Goal: Task Accomplishment & Management: Manage account settings

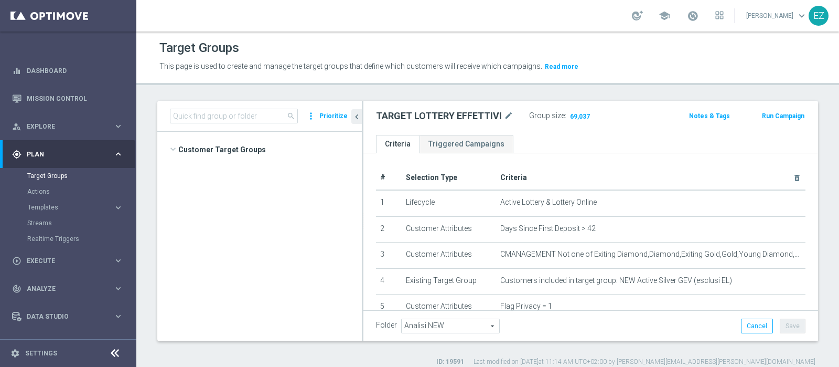
scroll to position [223, 0]
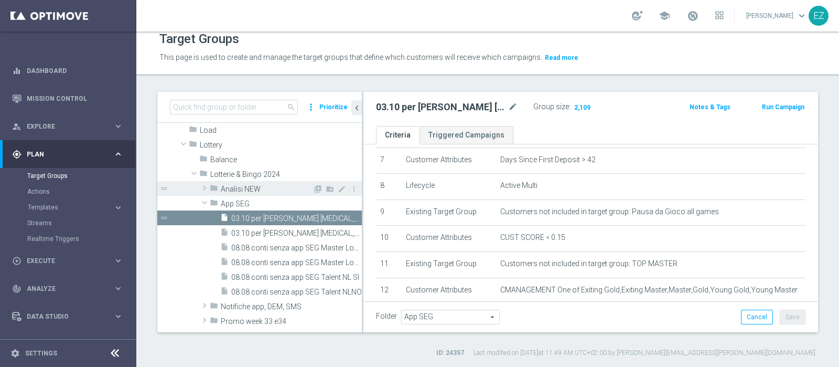
scroll to position [266, 0]
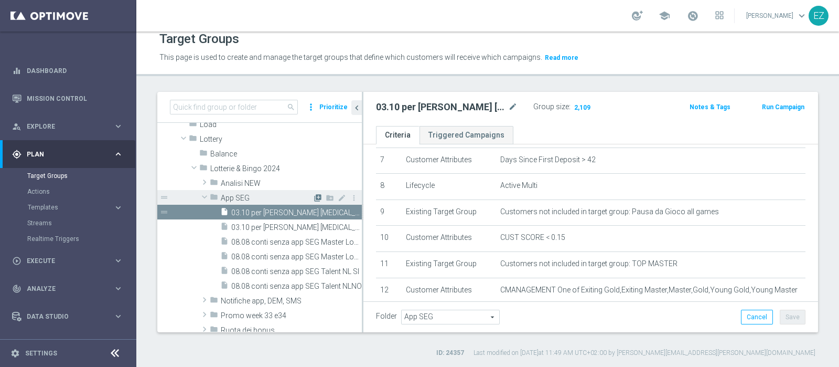
click at [314, 197] on icon "library_add" at bounding box center [318, 198] width 8 height 8
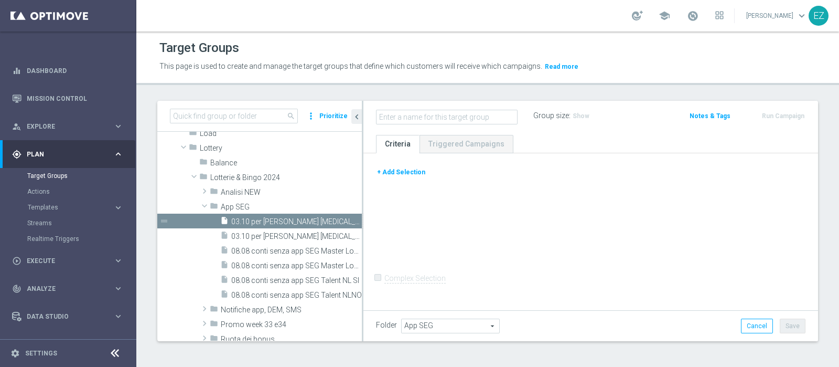
click at [412, 118] on input "text" at bounding box center [447, 117] width 142 height 15
click at [461, 120] on input "03.10 recupero consensi talent" at bounding box center [447, 117] width 142 height 15
click at [499, 118] on input "03.10 recupero consensi talent" at bounding box center [447, 117] width 142 height 15
click at [459, 119] on input "03.10 recupero consensi talent" at bounding box center [447, 117] width 142 height 15
type input "03.10 recupero consensi talent"
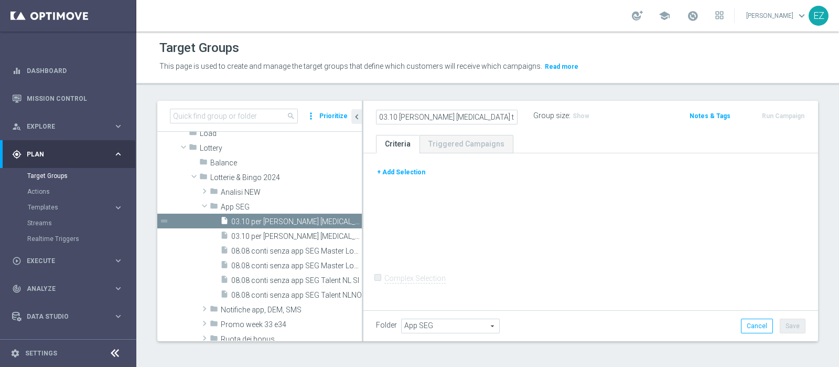
click at [513, 286] on form "Complex Selection Invalid Expression" at bounding box center [591, 289] width 430 height 39
click at [420, 166] on div at bounding box center [590, 166] width 445 height 1
click at [404, 174] on button "+ Add Selection" at bounding box center [401, 172] width 50 height 12
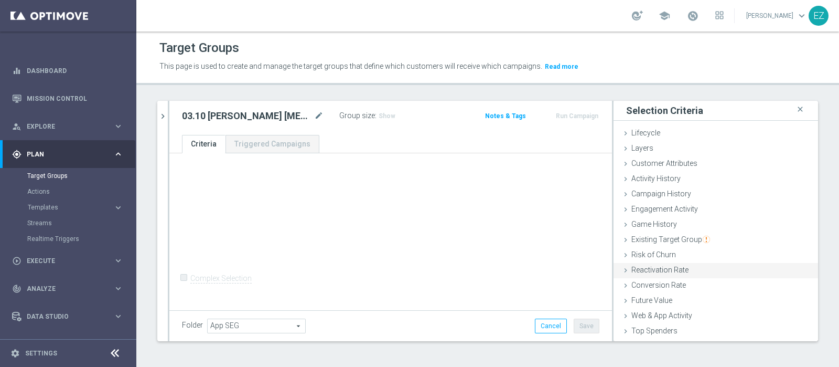
scroll to position [44, 0]
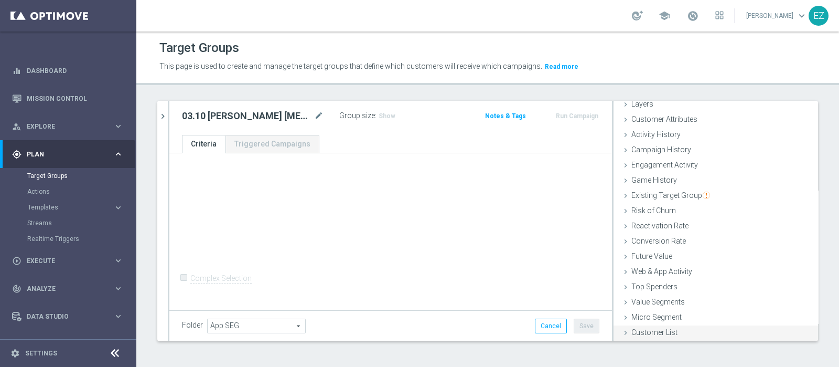
click at [688, 326] on div "Customer List done" at bounding box center [716, 333] width 205 height 16
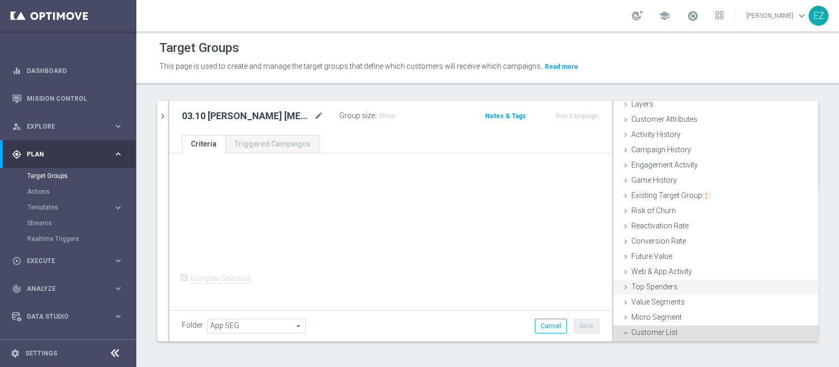
scroll to position [139, 0]
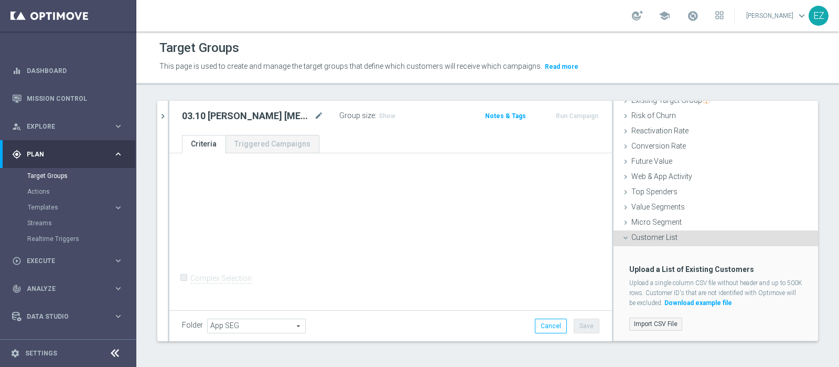
click at [637, 321] on label "Import CSV File" at bounding box center [655, 323] width 53 height 13
click at [0, 0] on input "Import CSV File" at bounding box center [0, 0] width 0 height 0
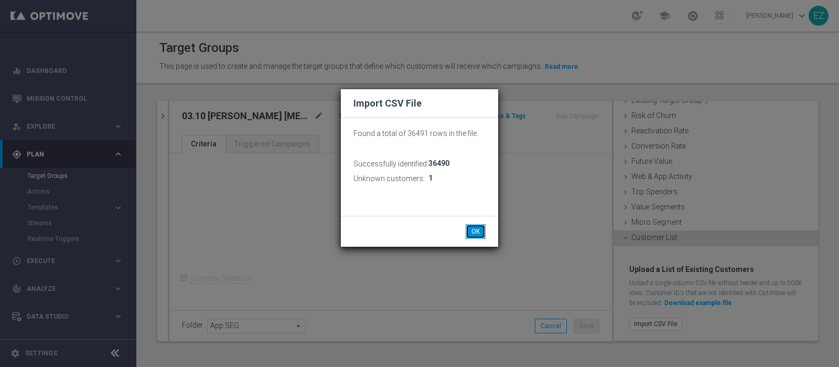
click at [476, 237] on button "OK" at bounding box center [476, 231] width 20 height 15
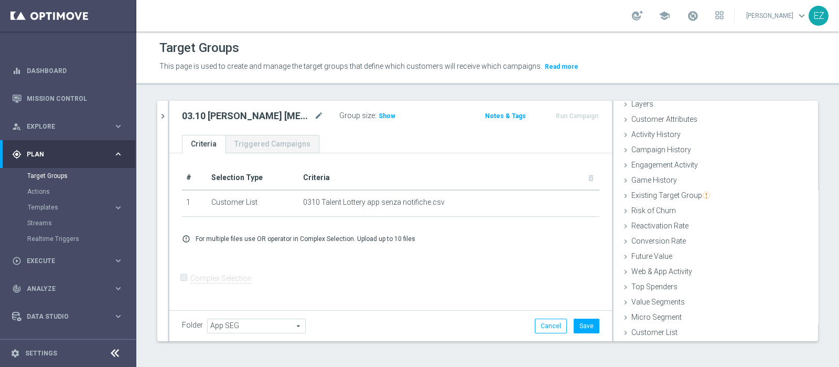
scroll to position [44, 0]
click at [317, 110] on icon "mode_edit" at bounding box center [318, 116] width 9 height 13
click at [300, 115] on input "03.10 recupero consensi talent" at bounding box center [253, 117] width 142 height 15
type input "03.10 [PERSON_NAME] [MEDICAL_DATA] talent (act [PERSON_NAME] + multi 1st lotter…"
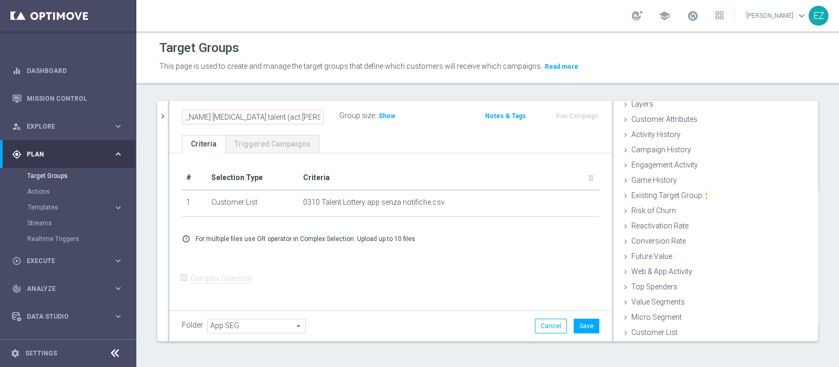
click at [372, 157] on div "# Selection Type Criteria delete_forever 1 Customer List 0310 Talent Lottery ap…" at bounding box center [390, 230] width 443 height 155
click at [655, 328] on span "Customer List" at bounding box center [655, 332] width 46 height 8
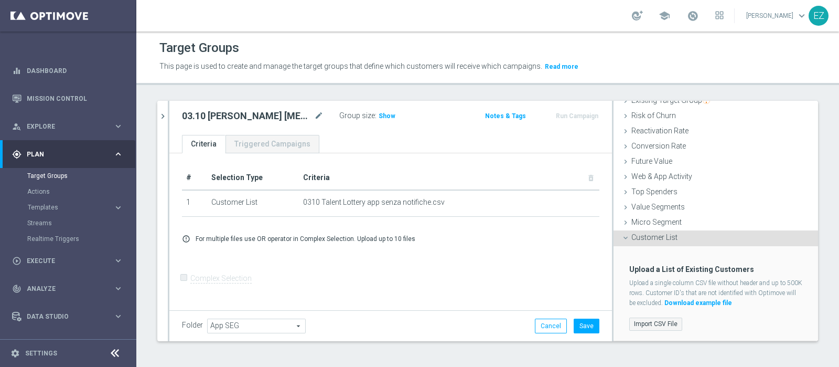
click at [661, 325] on label "Import CSV File" at bounding box center [655, 323] width 53 height 13
click at [0, 0] on input "Import CSV File" at bounding box center [0, 0] width 0 height 0
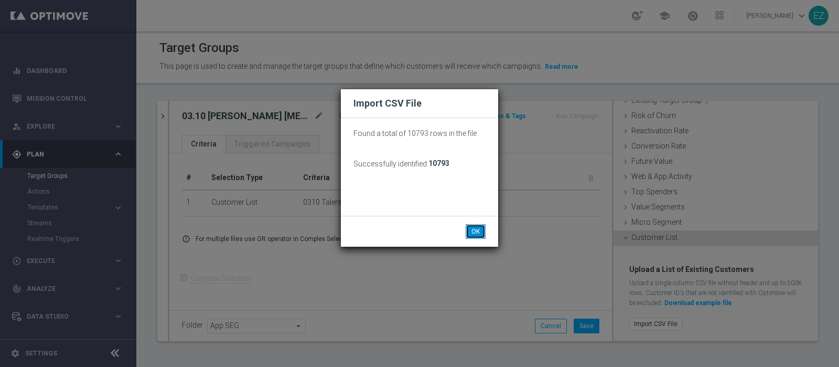
click at [479, 232] on button "OK" at bounding box center [476, 231] width 20 height 15
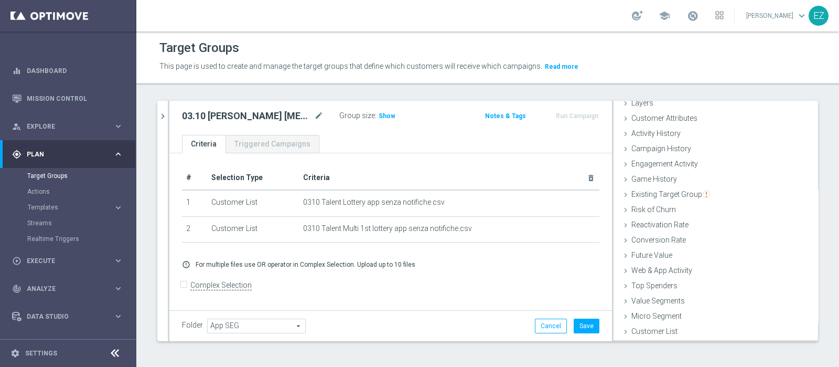
scroll to position [44, 0]
click at [388, 117] on span "Show" at bounding box center [387, 115] width 17 height 7
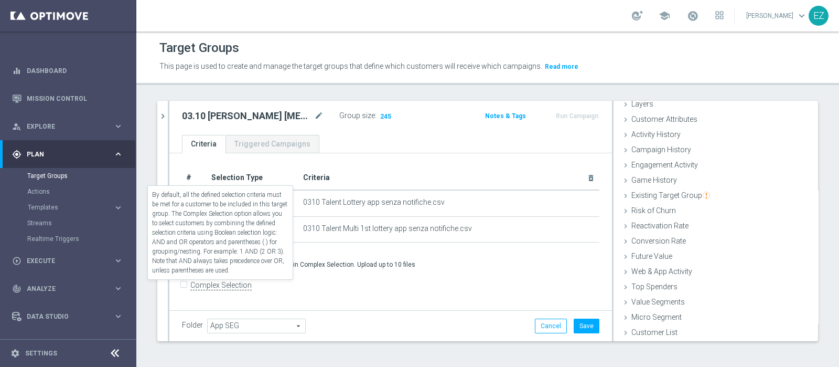
click at [209, 289] on label "Complex Selection" at bounding box center [220, 285] width 61 height 10
click at [189, 289] on input "Complex Selection" at bounding box center [185, 286] width 7 height 15
checkbox input "true"
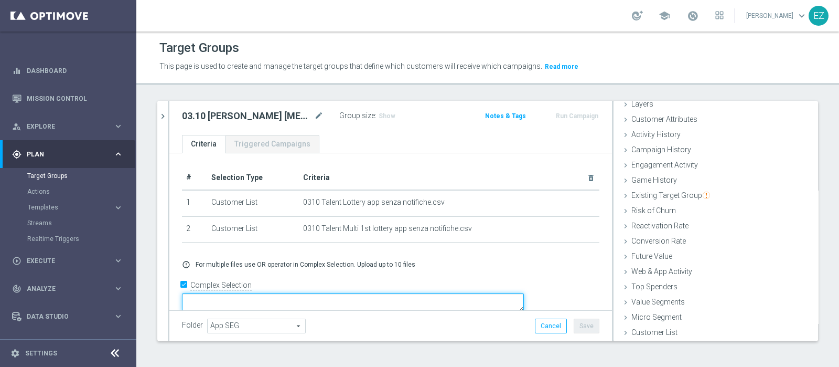
click at [309, 293] on textarea at bounding box center [353, 302] width 342 height 18
type textarea "1 or 2"
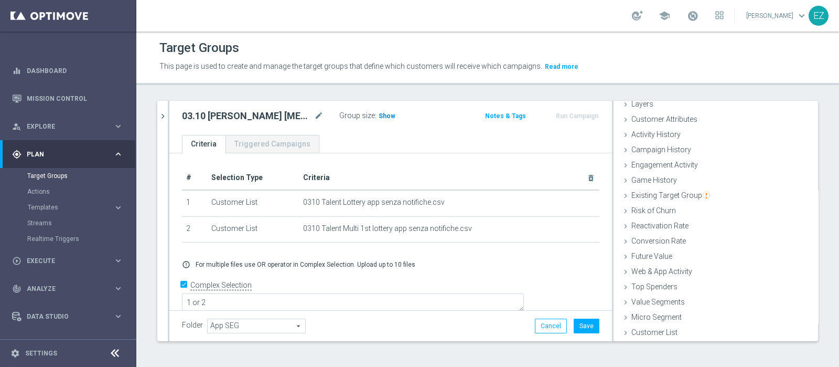
click at [382, 116] on span "Show" at bounding box center [387, 115] width 17 height 7
click at [582, 324] on button "Save" at bounding box center [587, 325] width 26 height 15
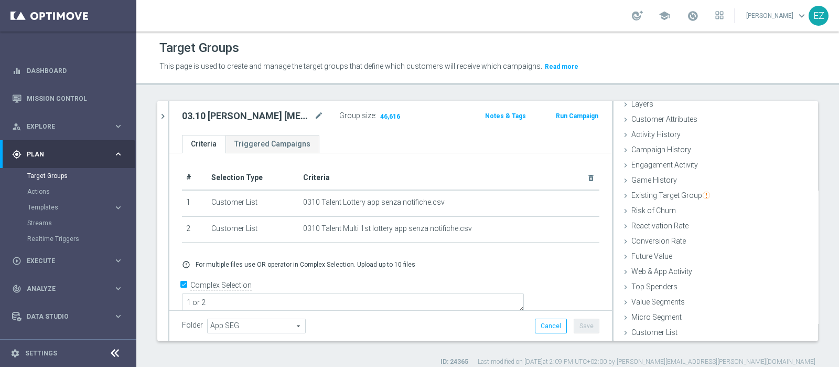
click at [168, 114] on div at bounding box center [169, 221] width 2 height 240
click at [161, 114] on icon "chevron_right" at bounding box center [163, 116] width 10 height 10
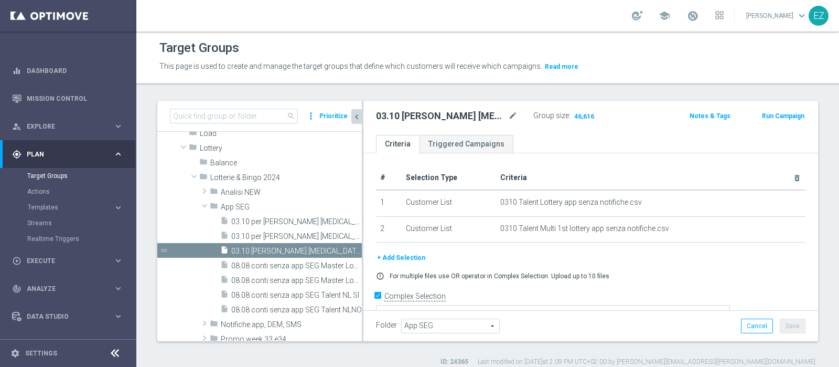
scroll to position [62, 0]
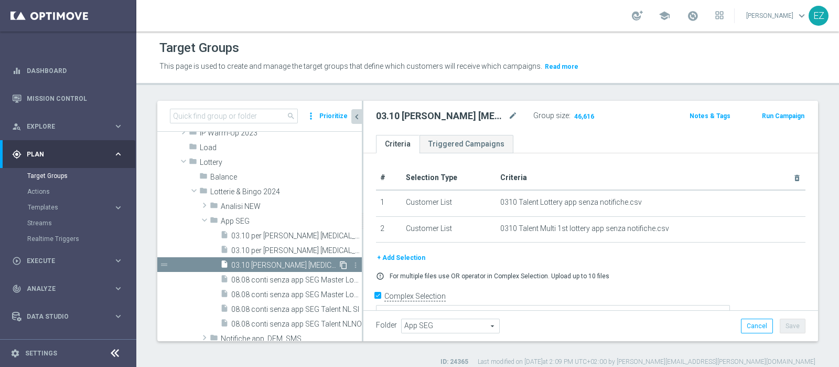
click at [339, 263] on icon "content_copy" at bounding box center [343, 265] width 8 height 8
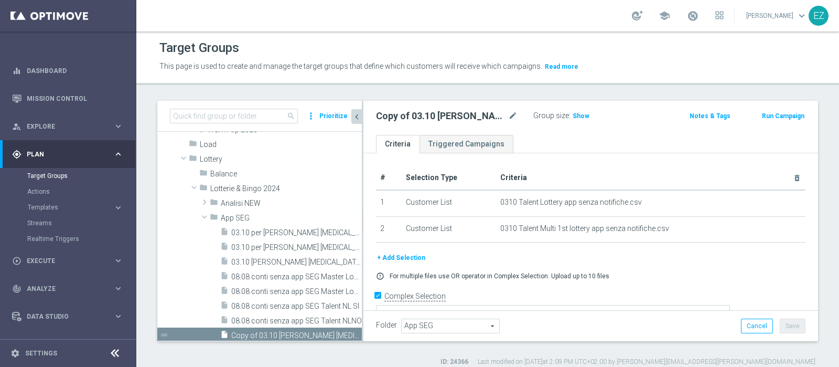
scroll to position [304, 0]
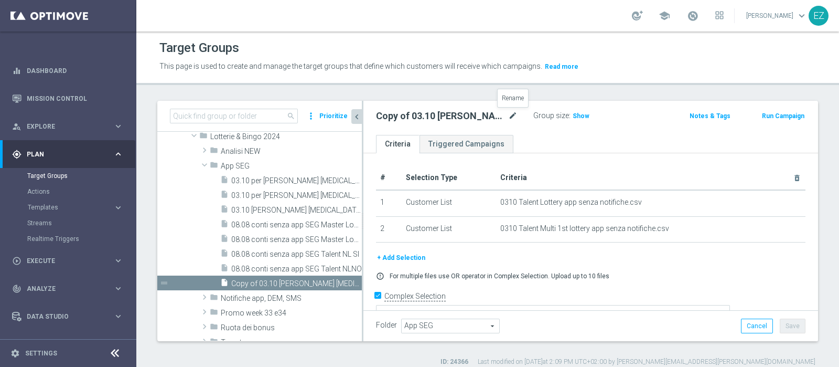
click at [510, 116] on icon "mode_edit" at bounding box center [512, 116] width 9 height 13
click at [401, 114] on input "Copy of 03.10 recupero consensi talent (act lott + multi 1st lottery)" at bounding box center [447, 117] width 142 height 15
drag, startPoint x: 401, startPoint y: 114, endPoint x: 393, endPoint y: 114, distance: 7.9
click at [393, 114] on input "Copy of 03.10 recupero consensi talent (act lott + multi 1st lottery)" at bounding box center [447, 117] width 142 height 15
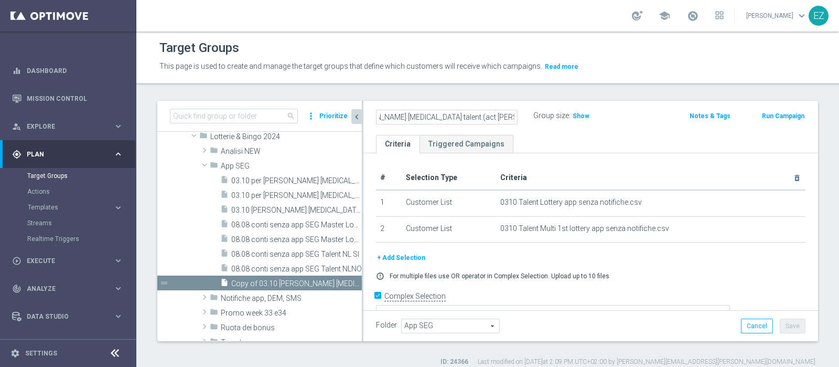
click at [441, 118] on input "Copy of 03.10 recupero consensi talent (act lott + multi 1st lottery)" at bounding box center [447, 117] width 142 height 15
click at [418, 118] on input "Copy of 03.10 recupero consensi talent (act lott + multi 1st lottery)" at bounding box center [447, 117] width 142 height 15
click at [418, 117] on input "Copy of 03.10 recupero consensi talent (act lott + multi 1st lottery)" at bounding box center [447, 117] width 142 height 15
drag, startPoint x: 418, startPoint y: 117, endPoint x: 353, endPoint y: 118, distance: 64.5
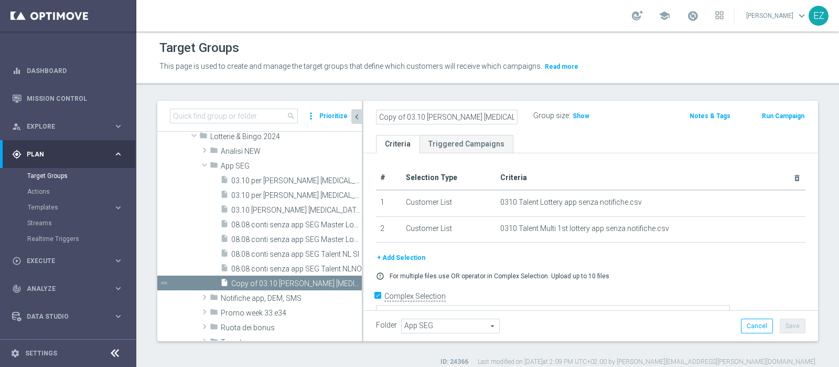
click at [353, 118] on as-split "search more_vert Prioritize Customer Target Groups library_add create_new_folder" at bounding box center [487, 221] width 661 height 240
click at [404, 119] on input "Copy of 03.10 recupero consensi low master (act lott + multi 1st lottery)" at bounding box center [447, 117] width 142 height 15
type input "03.10 recupero consensi low master (act lott + multi 1st lottery)"
click at [522, 258] on div "+ Add Selection" at bounding box center [590, 258] width 445 height 12
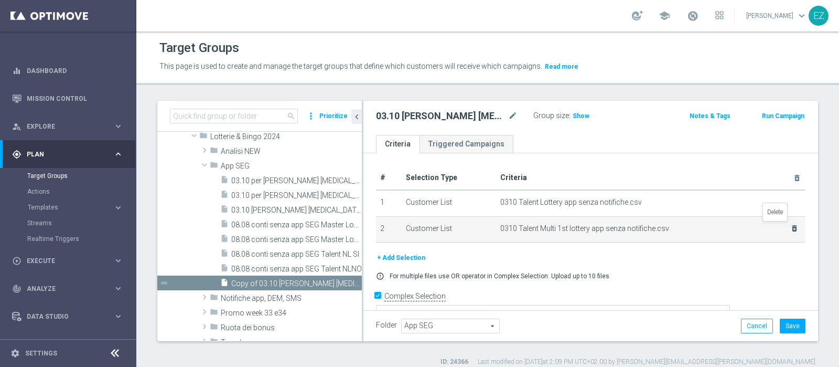
click at [791, 229] on icon "delete_forever" at bounding box center [795, 228] width 8 height 8
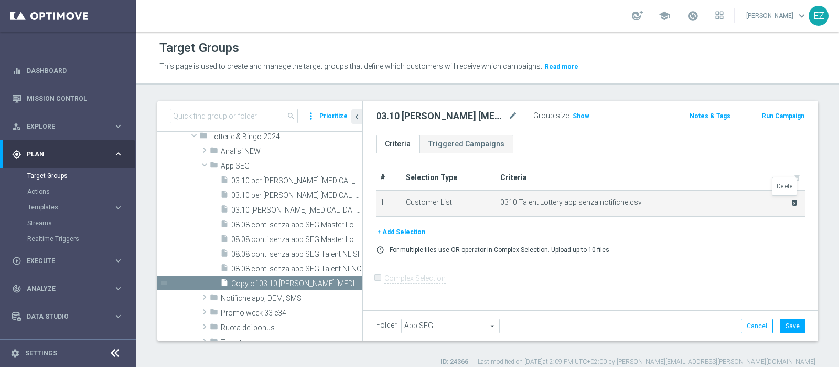
click at [791, 200] on icon "delete_forever" at bounding box center [795, 202] width 8 height 8
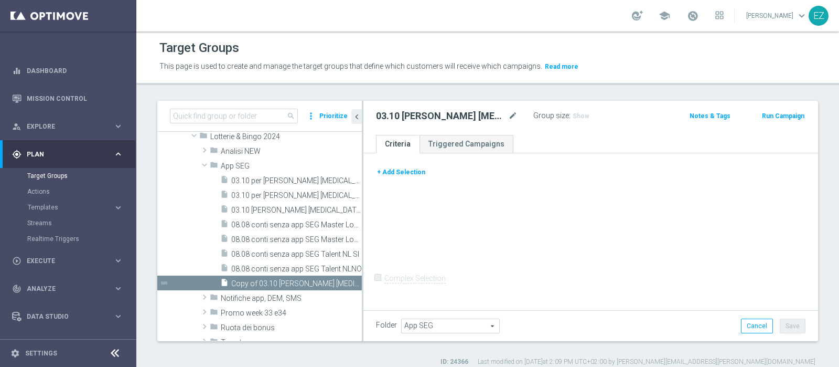
click at [417, 174] on button "+ Add Selection" at bounding box center [401, 172] width 50 height 12
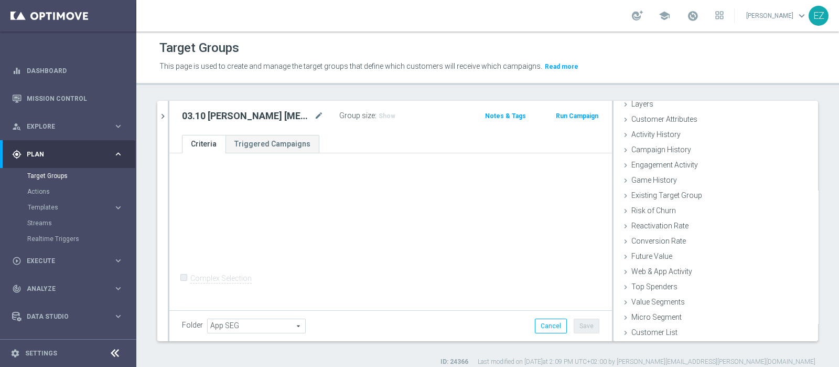
scroll to position [44, 0]
click at [668, 332] on div "Customer List done selection saved" at bounding box center [716, 333] width 205 height 16
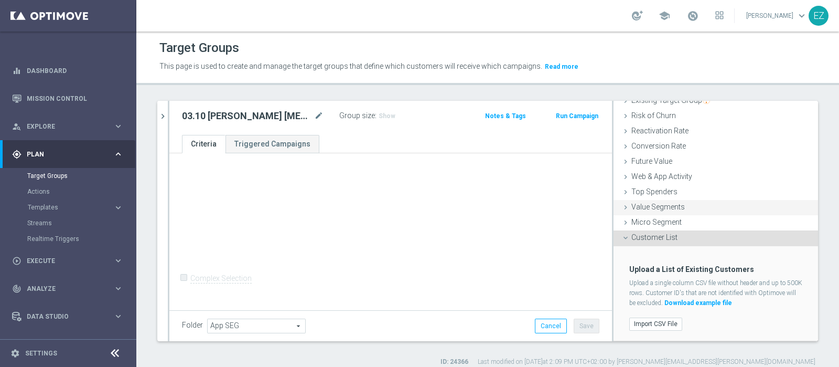
scroll to position [9, 0]
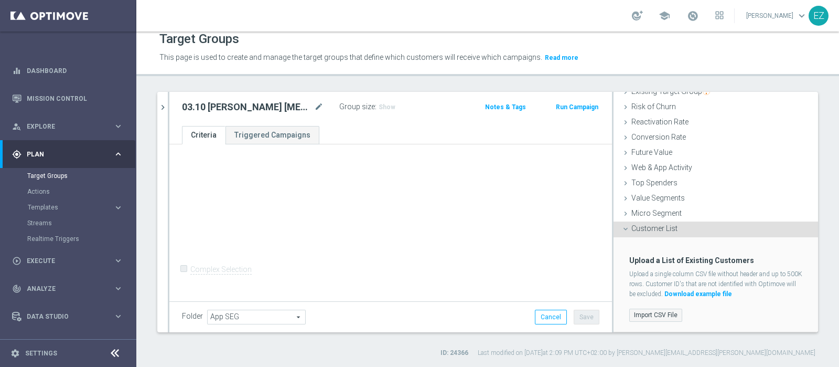
click at [637, 316] on label "Import CSV File" at bounding box center [655, 314] width 53 height 13
click at [0, 0] on input "Import CSV File" at bounding box center [0, 0] width 0 height 0
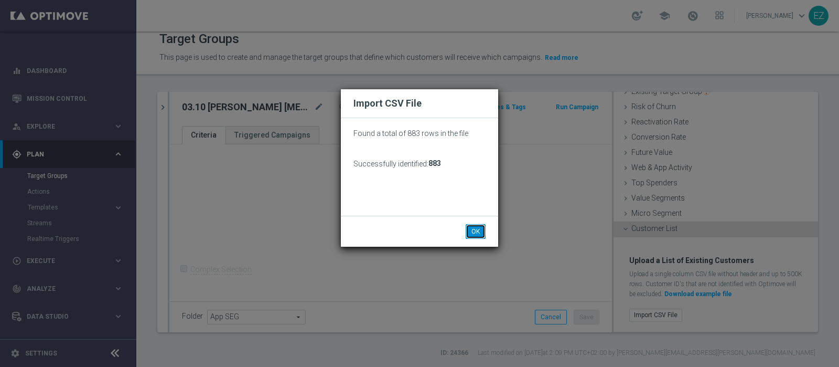
click at [483, 230] on button "OK" at bounding box center [476, 231] width 20 height 15
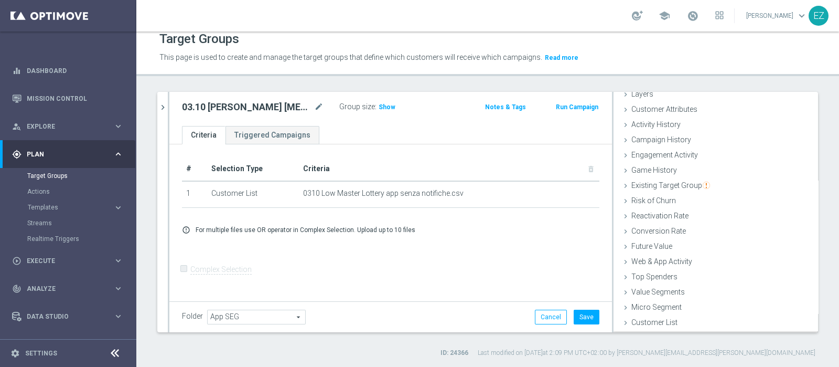
scroll to position [44, 0]
click at [635, 323] on span "Customer List" at bounding box center [655, 323] width 46 height 8
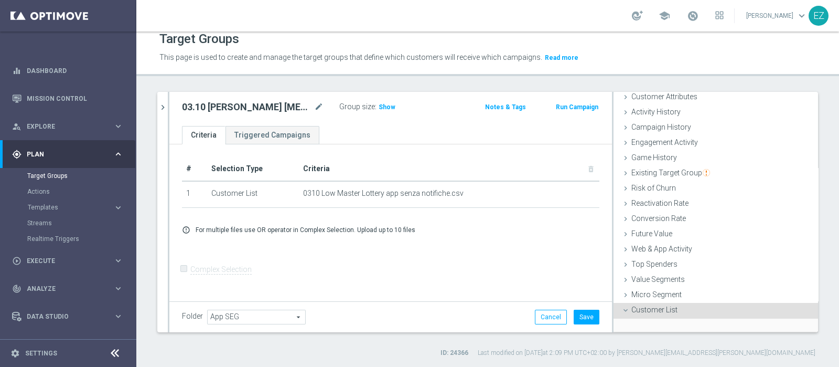
scroll to position [139, 0]
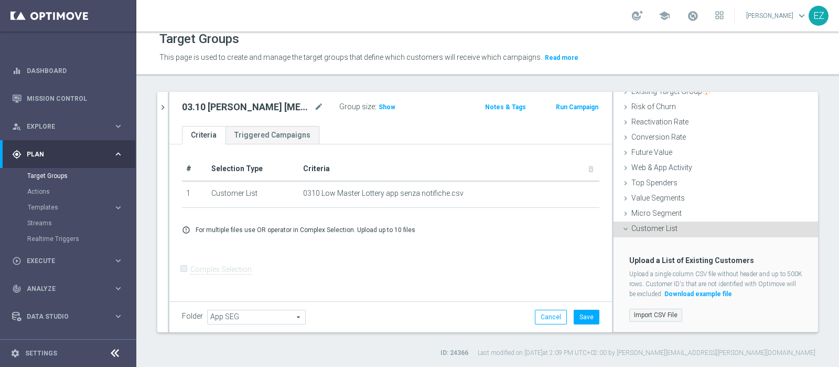
click at [657, 316] on label "Import CSV File" at bounding box center [655, 314] width 53 height 13
click at [0, 0] on input "Import CSV File" at bounding box center [0, 0] width 0 height 0
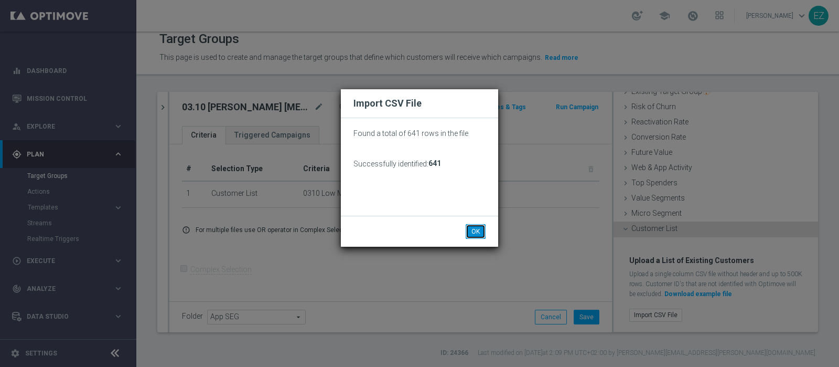
click at [475, 230] on button "OK" at bounding box center [476, 231] width 20 height 15
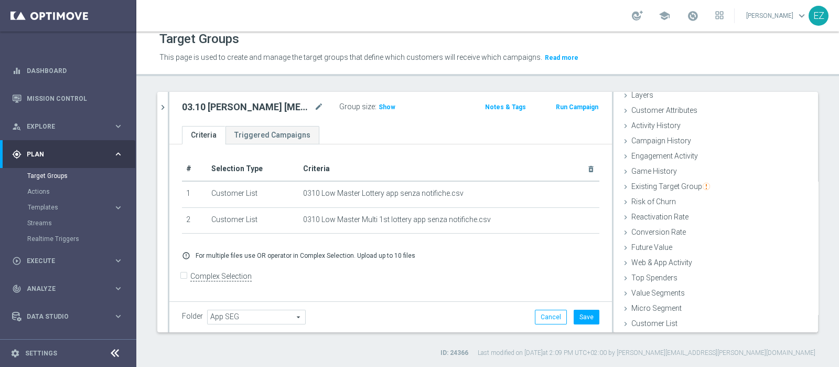
scroll to position [44, 0]
click at [388, 106] on span "Show" at bounding box center [387, 106] width 17 height 7
click at [182, 276] on input "Complex Selection" at bounding box center [185, 277] width 7 height 15
checkbox input "true"
click at [316, 285] on textarea "1 or 2" at bounding box center [353, 294] width 342 height 18
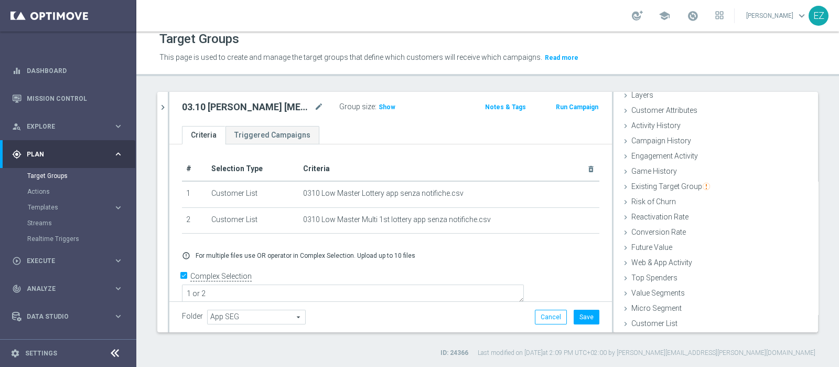
click at [435, 248] on div "+ Add Selection error_outline For multiple files use OR operator in Complex Sel…" at bounding box center [390, 255] width 433 height 25
click at [385, 109] on span "Show" at bounding box center [387, 106] width 17 height 7
click at [390, 141] on ul "Criteria Triggered Campaigns" at bounding box center [390, 135] width 443 height 18
click at [583, 318] on button "Save" at bounding box center [587, 317] width 26 height 15
click at [161, 106] on icon "chevron_right" at bounding box center [163, 107] width 10 height 10
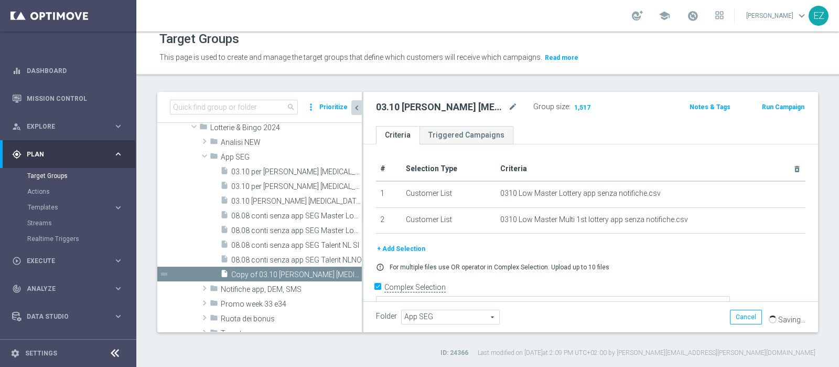
scroll to position [62, 0]
click at [517, 89] on div "Target Groups This page is used to create and manage the target groups that def…" at bounding box center [487, 198] width 703 height 335
click at [614, 89] on div "Target Groups This page is used to create and manage the target groups that def…" at bounding box center [487, 198] width 703 height 335
click at [511, 104] on icon "mode_edit" at bounding box center [512, 107] width 9 height 13
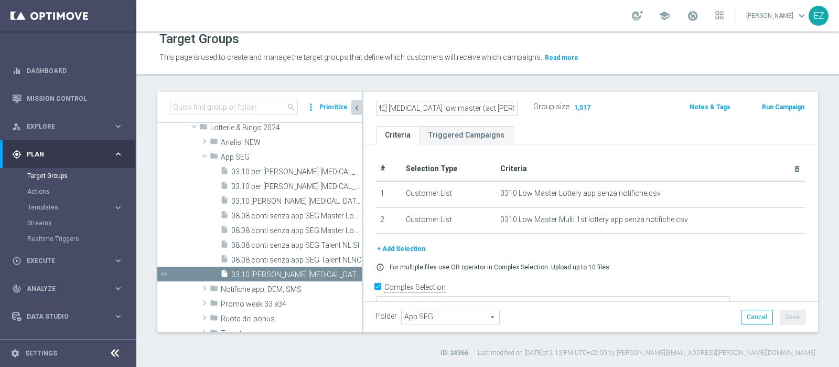
click at [526, 126] on ul "Criteria Triggered Campaigns" at bounding box center [591, 135] width 455 height 18
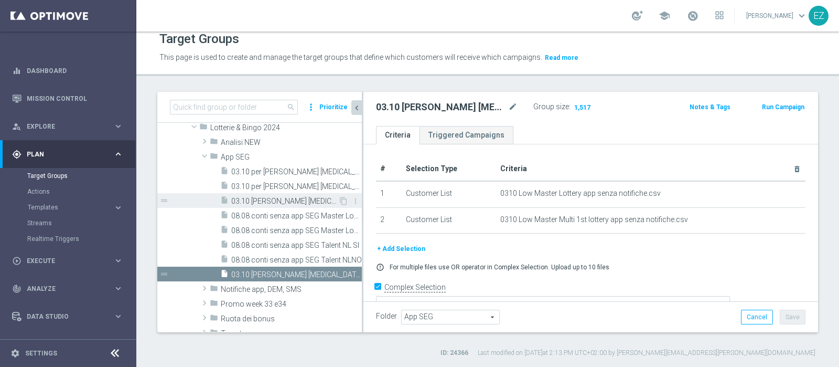
click at [290, 199] on span "03.10 recupero consensi talent (act lott + multi 1st lottery)" at bounding box center [284, 201] width 107 height 9
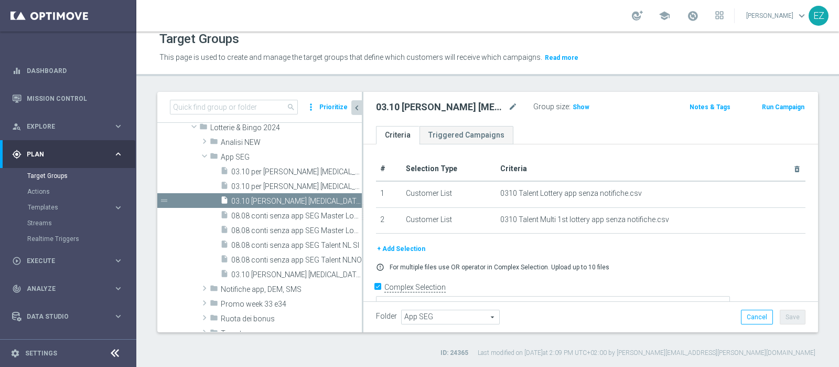
click at [506, 103] on h2 "03.10 recupero consensi talent (act lott + multi 1st lottery)" at bounding box center [441, 107] width 130 height 13
click at [510, 103] on icon "mode_edit" at bounding box center [512, 107] width 9 height 13
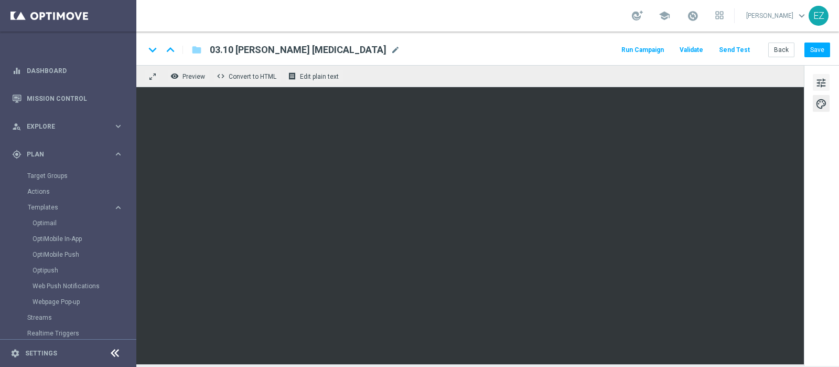
click at [816, 82] on span "tune" at bounding box center [822, 83] width 12 height 14
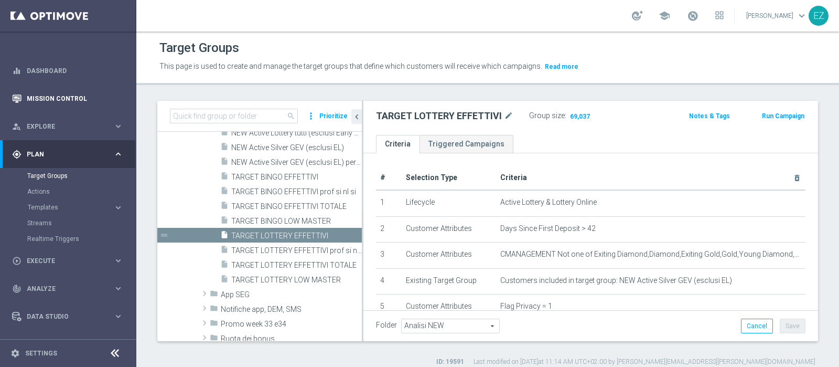
scroll to position [223, 0]
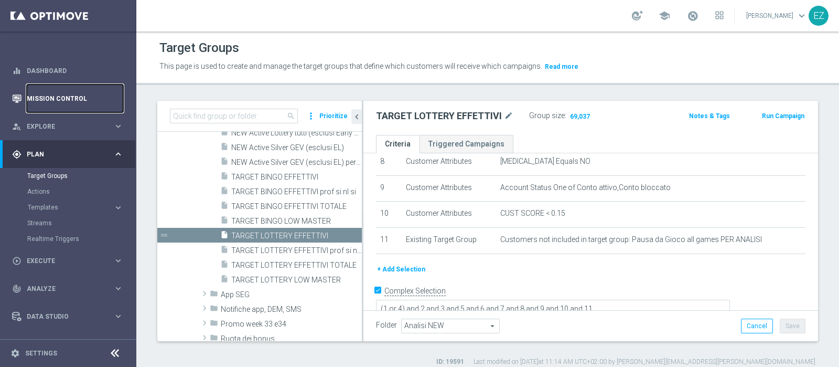
click at [61, 98] on link "Mission Control" at bounding box center [75, 98] width 97 height 28
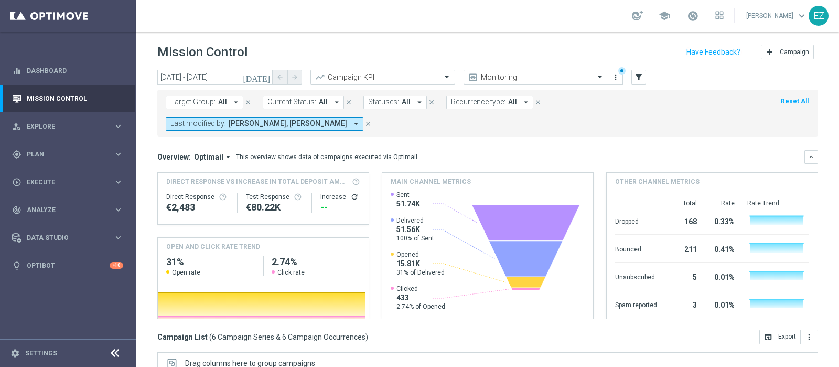
click at [266, 77] on icon "[DATE]" at bounding box center [257, 76] width 28 height 9
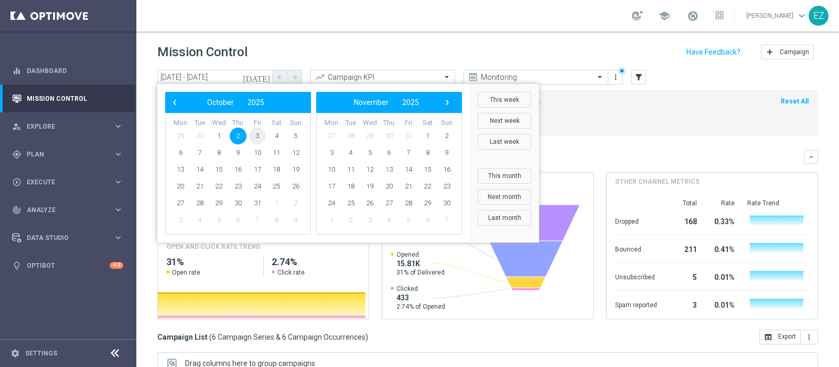
click at [261, 140] on span "3" at bounding box center [257, 135] width 17 height 17
type input "[DATE] - [DATE]"
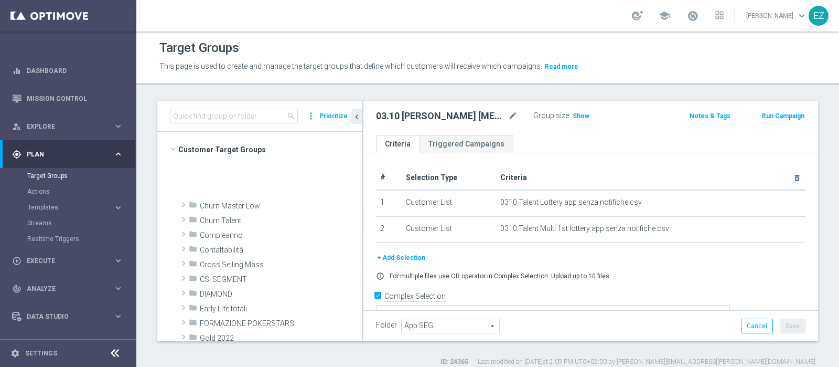
scroll to position [62, 0]
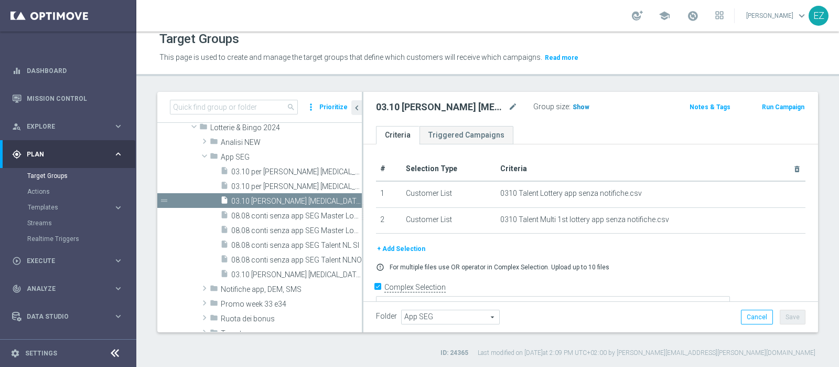
click at [583, 111] on h3 "Show" at bounding box center [581, 107] width 19 height 12
click at [826, 157] on div "search more_vert Prioritize Customer Target Groups library_add create_new_folder" at bounding box center [487, 224] width 703 height 265
click at [763, 106] on button "Run Campaign" at bounding box center [783, 107] width 45 height 12
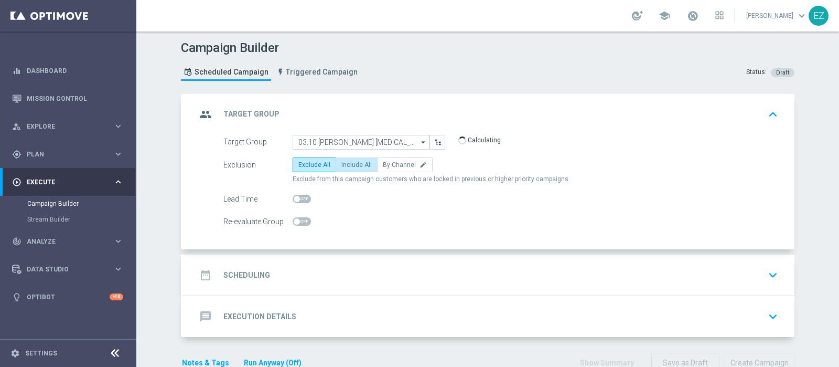
click at [353, 167] on label "Include All" at bounding box center [357, 164] width 42 height 15
click at [348, 167] on input "Include All" at bounding box center [345, 166] width 7 height 7
radio input "true"
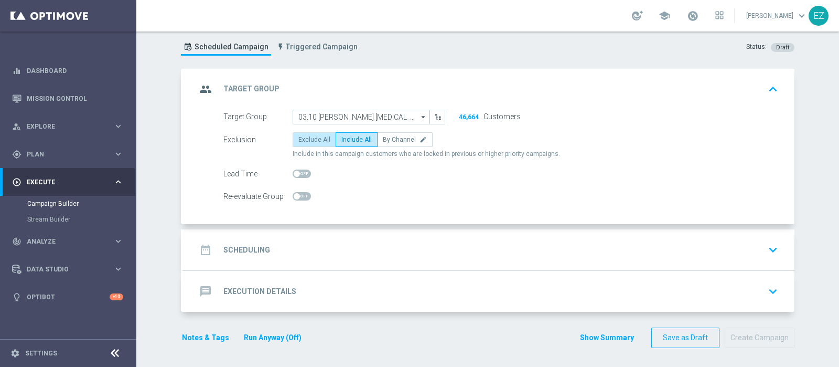
click at [298, 138] on span "Exclude All" at bounding box center [314, 139] width 32 height 7
click at [298, 138] on input "Exclude All" at bounding box center [301, 141] width 7 height 7
radio input "true"
click at [357, 140] on span "Include All" at bounding box center [357, 139] width 30 height 7
click at [348, 140] on input "Include All" at bounding box center [345, 141] width 7 height 7
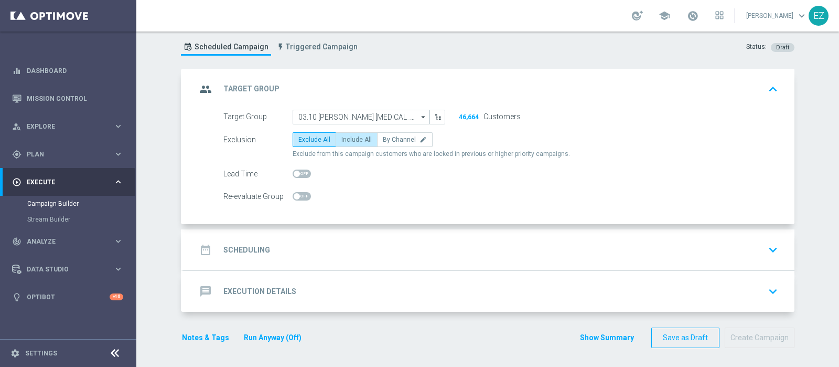
radio input "true"
click at [249, 248] on h2 "Scheduling" at bounding box center [246, 250] width 47 height 10
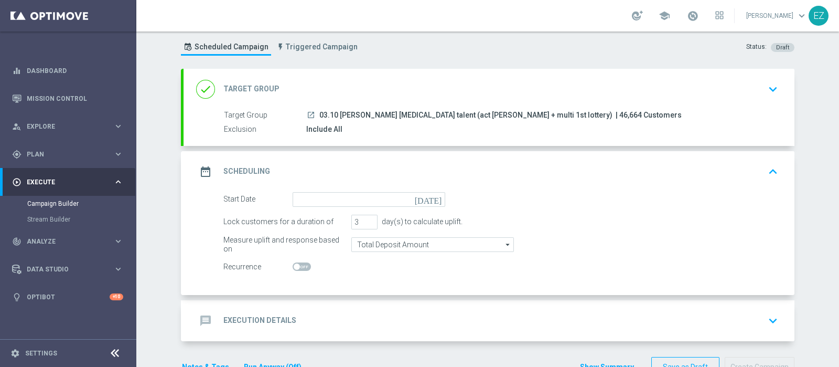
click at [430, 196] on icon "today" at bounding box center [430, 198] width 31 height 12
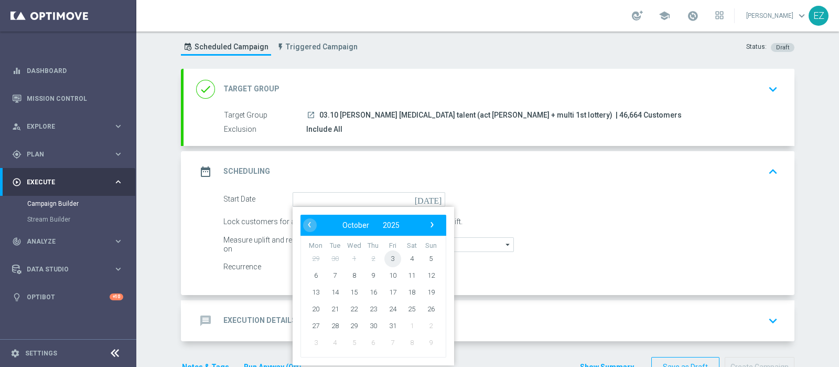
click at [386, 258] on span "3" at bounding box center [393, 258] width 17 height 17
type input "03 Oct 2025"
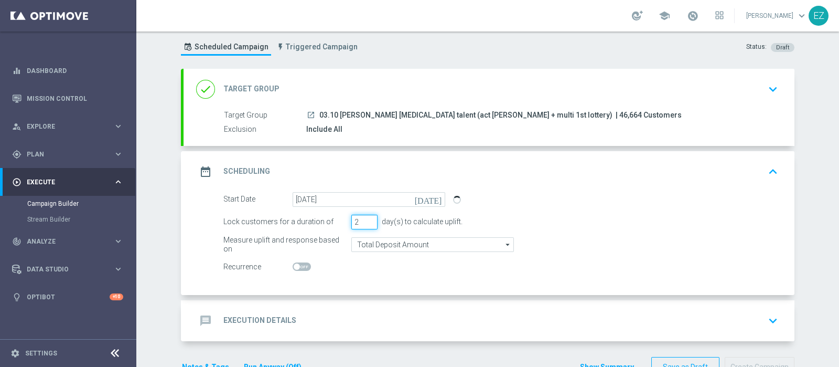
click at [365, 221] on input "2" at bounding box center [364, 222] width 26 height 15
type input "1"
click at [365, 221] on input "1" at bounding box center [364, 222] width 26 height 15
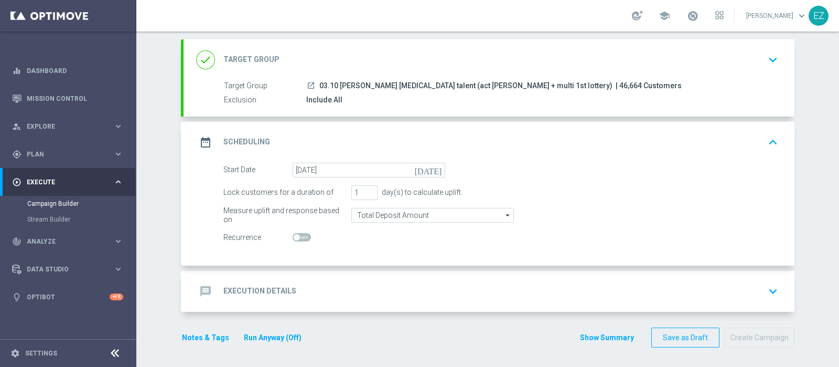
click at [268, 283] on div "message Execution Details" at bounding box center [246, 291] width 100 height 19
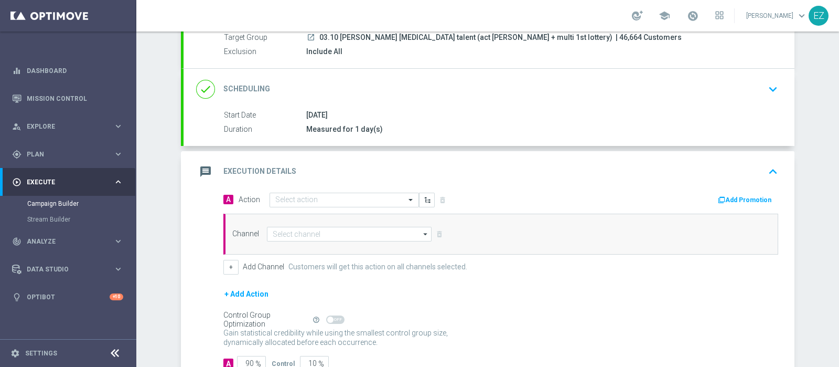
scroll to position [108, 0]
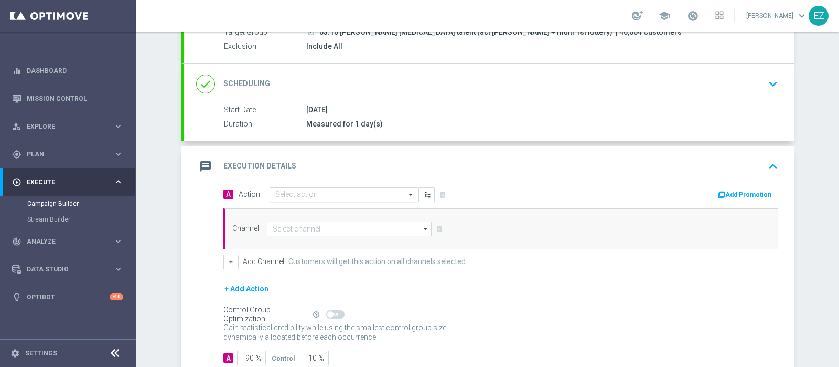
click at [351, 194] on input "text" at bounding box center [333, 194] width 117 height 9
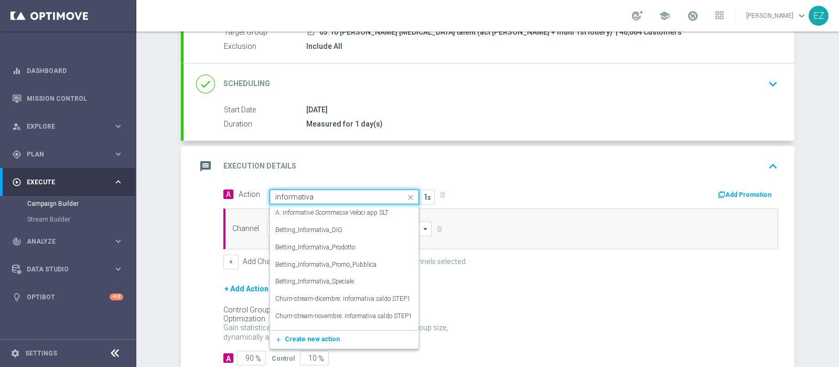
type input "informativa"
click at [336, 295] on label "DEM INFORMATIVA LOTTERIE" at bounding box center [318, 298] width 87 height 9
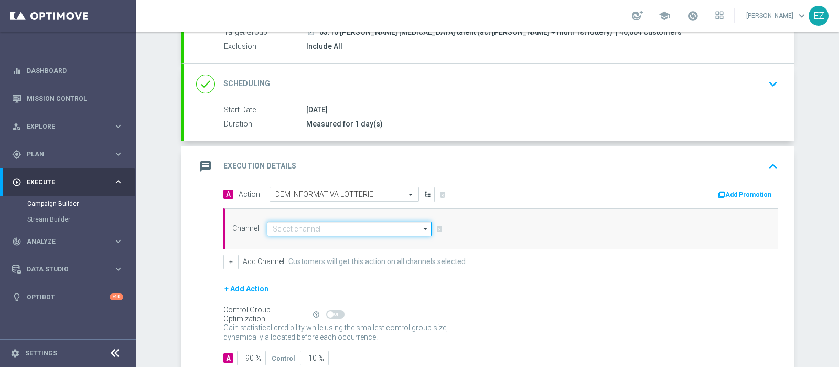
click at [357, 225] on input at bounding box center [349, 228] width 165 height 15
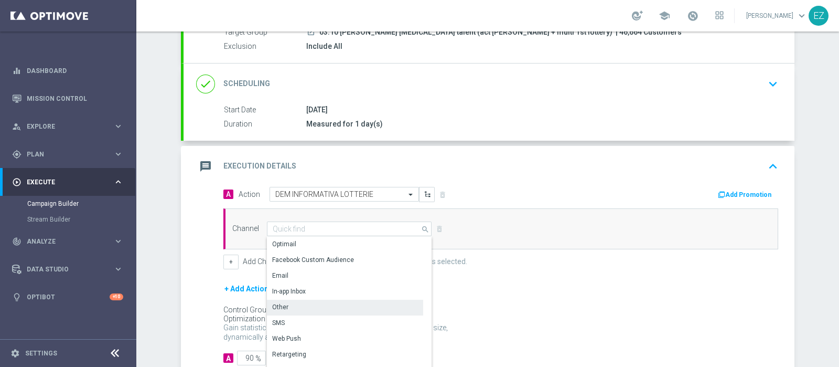
click at [294, 303] on div "Other" at bounding box center [345, 307] width 156 height 15
type input "Other"
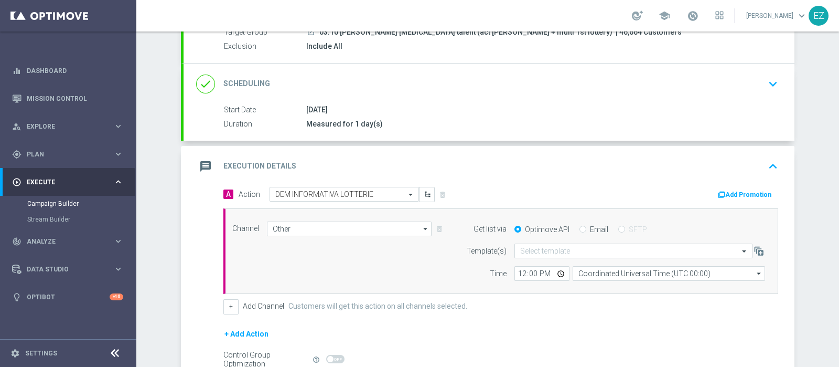
click at [580, 227] on input "Email" at bounding box center [583, 230] width 7 height 7
radio input "true"
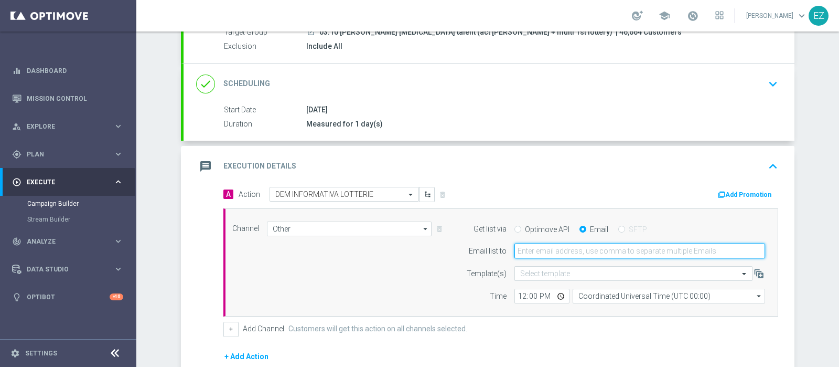
click at [545, 251] on input "email" at bounding box center [640, 250] width 251 height 15
type input "elena.zarbin@sisal.it"
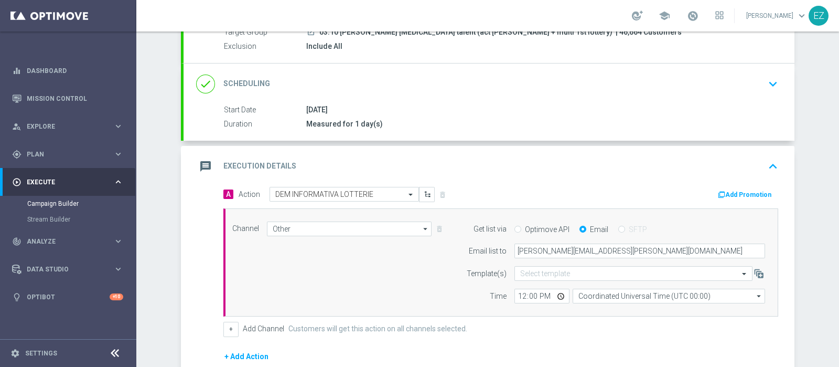
click at [505, 180] on div "message Execution Details keyboard_arrow_up" at bounding box center [489, 166] width 611 height 41
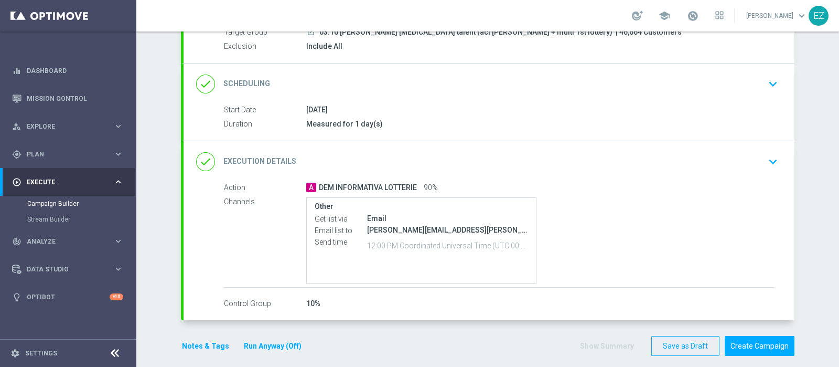
click at [276, 161] on h2 "Execution Details" at bounding box center [259, 161] width 73 height 10
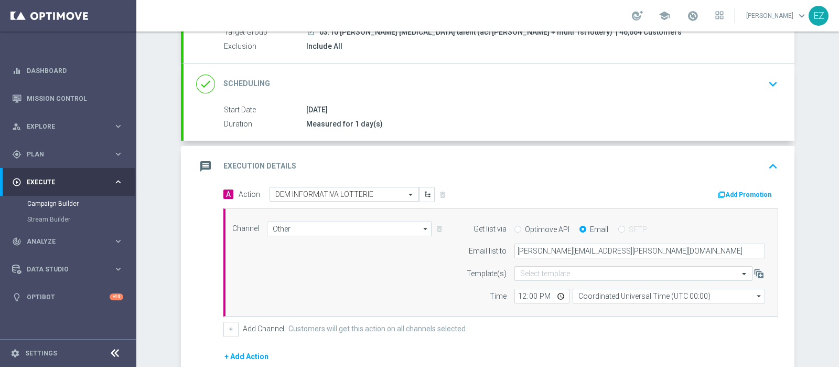
scroll to position [173, 0]
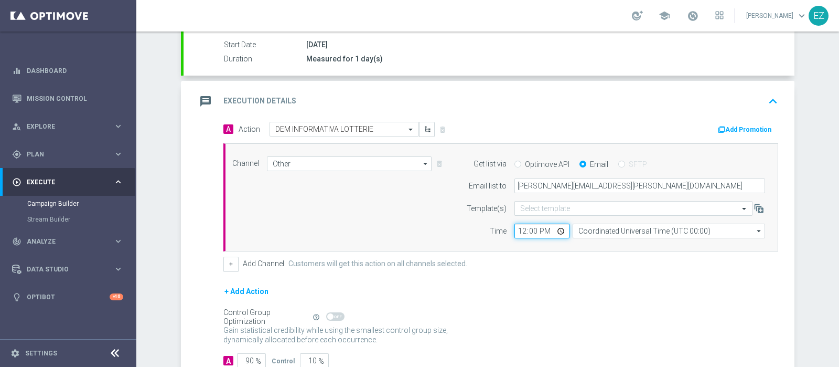
click at [515, 229] on input "12:00" at bounding box center [542, 230] width 55 height 15
type input "16:00"
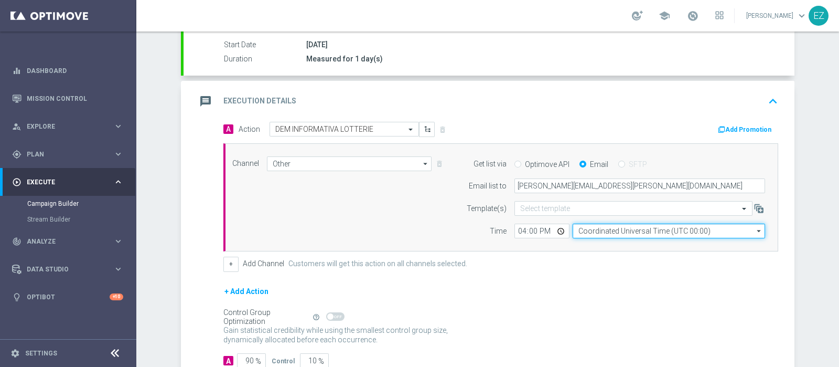
click at [613, 233] on input "Coordinated Universal Time (UTC 00:00)" at bounding box center [669, 230] width 193 height 15
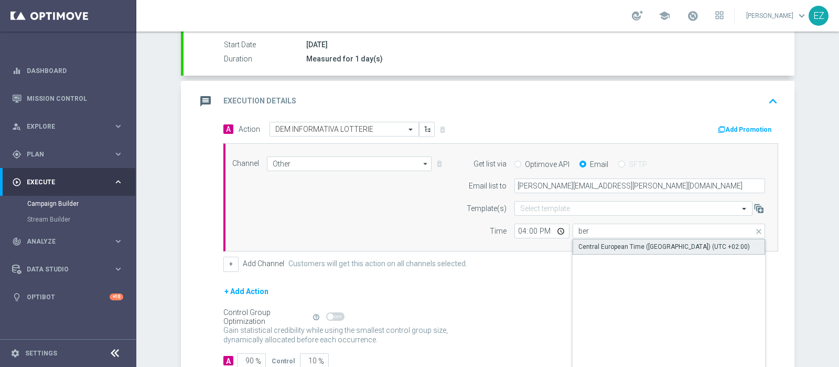
click at [623, 248] on div "Central European Time (Berlin) (UTC +02:00)" at bounding box center [665, 246] width 172 height 9
type input "Central European Time (Berlin) (UTC +02:00)"
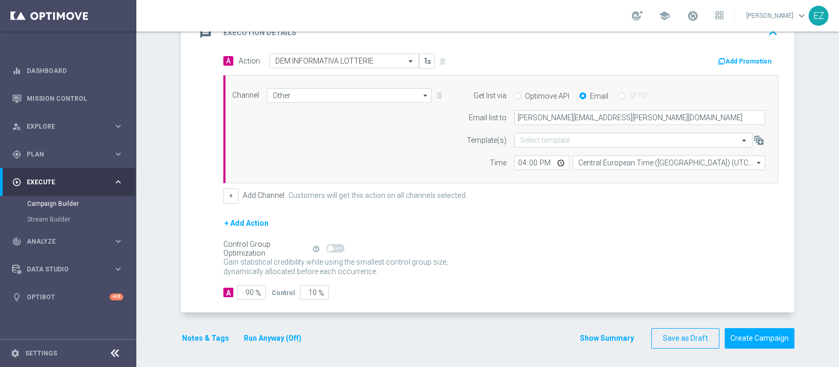
scroll to position [0, 0]
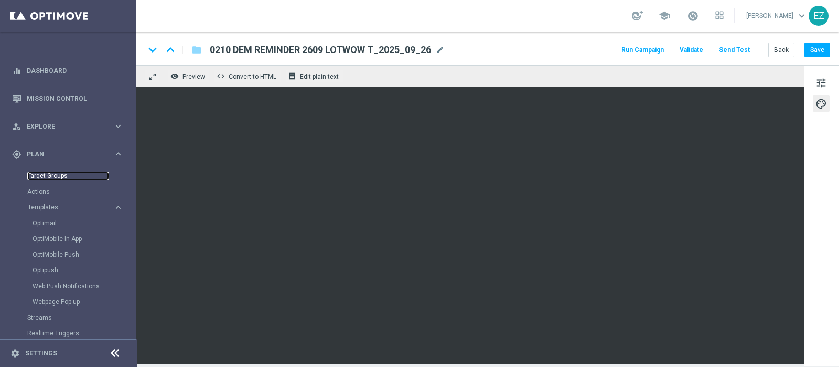
click at [39, 173] on link "Target Groups" at bounding box center [68, 176] width 82 height 8
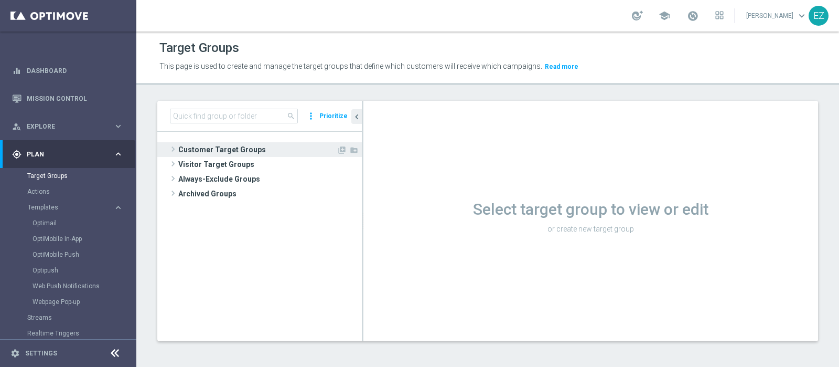
click at [243, 151] on span "Customer Target Groups" at bounding box center [257, 149] width 158 height 15
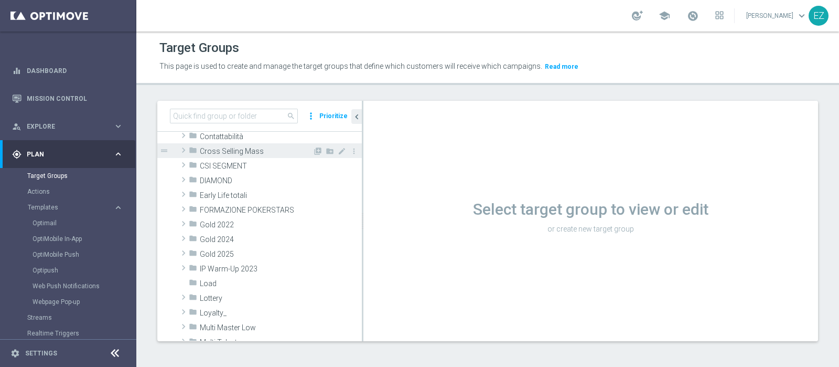
scroll to position [118, 0]
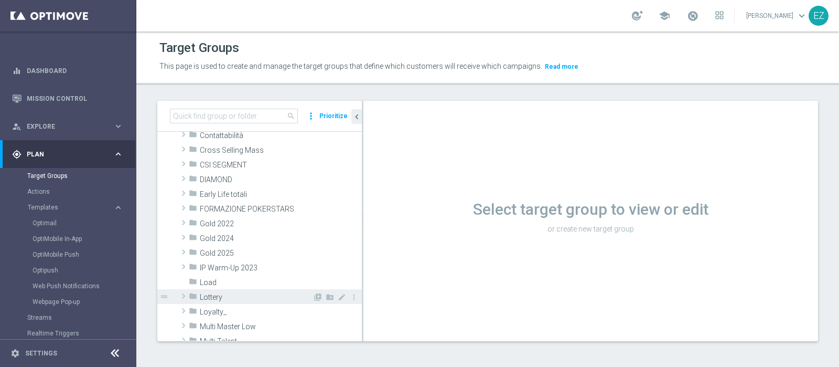
click at [212, 296] on span "Lottery" at bounding box center [256, 297] width 113 height 9
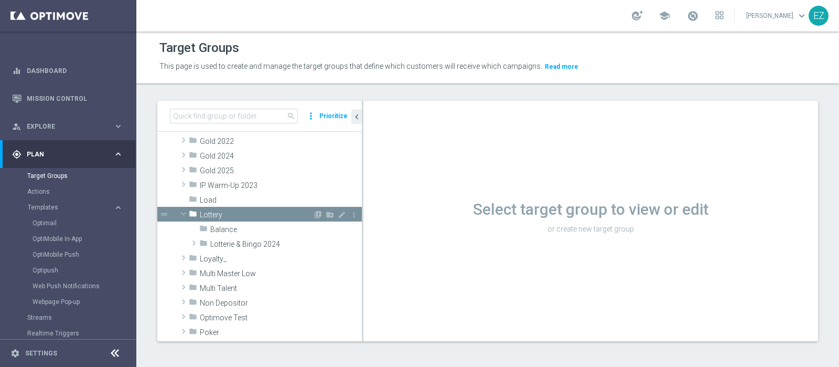
scroll to position [201, 0]
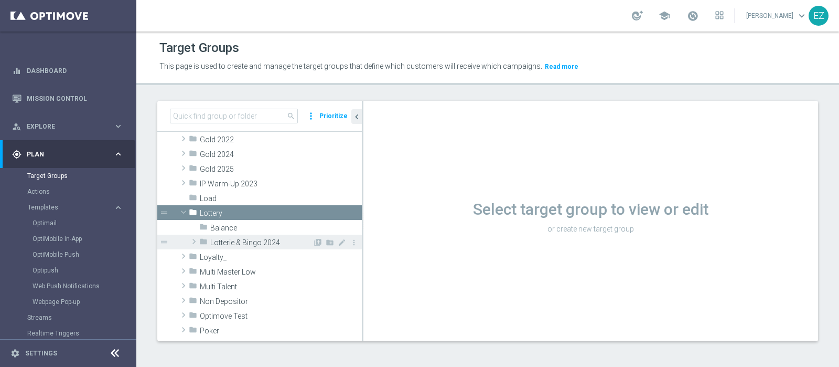
click at [242, 242] on span "Lotterie & Bingo 2024" at bounding box center [261, 242] width 102 height 9
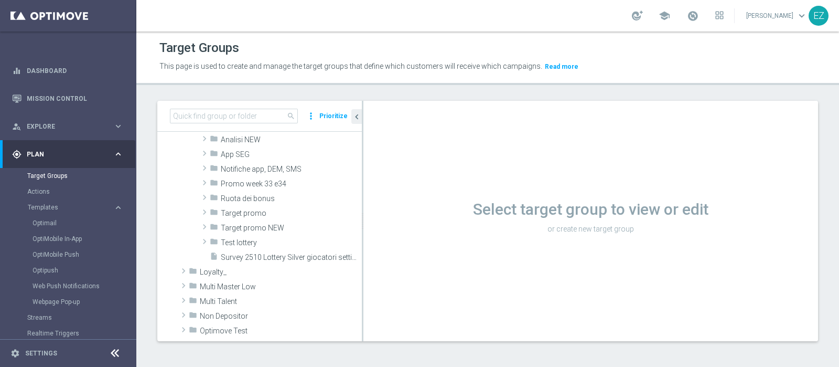
scroll to position [273, 0]
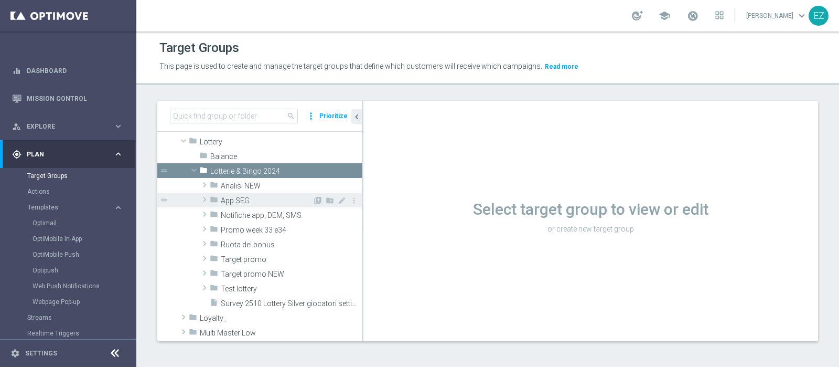
click at [233, 202] on span "App SEG" at bounding box center [267, 200] width 92 height 9
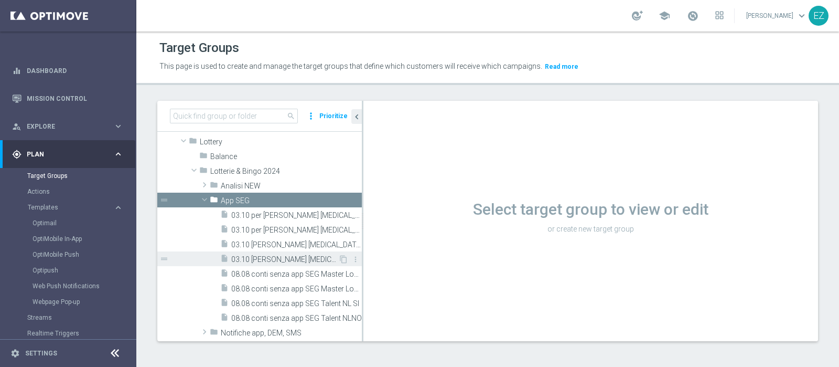
click at [273, 257] on span "03.10 [PERSON_NAME] [MEDICAL_DATA] talent (act [PERSON_NAME] + multi 1st lotter…" at bounding box center [284, 259] width 107 height 9
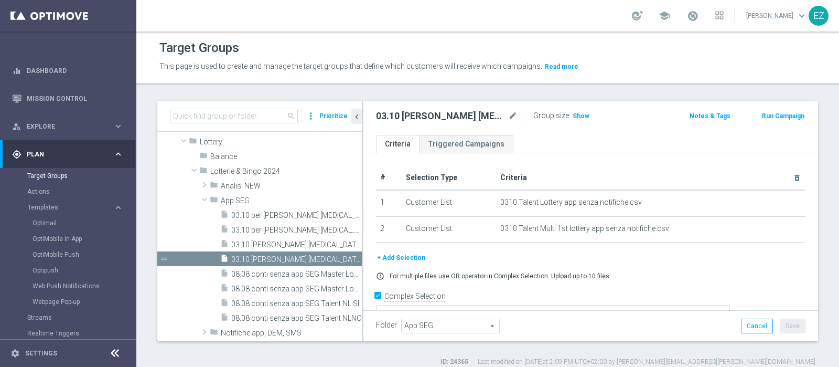
click at [404, 257] on button "+ Add Selection" at bounding box center [401, 258] width 50 height 12
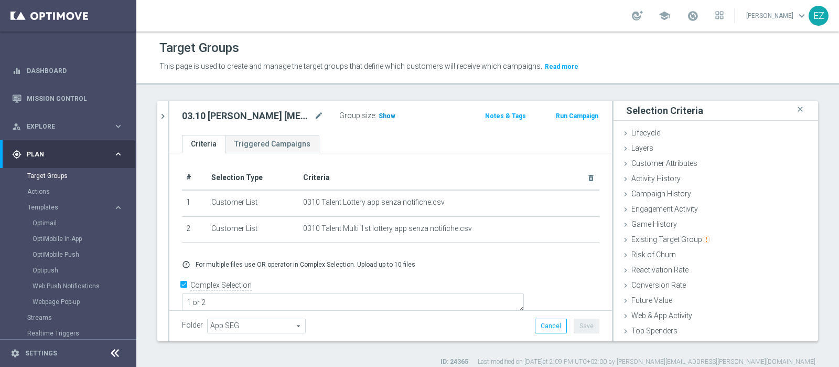
click at [383, 114] on span "Show" at bounding box center [387, 115] width 17 height 7
click at [658, 164] on span "Customer Attributes" at bounding box center [665, 163] width 66 height 8
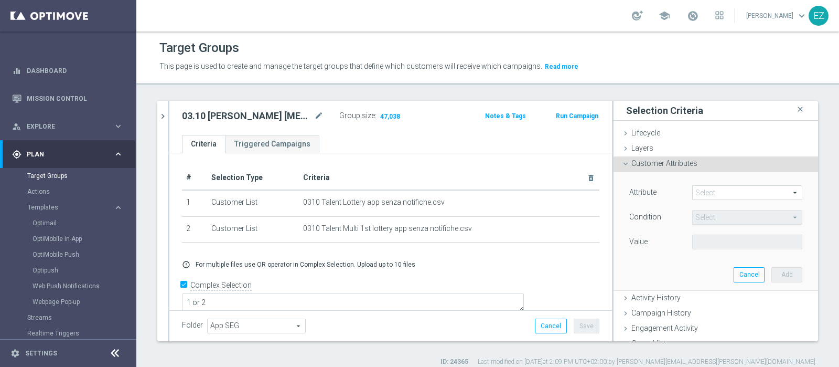
click at [701, 193] on span at bounding box center [747, 193] width 109 height 14
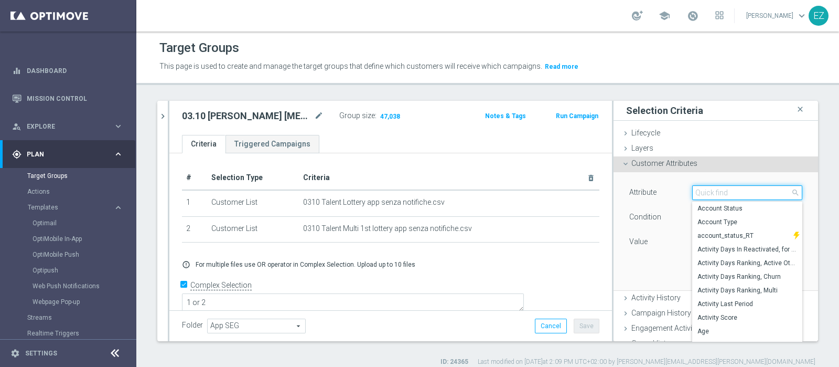
click at [701, 193] on input "search" at bounding box center [747, 192] width 110 height 15
type input "new"
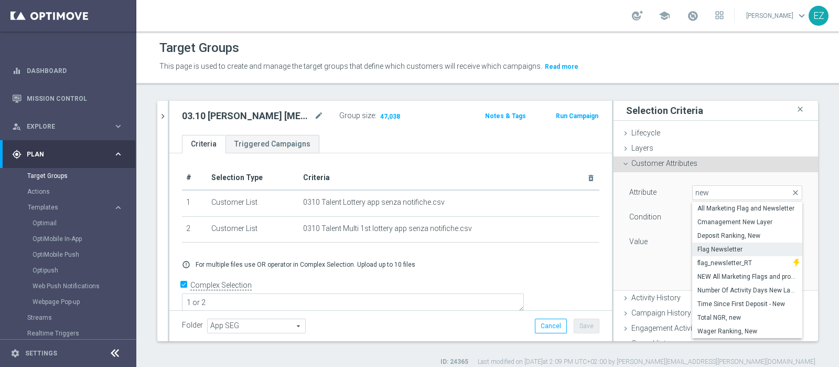
click at [711, 248] on span "Flag Newsletter" at bounding box center [748, 249] width 100 height 8
type input "Flag Newsletter"
type input "="
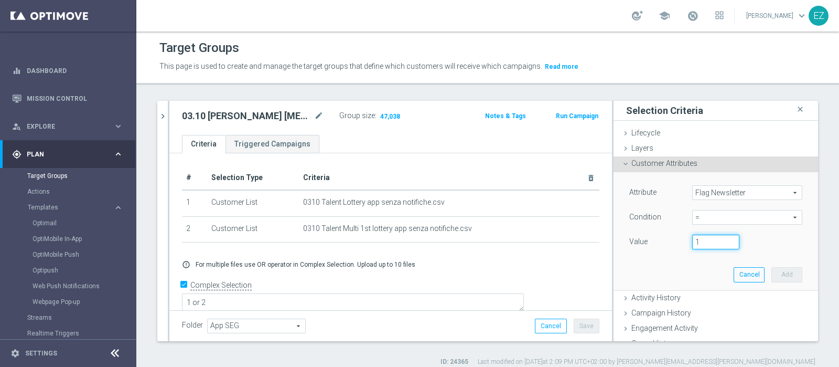
type input "1"
click at [717, 239] on input "1" at bounding box center [715, 241] width 47 height 15
click at [772, 279] on button "Add" at bounding box center [787, 274] width 31 height 15
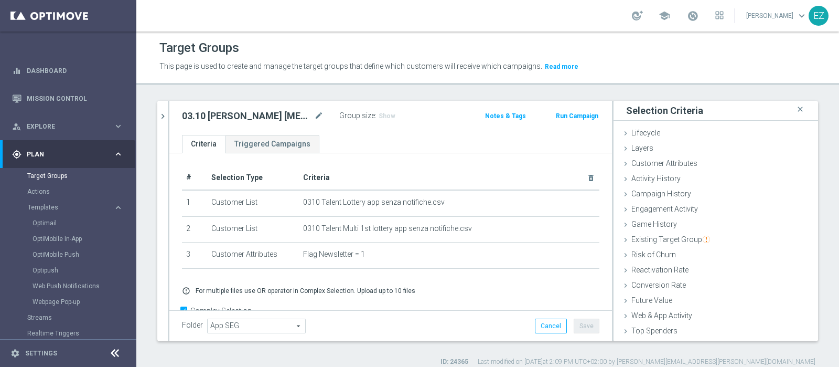
scroll to position [24, 0]
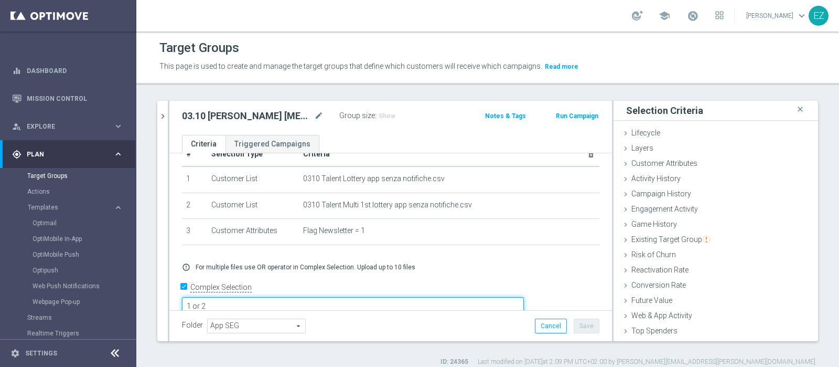
click at [287, 297] on textarea "1 or 2" at bounding box center [353, 306] width 342 height 18
click at [300, 297] on textarea "(1 or 2)" at bounding box center [353, 306] width 342 height 18
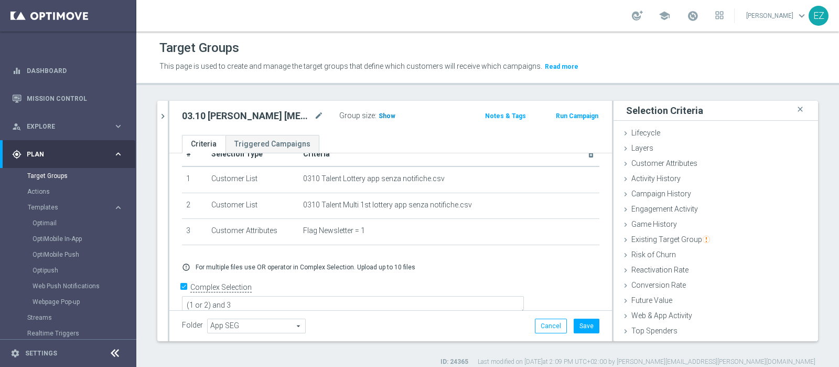
click at [386, 112] on span "Show" at bounding box center [387, 115] width 17 height 7
click at [327, 298] on textarea "(1 or 2) and 3" at bounding box center [353, 307] width 342 height 18
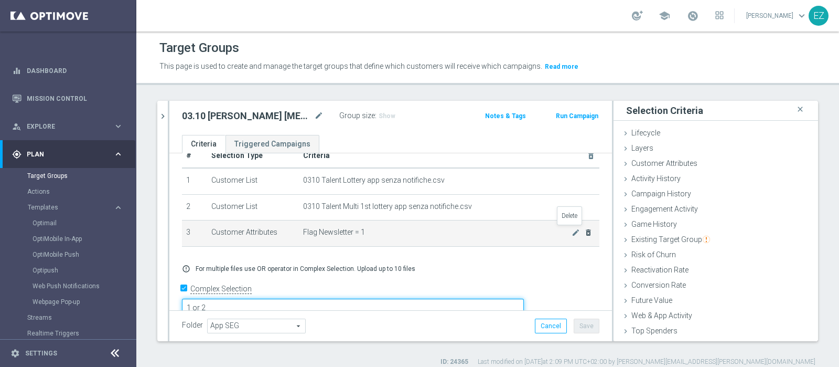
type textarea "1 or 2"
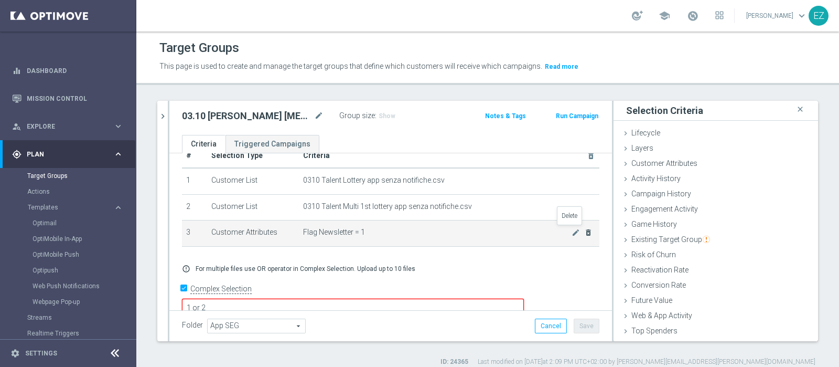
click at [584, 229] on icon "delete_forever" at bounding box center [588, 232] width 8 height 8
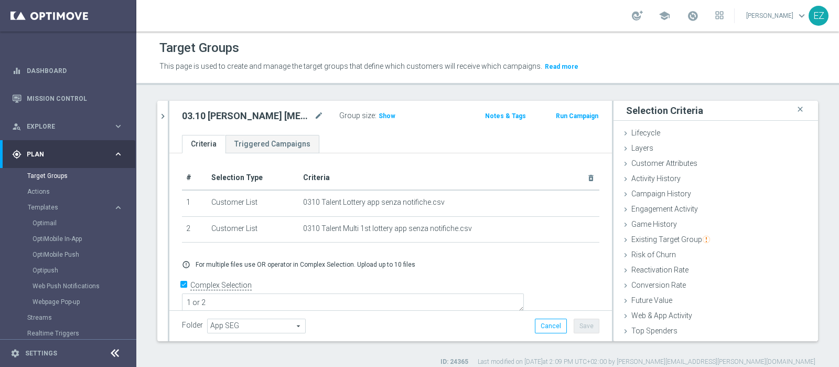
click at [419, 246] on div "# Selection Type Criteria delete_forever 1 Customer List 0310 Talent Lottery ap…" at bounding box center [390, 209] width 433 height 86
drag, startPoint x: 344, startPoint y: 4, endPoint x: 307, endPoint y: 32, distance: 46.5
click at [307, 32] on section "school [PERSON_NAME] keyboard_arrow_down EZ Target Groups This page is used to …" at bounding box center [487, 183] width 703 height 367
click at [430, 307] on form "Complex Selection 1 or 2 Invalid Expression" at bounding box center [391, 300] width 418 height 48
click at [385, 117] on span "Show" at bounding box center [387, 115] width 17 height 7
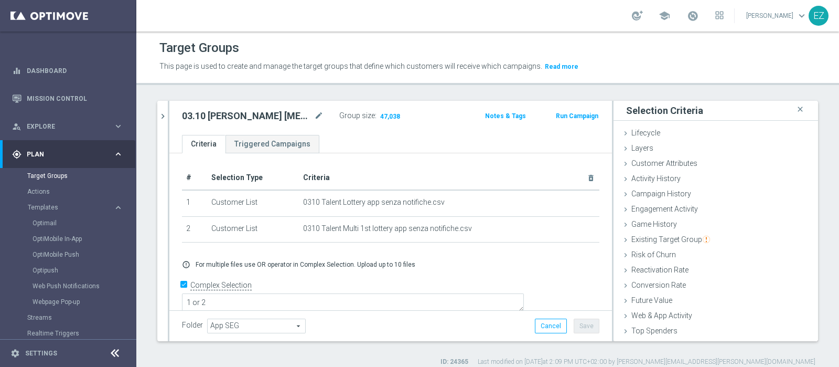
click at [567, 117] on button "Run Campaign" at bounding box center [577, 116] width 45 height 12
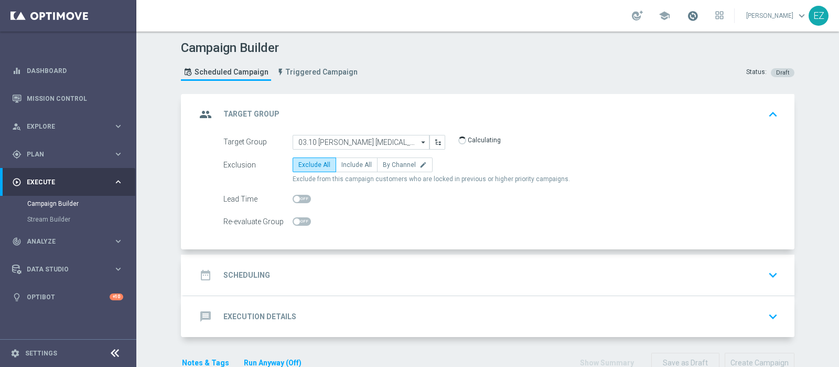
click at [699, 13] on span at bounding box center [693, 16] width 12 height 12
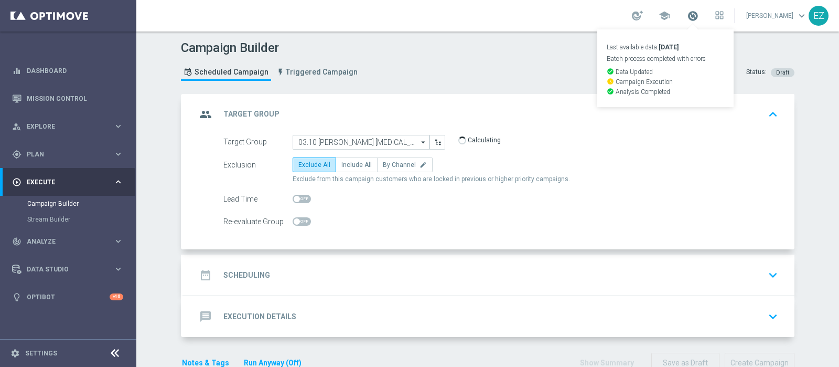
click at [699, 13] on span at bounding box center [693, 16] width 12 height 12
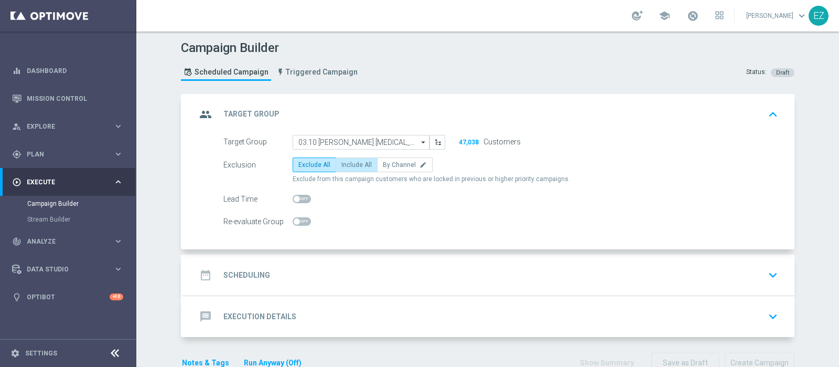
click at [357, 163] on span "Include All" at bounding box center [357, 164] width 30 height 7
click at [348, 163] on input "Include All" at bounding box center [345, 166] width 7 height 7
radio input "true"
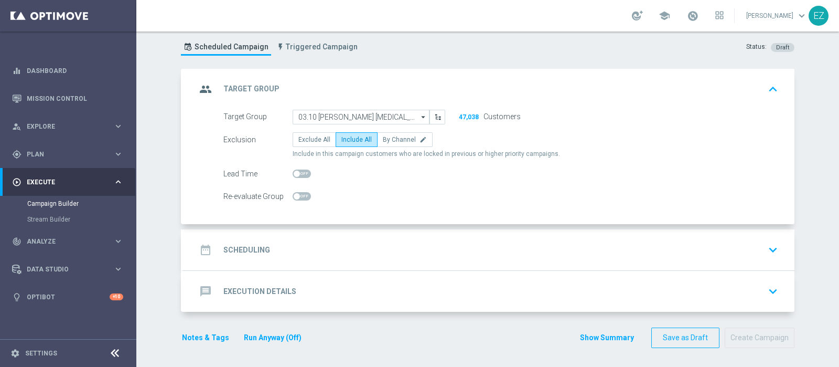
click at [258, 251] on h2 "Scheduling" at bounding box center [246, 250] width 47 height 10
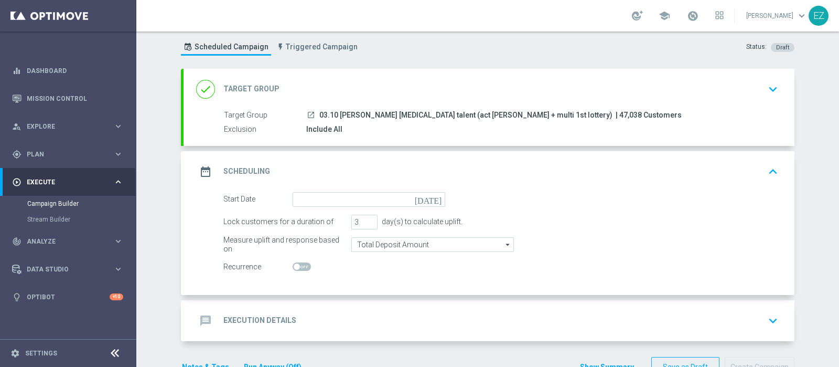
click at [430, 200] on icon "[DATE]" at bounding box center [430, 198] width 31 height 12
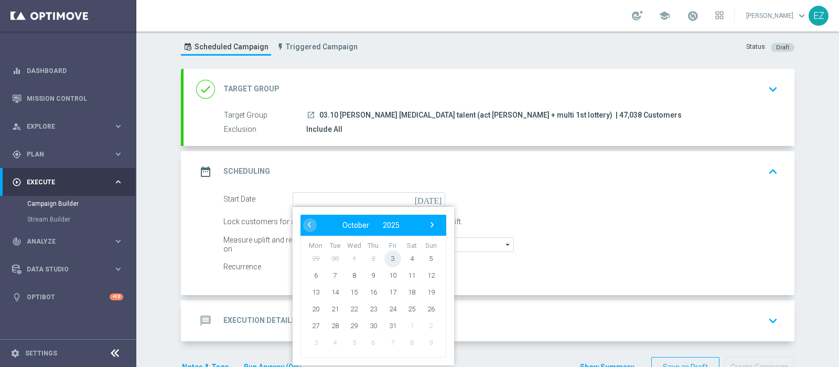
click at [388, 259] on span "3" at bounding box center [393, 258] width 17 height 17
type input "03 Oct 2025"
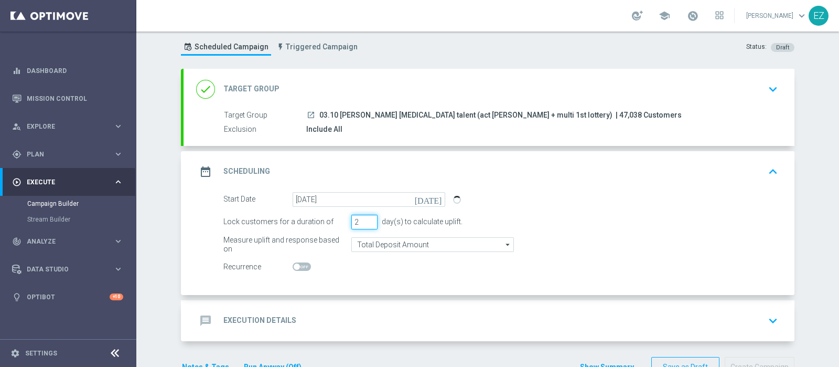
click at [366, 223] on input "2" at bounding box center [364, 222] width 26 height 15
type input "1"
click at [366, 223] on input "1" at bounding box center [364, 222] width 26 height 15
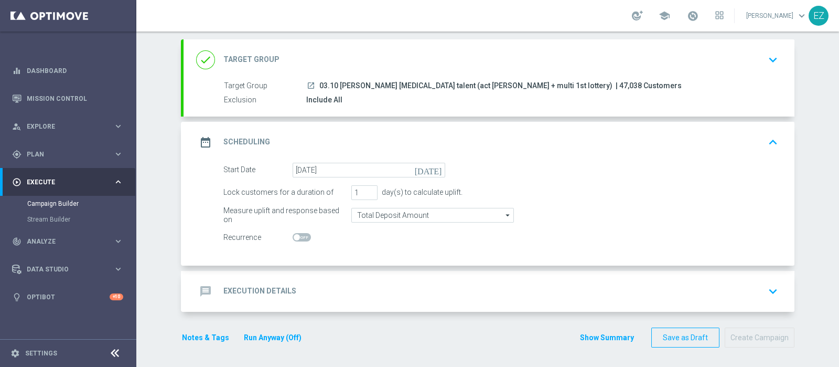
click at [272, 283] on div "message Execution Details" at bounding box center [246, 291] width 100 height 19
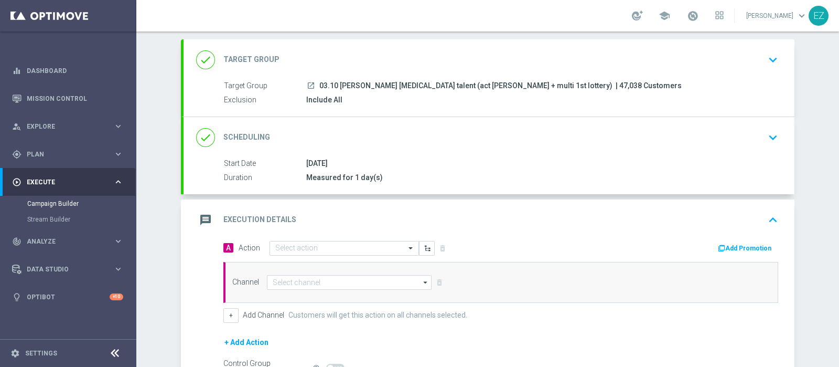
scroll to position [89, 0]
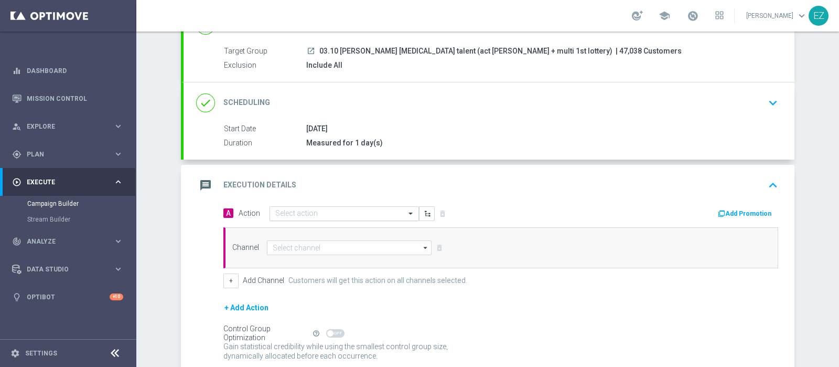
click at [370, 215] on input "text" at bounding box center [333, 213] width 117 height 9
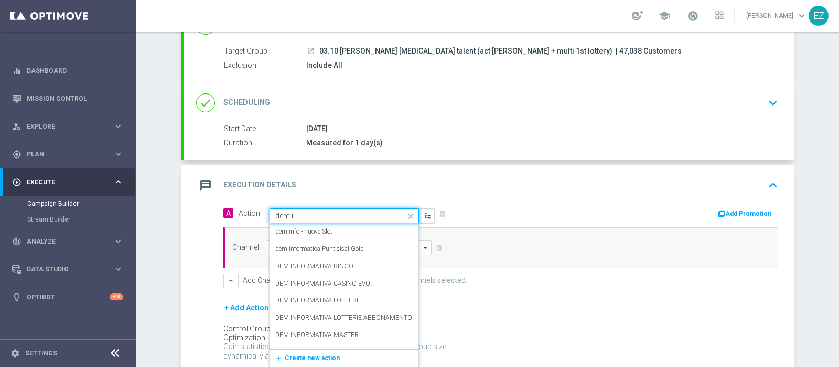
type input "dem in"
click at [332, 298] on label "DEM INFORMATIVA LOTTERIE" at bounding box center [318, 300] width 87 height 9
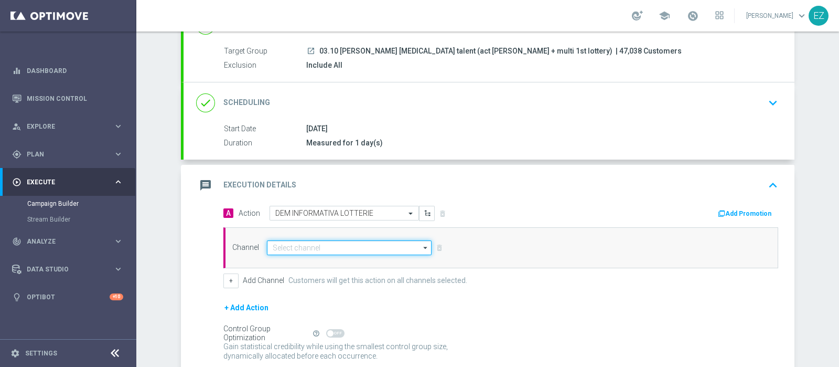
click at [401, 245] on input at bounding box center [349, 247] width 165 height 15
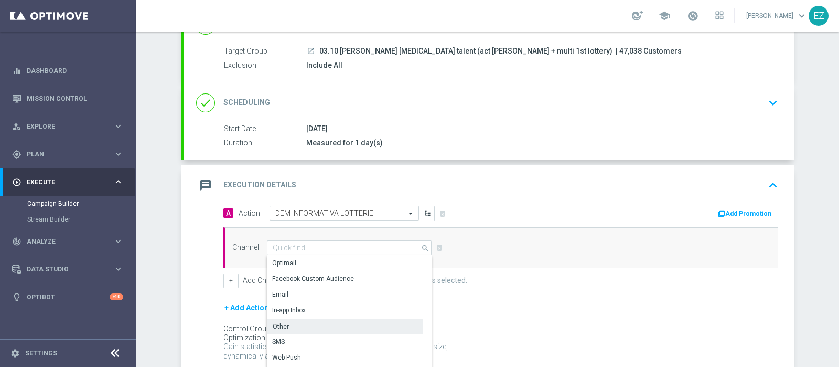
click at [287, 324] on div "Other" at bounding box center [345, 326] width 156 height 16
type input "Other"
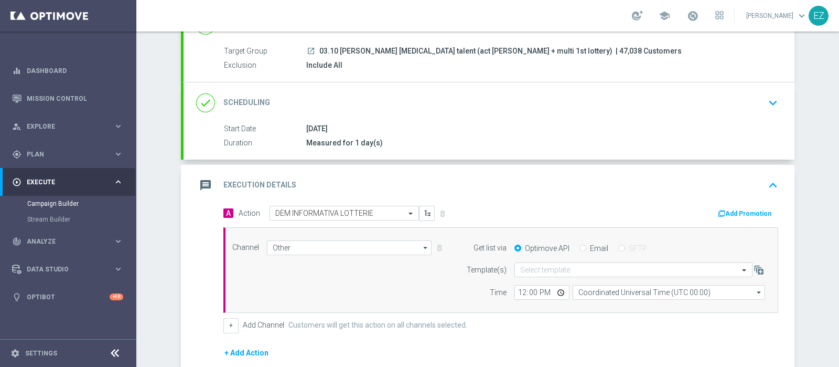
click at [580, 248] on input "Email" at bounding box center [583, 249] width 7 height 7
radio input "true"
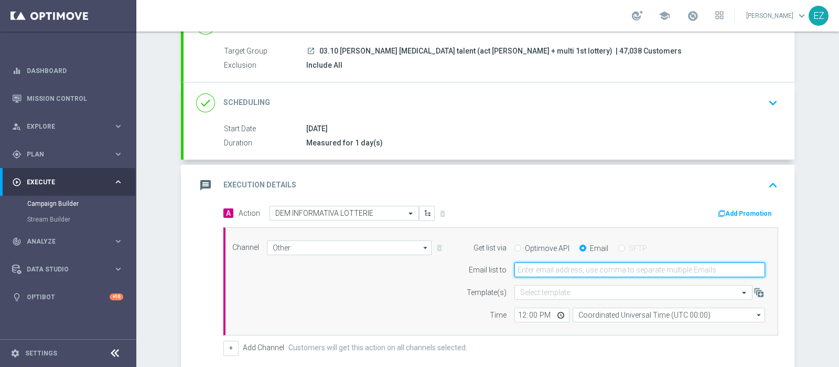
click at [569, 262] on input "email" at bounding box center [640, 269] width 251 height 15
type input "elena.zarbin@sisal.it"
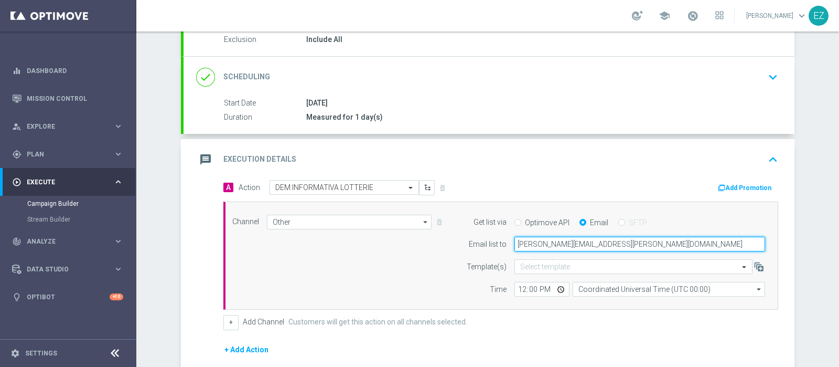
scroll to position [114, 0]
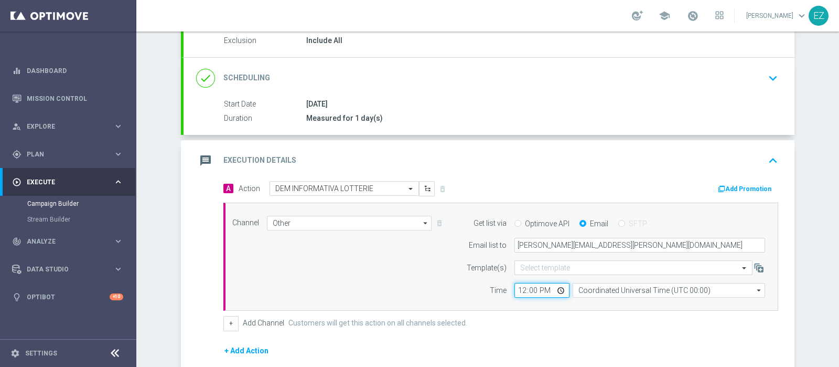
click at [516, 292] on input "12:00" at bounding box center [542, 290] width 55 height 15
type input "16:00"
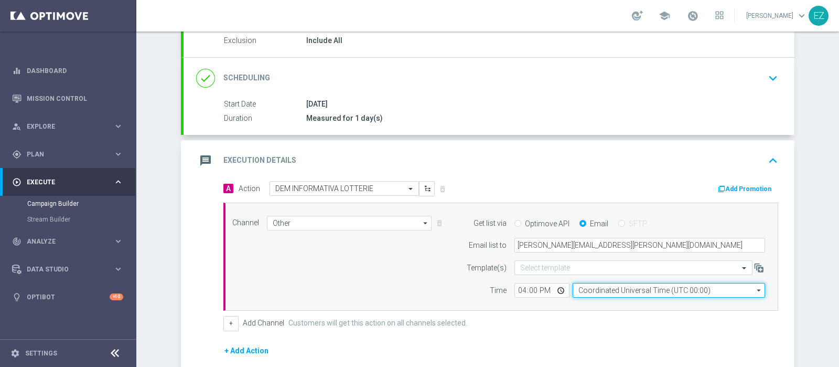
click at [611, 290] on input "Coordinated Universal Time (UTC 00:00)" at bounding box center [669, 290] width 193 height 15
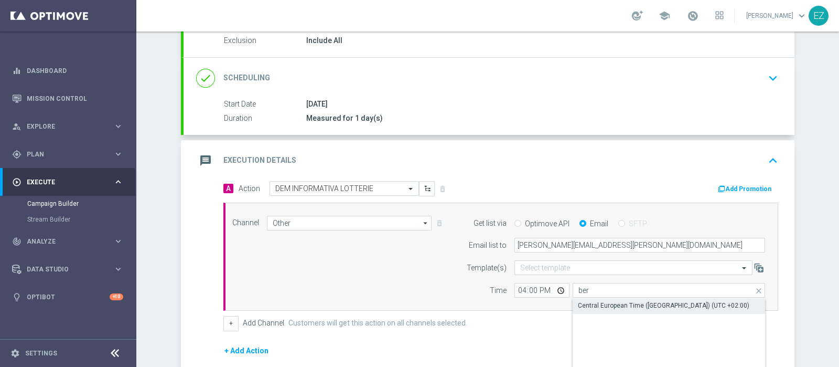
click at [620, 310] on div "Central European Time (Berlin) (UTC +02:00)" at bounding box center [669, 305] width 193 height 15
type input "Central European Time (Berlin) (UTC +02:00)"
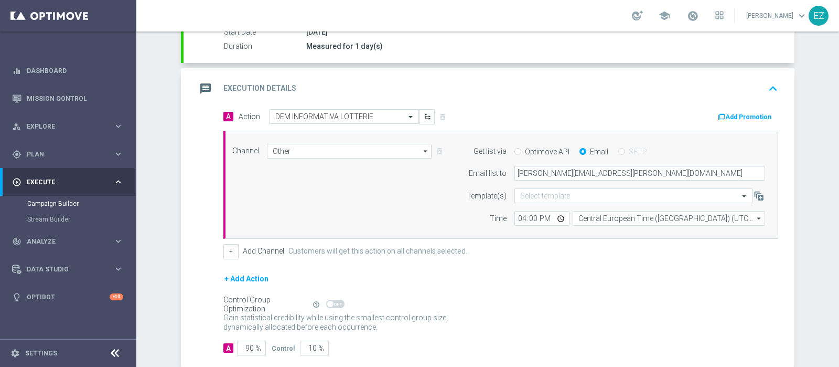
scroll to position [241, 0]
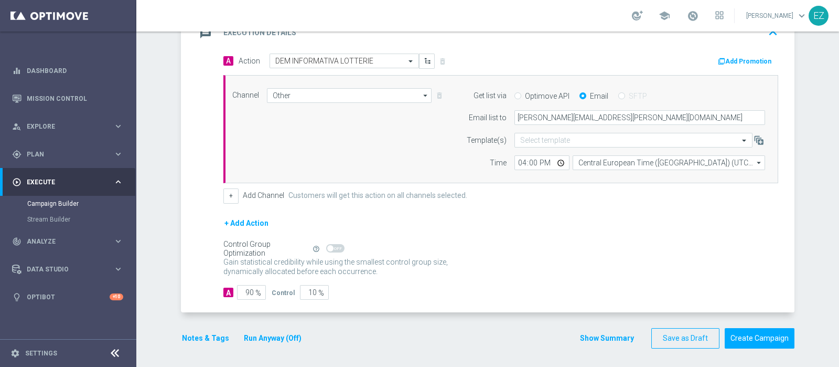
click at [601, 338] on button "Show Summary" at bounding box center [607, 338] width 55 height 12
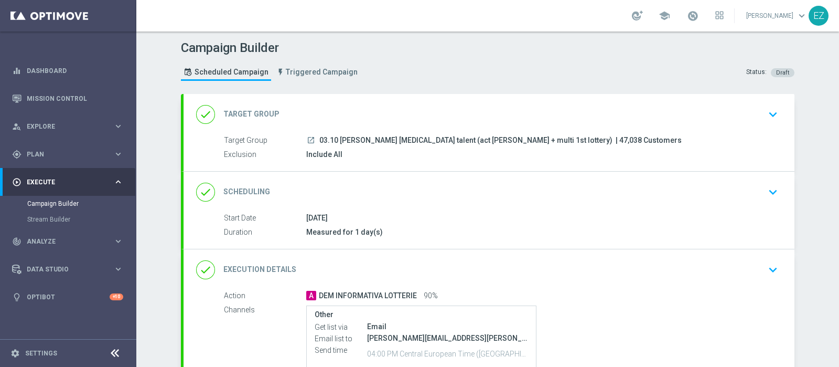
scroll to position [116, 0]
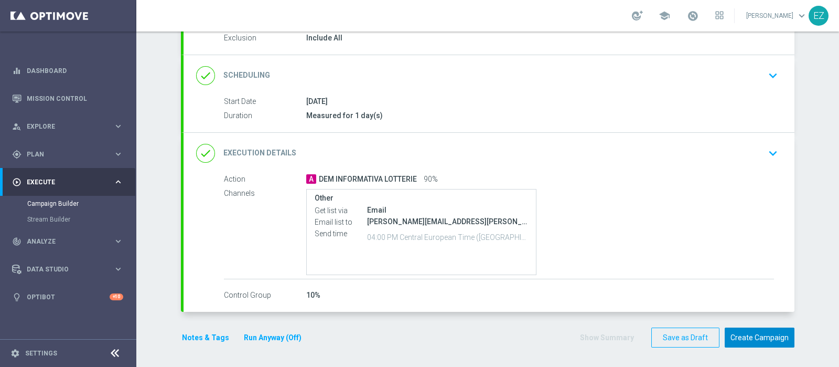
click at [760, 342] on button "Create Campaign" at bounding box center [760, 337] width 70 height 20
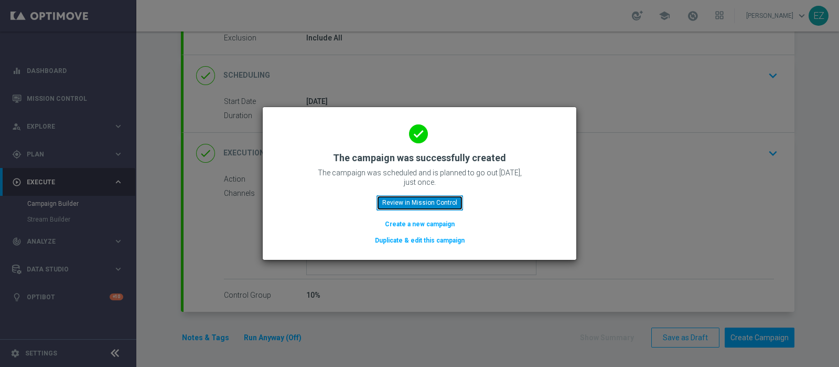
click at [409, 206] on button "Review in Mission Control" at bounding box center [420, 202] width 87 height 15
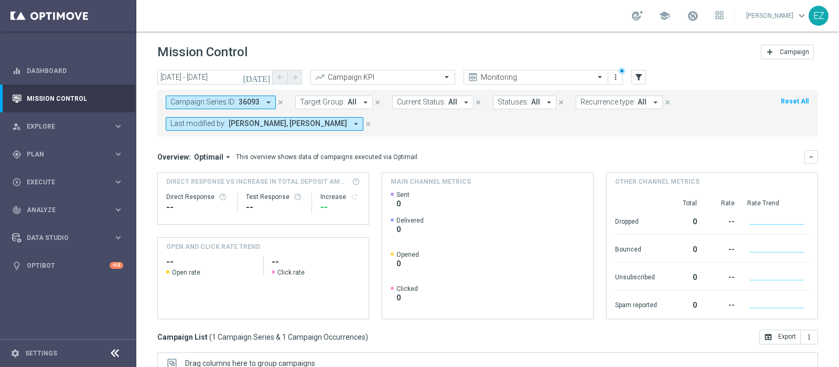
scroll to position [178, 0]
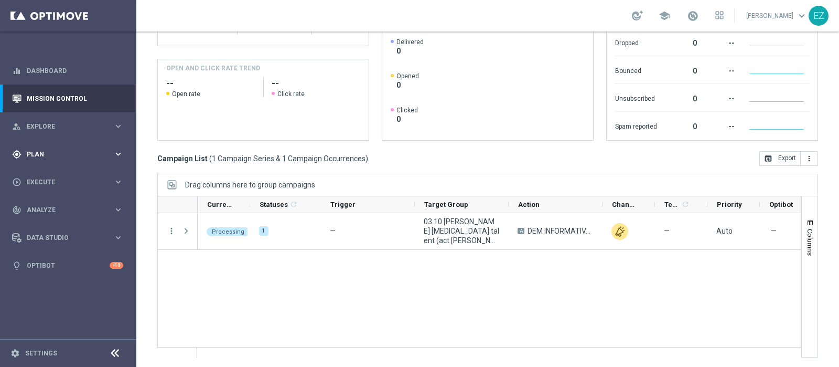
click at [31, 153] on span "Plan" at bounding box center [70, 154] width 87 height 6
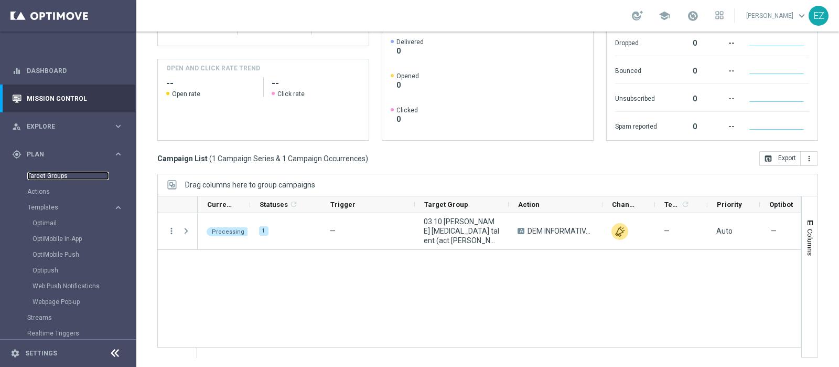
click at [35, 174] on link "Target Groups" at bounding box center [68, 176] width 82 height 8
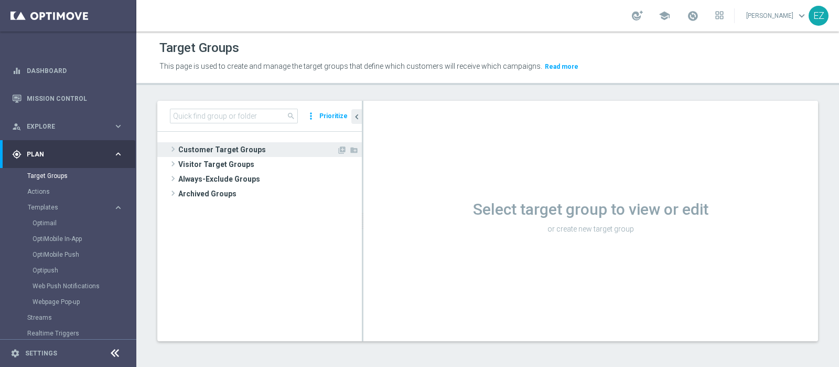
click at [215, 148] on span "Customer Target Groups" at bounding box center [257, 149] width 158 height 15
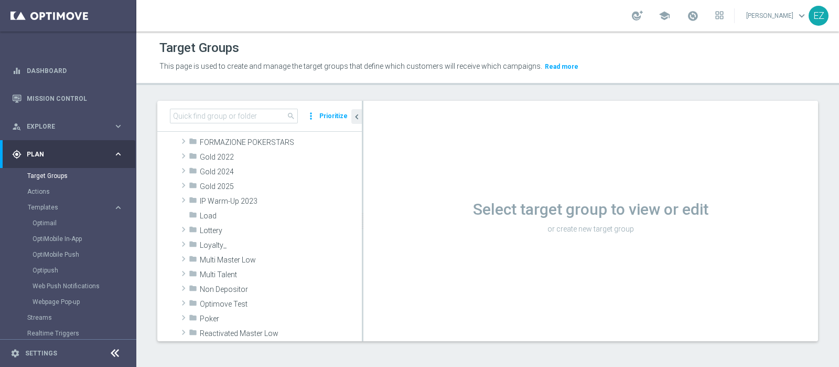
scroll to position [185, 0]
click at [212, 231] on span "Lottery" at bounding box center [256, 230] width 113 height 9
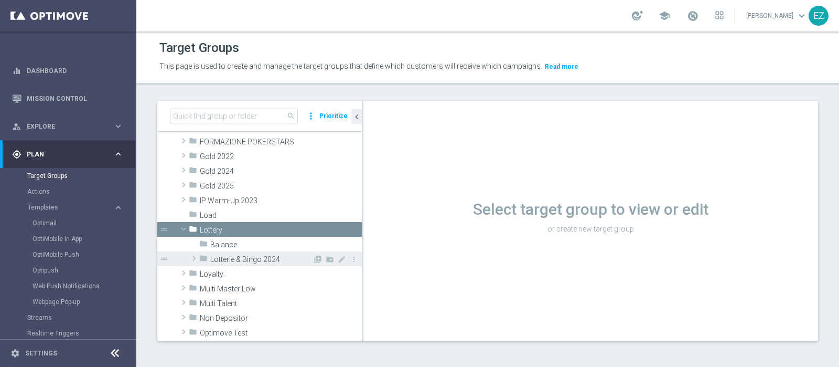
click at [230, 258] on span "Lotterie & Bingo 2024" at bounding box center [261, 259] width 102 height 9
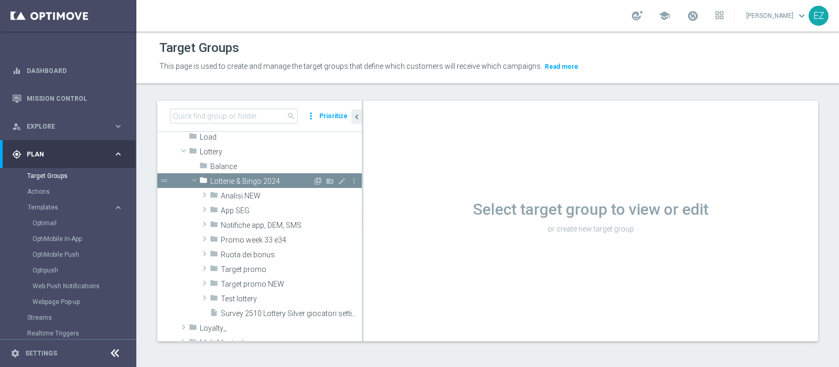
scroll to position [264, 0]
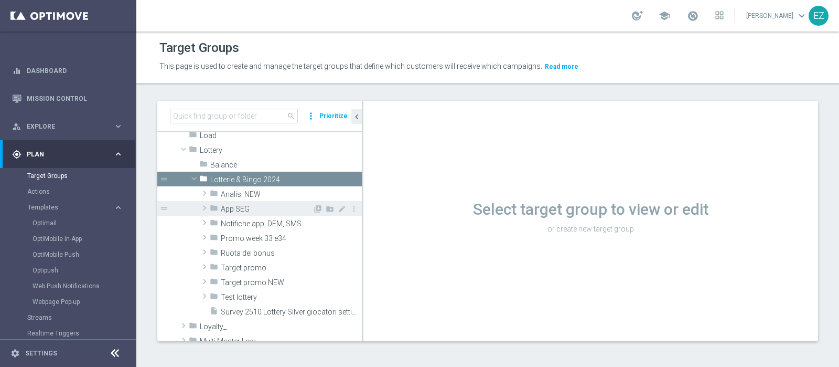
click at [244, 207] on span "App SEG" at bounding box center [267, 209] width 92 height 9
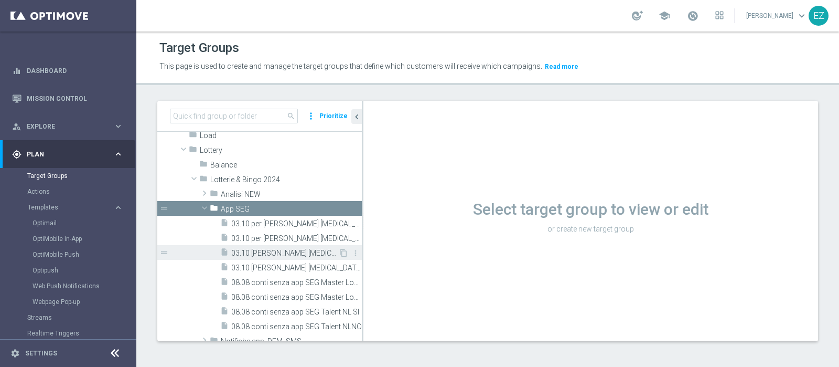
click at [264, 250] on span "03.10 recupero consensi low master (act lott + multi 1st lottery)" at bounding box center [284, 253] width 107 height 9
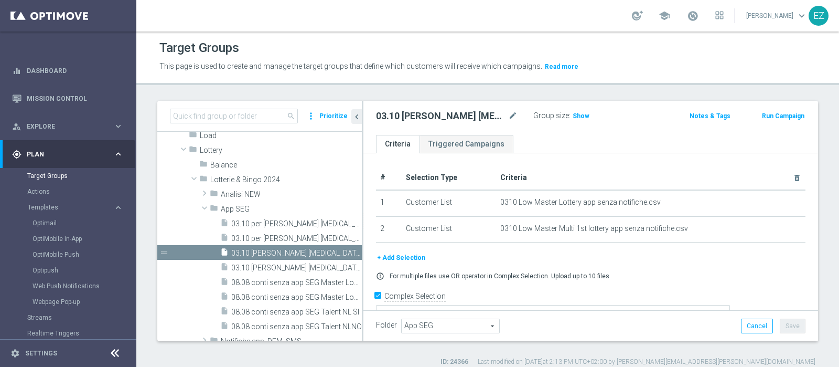
click at [400, 255] on button "+ Add Selection" at bounding box center [401, 258] width 50 height 12
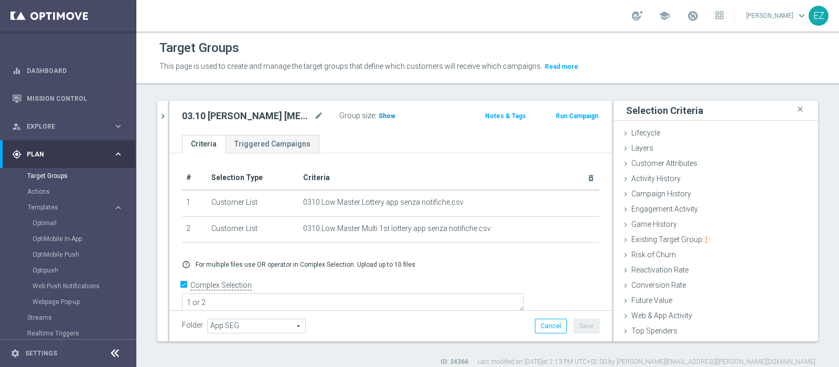
click at [380, 120] on h3 "Show" at bounding box center [387, 116] width 19 height 12
click at [667, 162] on span "Customer Attributes" at bounding box center [665, 163] width 66 height 8
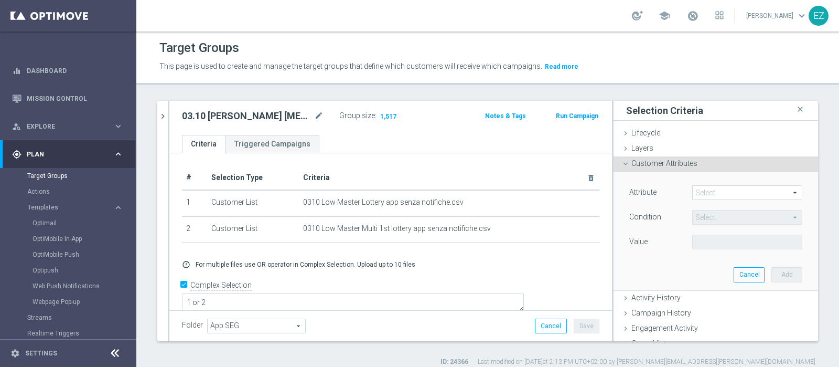
click at [719, 193] on span at bounding box center [747, 193] width 109 height 14
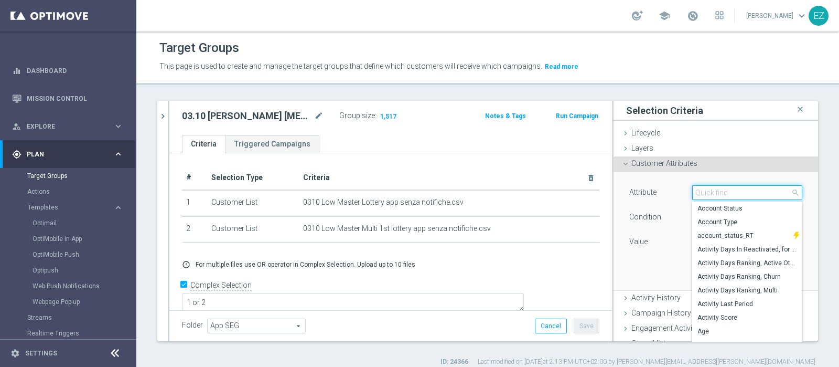
click at [719, 193] on input "search" at bounding box center [747, 192] width 110 height 15
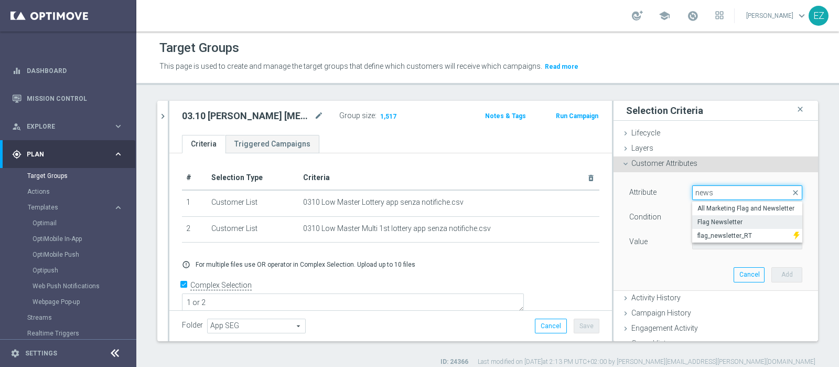
type input "news"
click at [720, 220] on span "Flag Newsletter" at bounding box center [748, 222] width 100 height 8
type input "Flag Newsletter"
type input "="
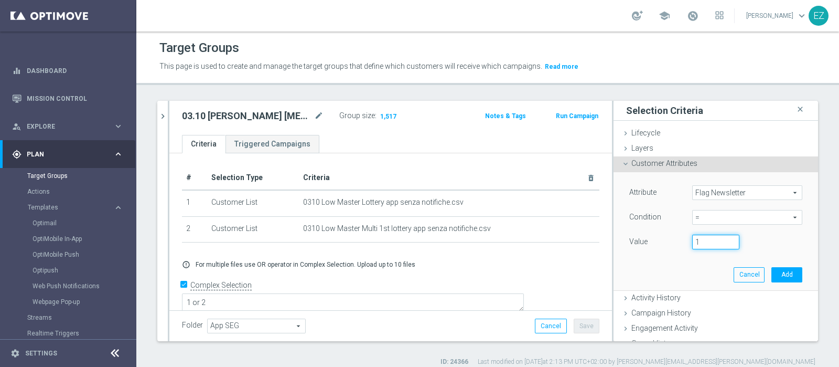
type input "1"
click at [716, 238] on input "1" at bounding box center [715, 241] width 47 height 15
click at [772, 271] on button "Add" at bounding box center [787, 274] width 31 height 15
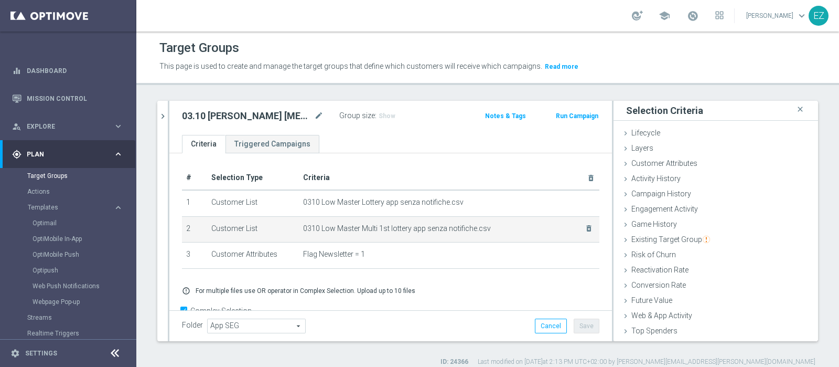
scroll to position [24, 0]
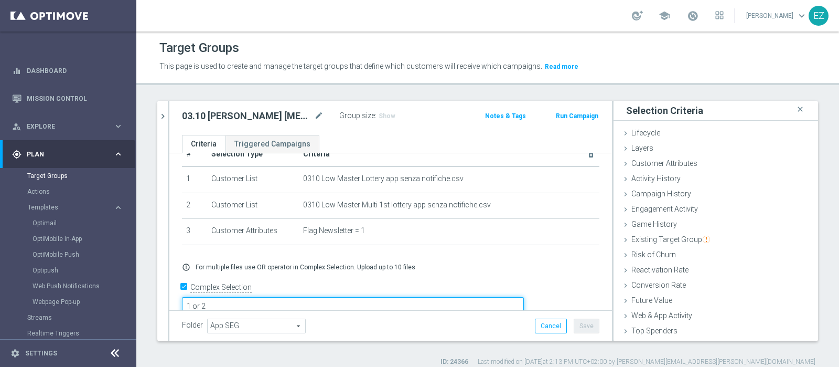
click at [317, 297] on textarea "1 or 2" at bounding box center [353, 306] width 342 height 18
click at [317, 297] on textarea "(1 or 2)" at bounding box center [353, 306] width 342 height 18
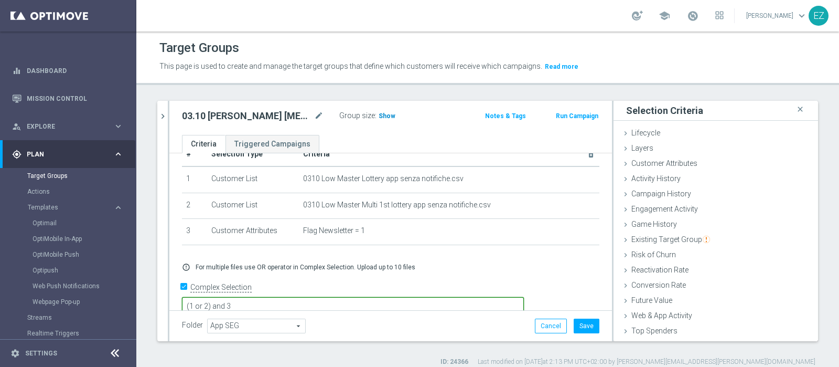
type textarea "(1 or 2) and 3"
click at [381, 116] on span "Show" at bounding box center [387, 115] width 17 height 7
click at [575, 322] on button "Save" at bounding box center [587, 325] width 26 height 15
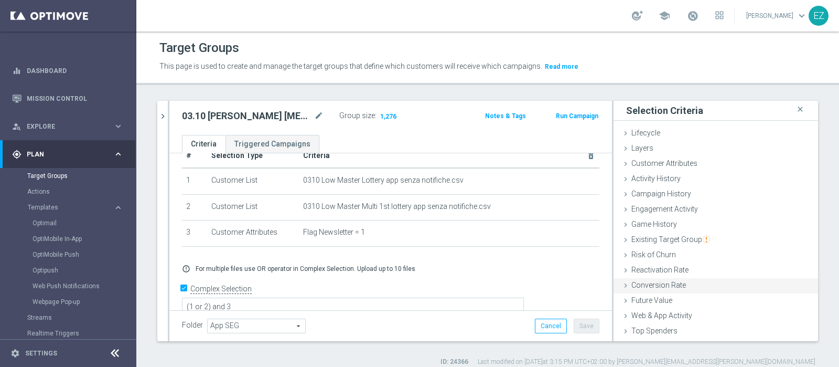
scroll to position [44, 0]
click at [577, 116] on button "Run Campaign" at bounding box center [577, 116] width 45 height 12
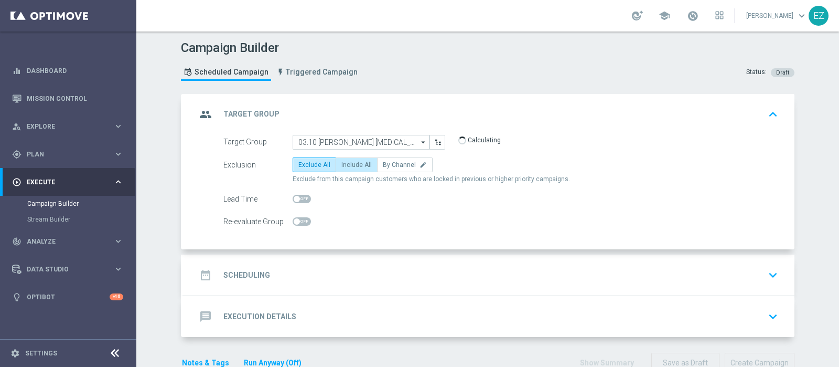
click at [350, 167] on span "Include All" at bounding box center [357, 164] width 30 height 7
click at [348, 167] on input "Include All" at bounding box center [345, 166] width 7 height 7
radio input "true"
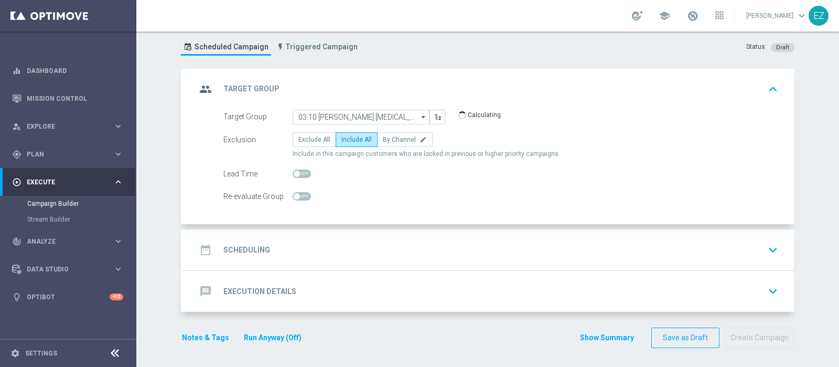
click at [273, 246] on div "date_range Scheduling keyboard_arrow_down" at bounding box center [489, 250] width 586 height 20
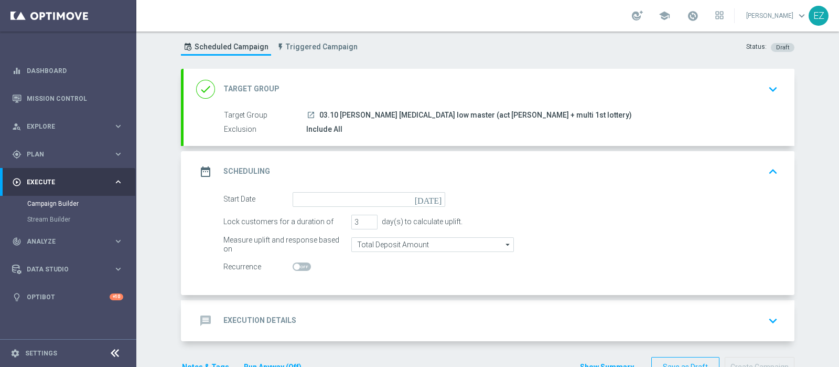
click at [431, 197] on icon "today" at bounding box center [430, 198] width 31 height 12
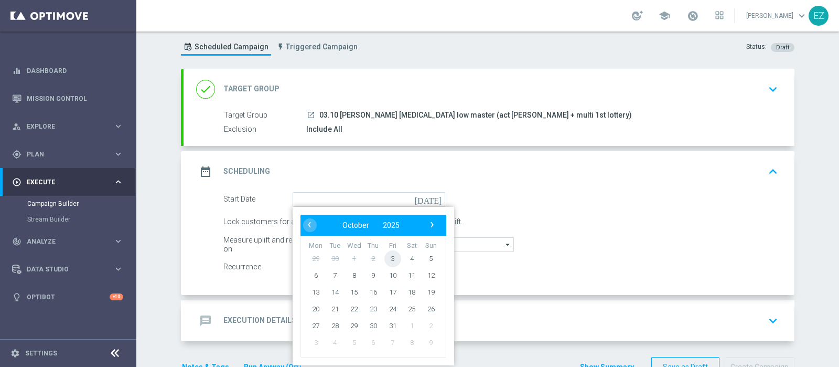
click at [386, 260] on span "3" at bounding box center [393, 258] width 17 height 17
type input "03 Oct 2025"
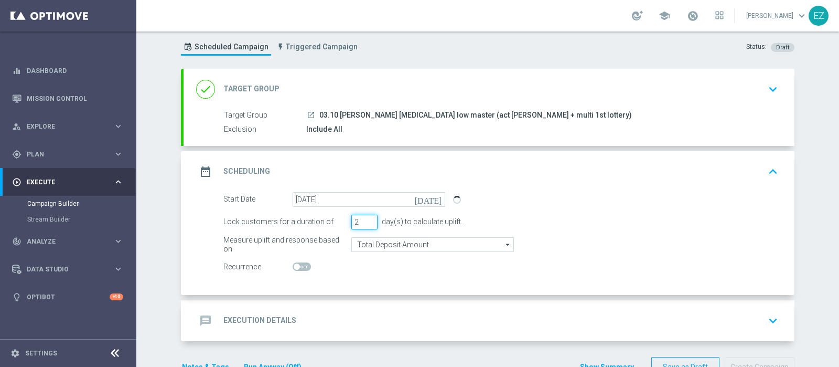
click at [365, 224] on input "2" at bounding box center [364, 222] width 26 height 15
type input "1"
click at [365, 224] on input "1" at bounding box center [364, 222] width 26 height 15
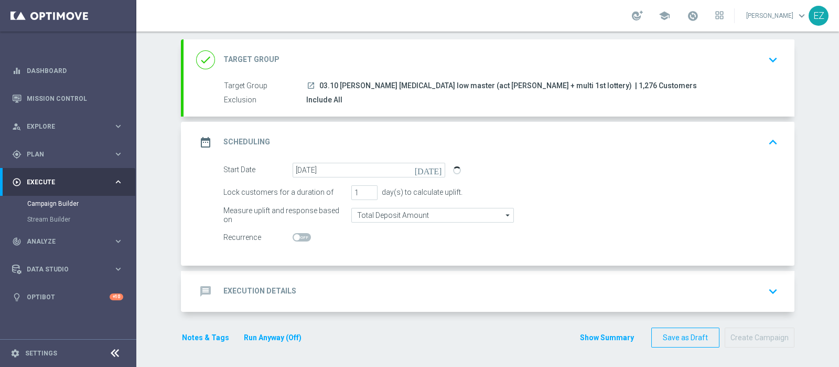
click at [294, 287] on div "message Execution Details keyboard_arrow_down" at bounding box center [489, 291] width 586 height 20
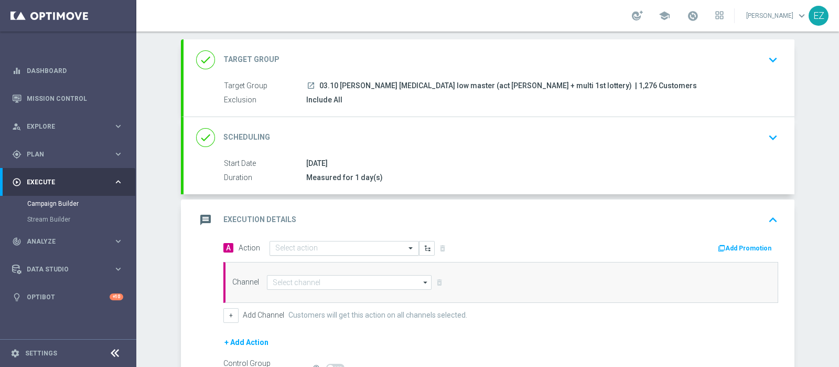
click at [360, 249] on input "text" at bounding box center [333, 248] width 117 height 9
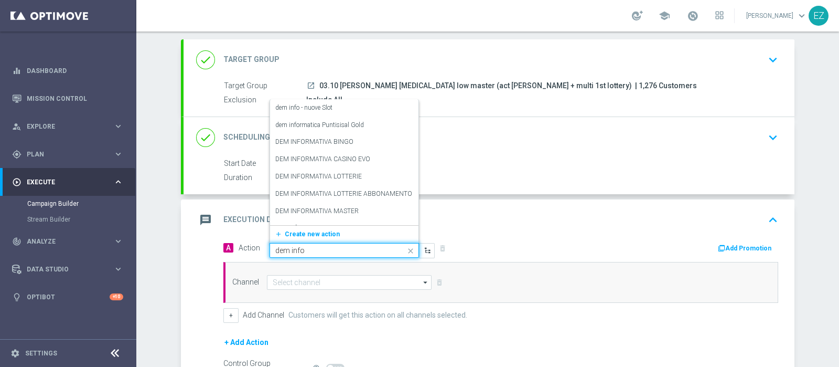
type input "dem infor"
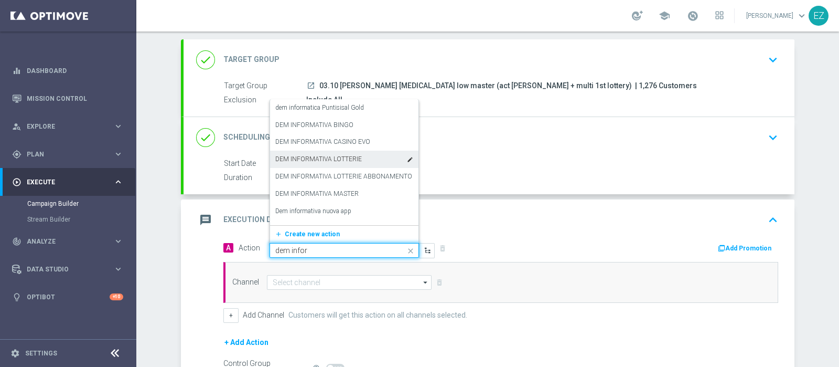
click at [333, 160] on label "DEM INFORMATIVA LOTTERIE" at bounding box center [318, 159] width 87 height 9
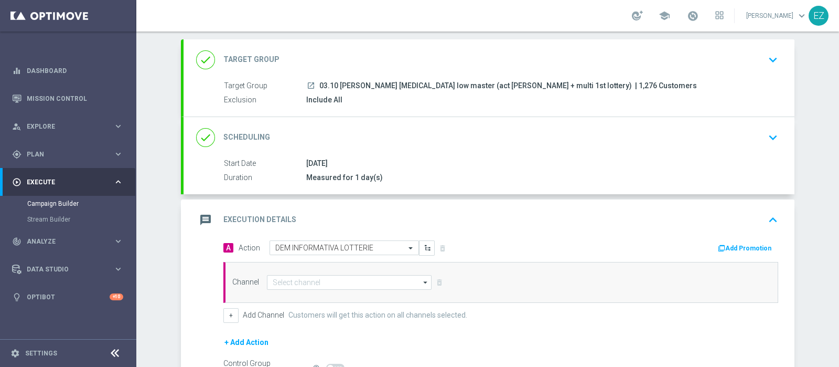
scroll to position [144, 0]
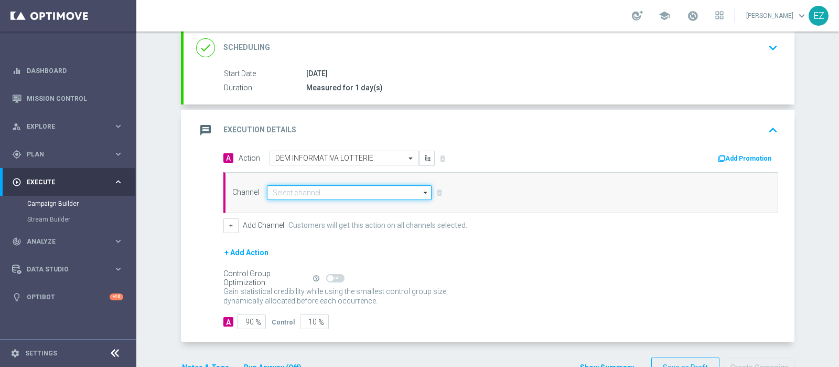
click at [336, 187] on input at bounding box center [349, 192] width 165 height 15
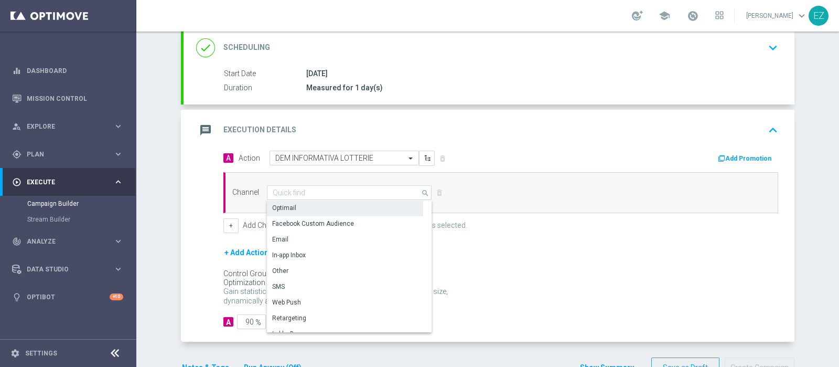
click at [324, 200] on div "Optimail" at bounding box center [345, 207] width 156 height 15
type input "Optimail"
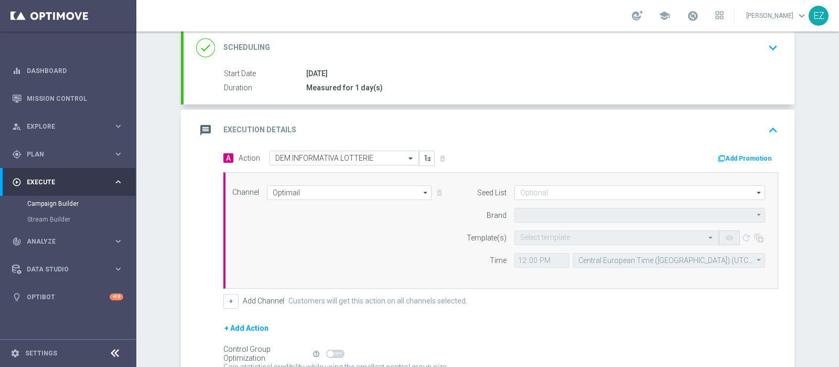
type input "Sisal Marketing"
click at [230, 222] on div "Channel Optimail Optimail arrow_drop_down Drag here to set row groups Drag here…" at bounding box center [499, 230] width 549 height 90
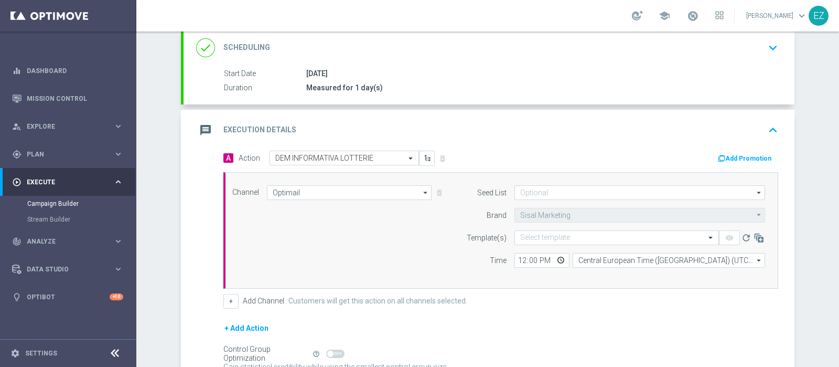
scroll to position [230, 0]
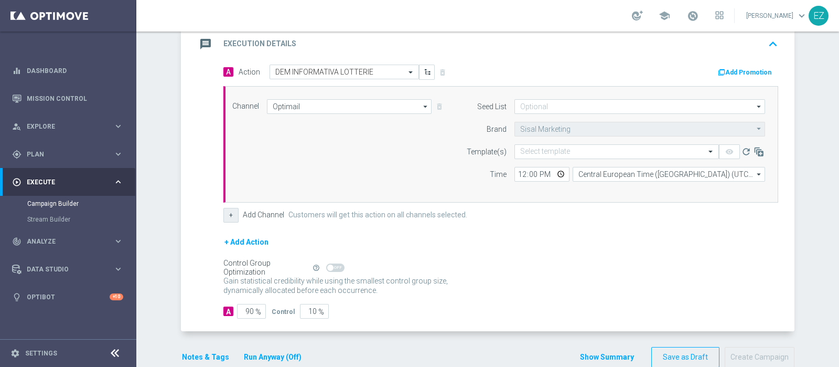
click at [223, 217] on button "+" at bounding box center [230, 215] width 15 height 15
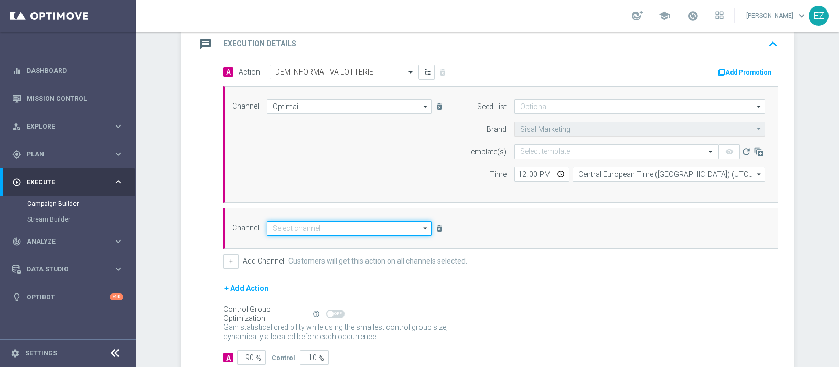
click at [301, 232] on input at bounding box center [349, 228] width 165 height 15
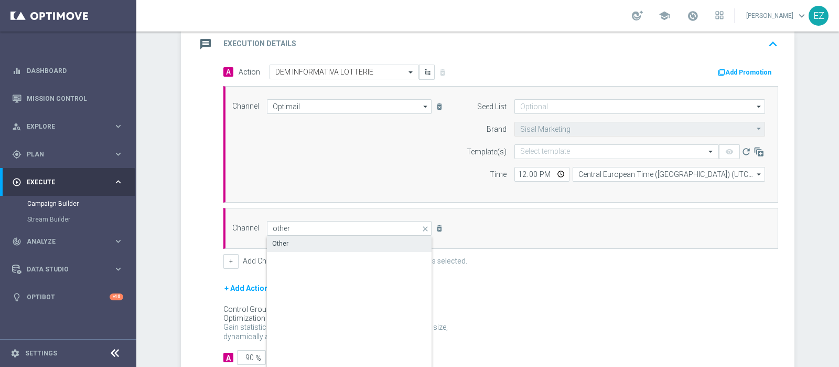
click at [301, 239] on div "Other" at bounding box center [349, 243] width 165 height 15
type input "Other"
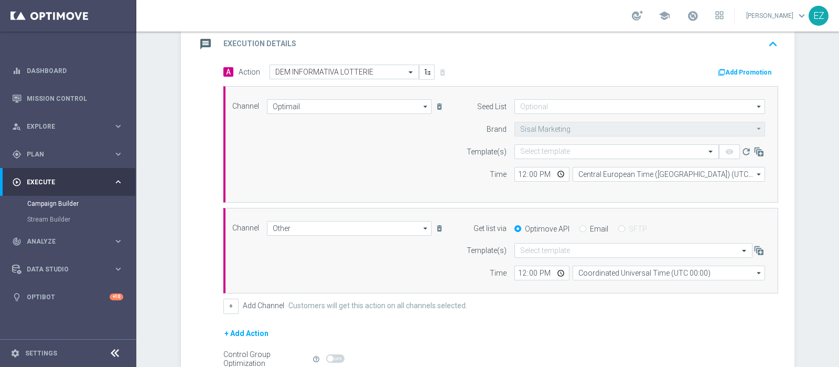
click at [580, 227] on input "Email" at bounding box center [583, 229] width 7 height 7
radio input "true"
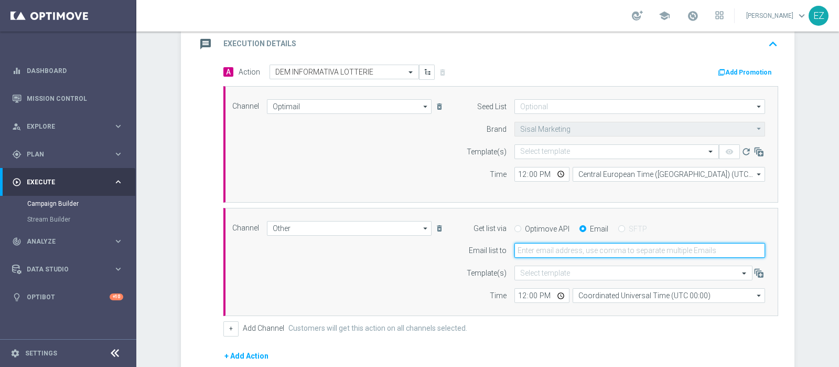
click at [573, 249] on input "email" at bounding box center [640, 250] width 251 height 15
type input "elena.zarbin@sisal.it"
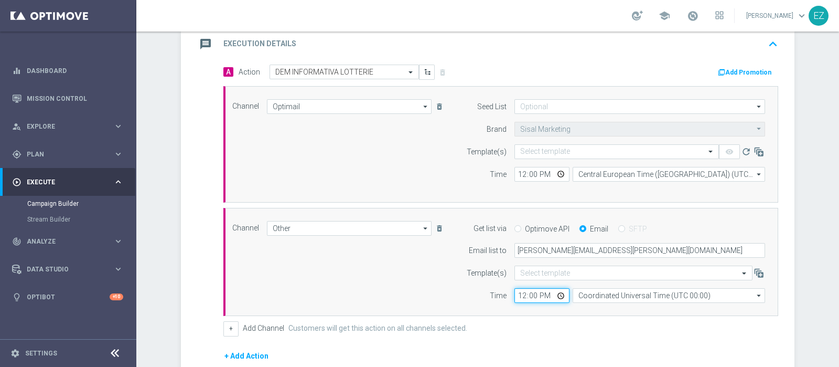
click at [515, 298] on input "12:00" at bounding box center [542, 295] width 55 height 15
click at [516, 295] on input "17:00" at bounding box center [542, 295] width 55 height 15
type input "16:00"
click at [515, 171] on input "12:00" at bounding box center [542, 174] width 55 height 15
type input "16:30"
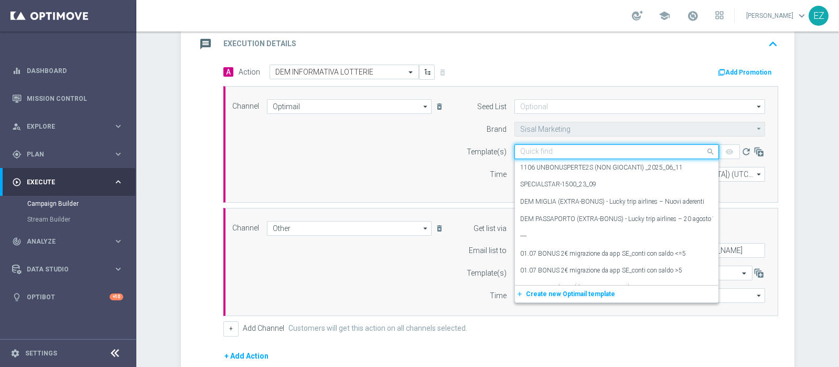
click at [552, 147] on input "text" at bounding box center [606, 151] width 172 height 9
paste input "03.10 RECUPERO CONSENSI"
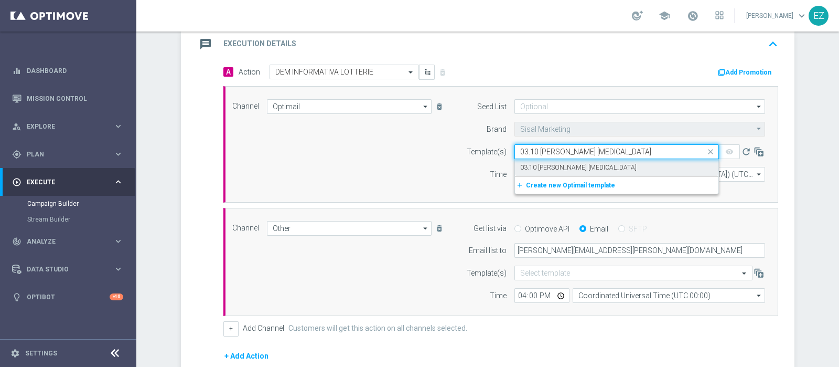
click at [561, 168] on label "03.10 RECUPERO CONSENSI" at bounding box center [578, 167] width 116 height 9
type input "03.10 RECUPERO CONSENSI"
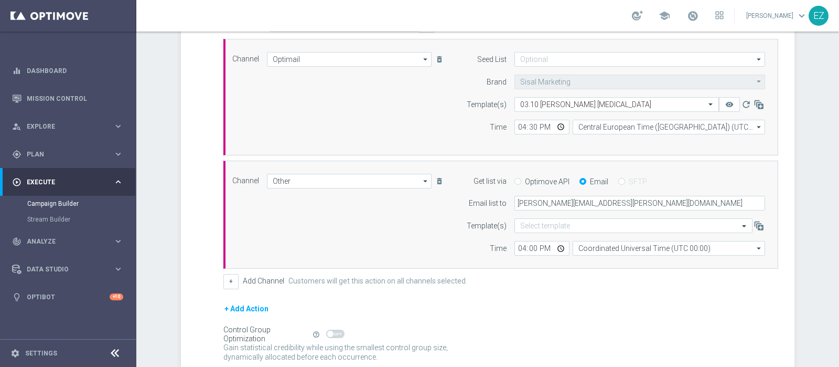
scroll to position [363, 0]
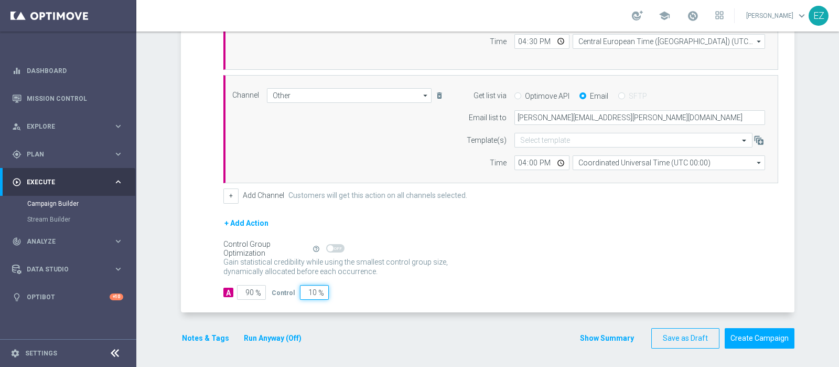
click at [307, 290] on input "10" at bounding box center [314, 292] width 29 height 15
type input "0"
type input "100"
type input "0"
click at [422, 311] on form "done Target Group keyboard_arrow_down Target Group launch 03.10 recupero consen…" at bounding box center [488, 39] width 614 height 617
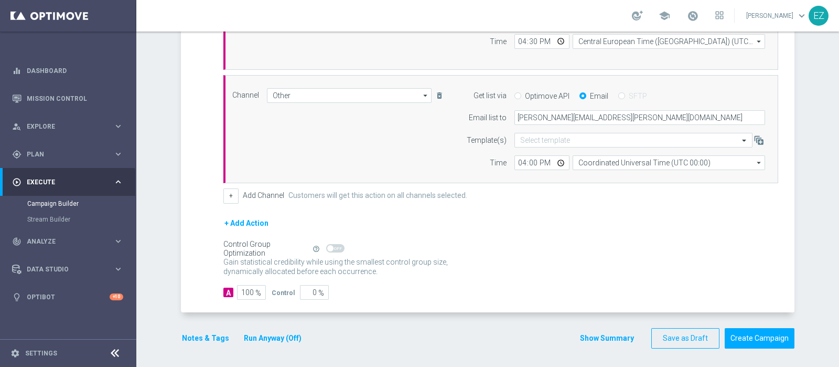
click at [609, 336] on button "Show Summary" at bounding box center [607, 338] width 55 height 12
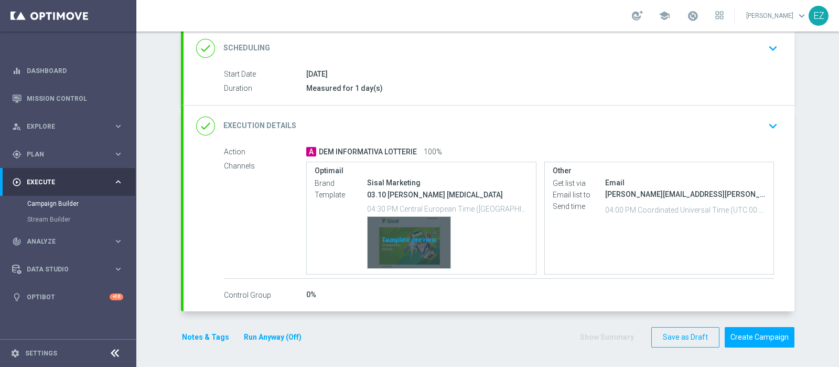
scroll to position [143, 0]
click at [426, 242] on div "Template preview" at bounding box center [409, 242] width 83 height 51
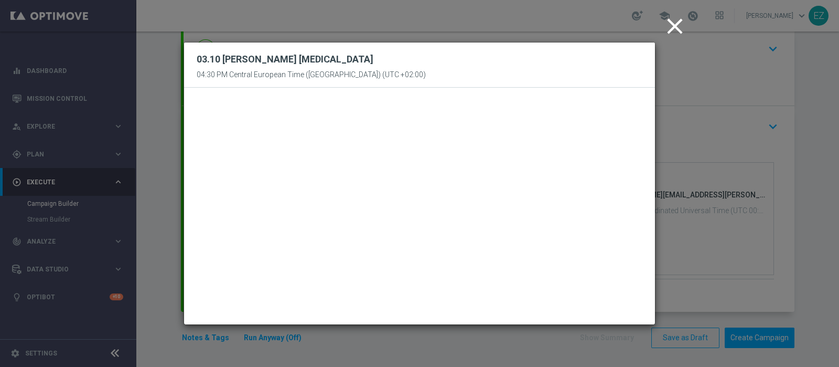
click at [676, 27] on icon "close" at bounding box center [675, 26] width 26 height 26
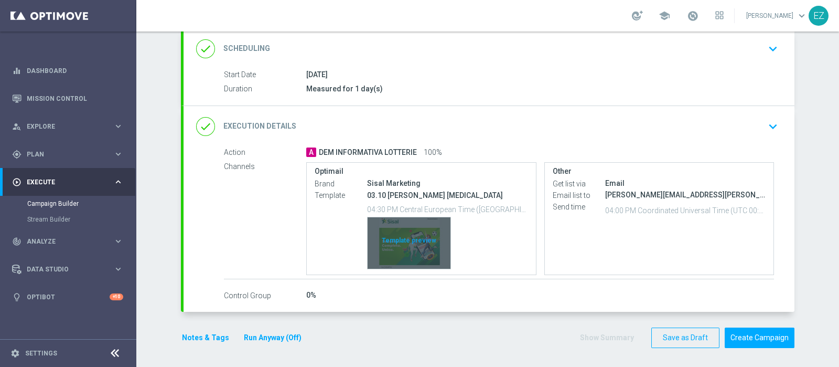
click at [402, 231] on div "Template preview" at bounding box center [409, 242] width 83 height 51
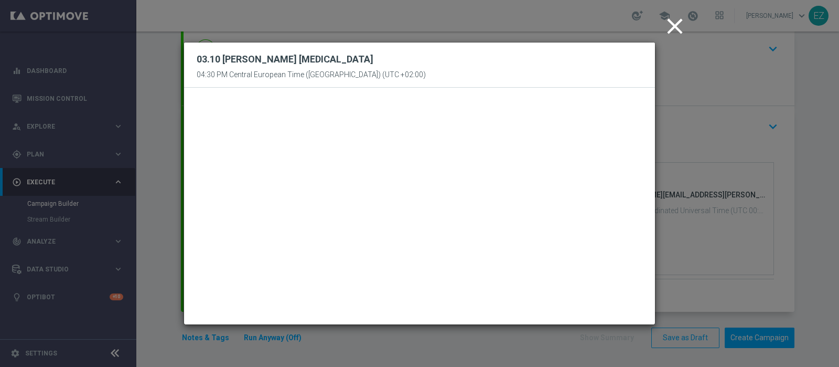
click at [671, 28] on icon "close" at bounding box center [675, 26] width 26 height 26
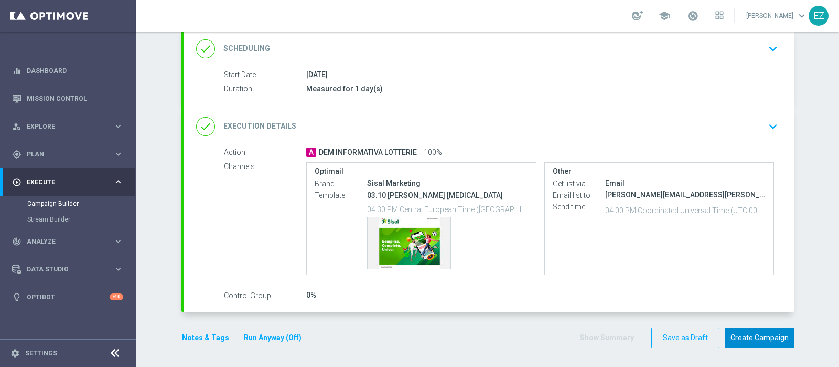
click at [762, 334] on button "Create Campaign" at bounding box center [760, 337] width 70 height 20
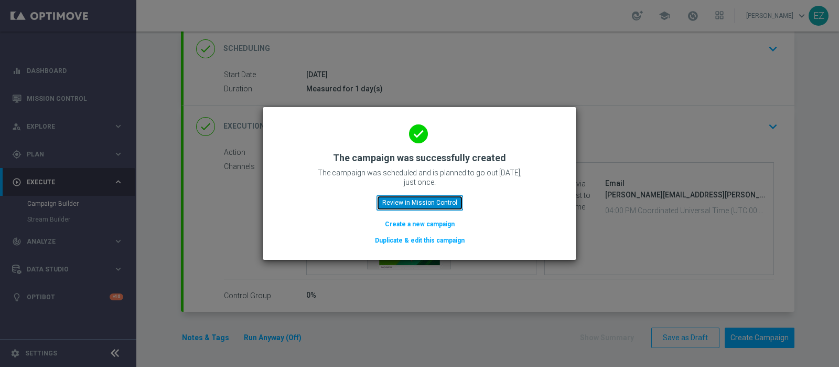
click at [427, 202] on button "Review in Mission Control" at bounding box center [420, 202] width 87 height 15
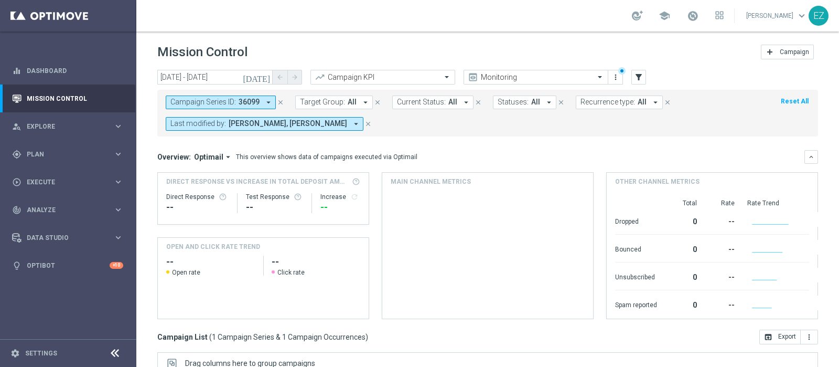
scroll to position [178, 0]
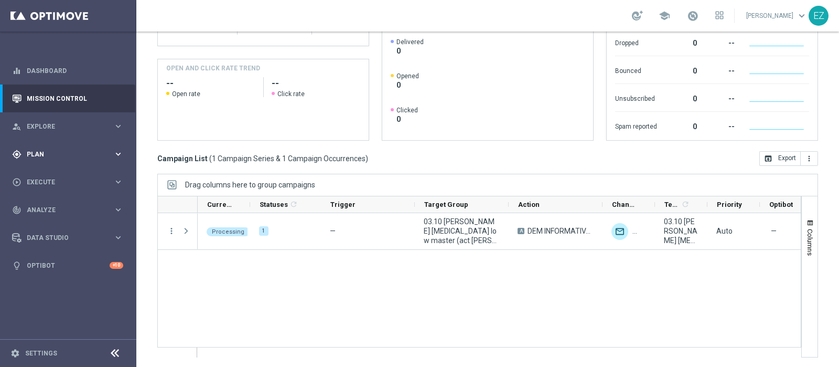
click at [34, 153] on span "Plan" at bounding box center [70, 154] width 87 height 6
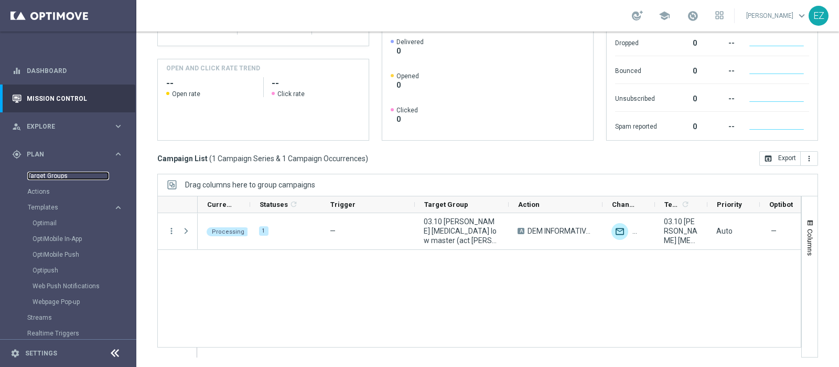
click at [39, 174] on link "Target Groups" at bounding box center [68, 176] width 82 height 8
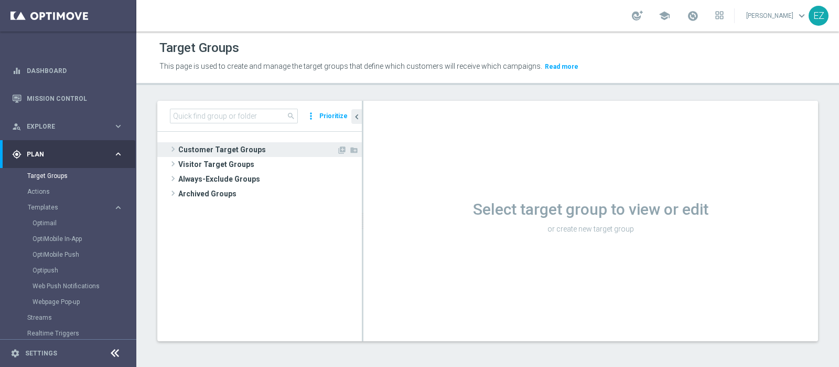
click at [231, 148] on span "Customer Target Groups" at bounding box center [257, 149] width 158 height 15
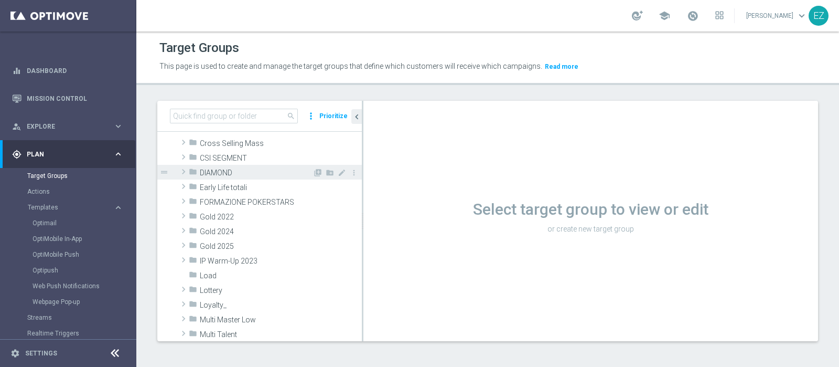
scroll to position [125, 0]
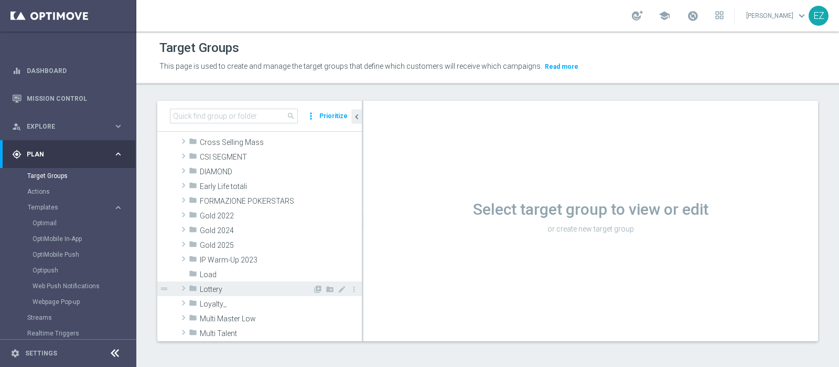
click at [227, 287] on span "Lottery" at bounding box center [256, 289] width 113 height 9
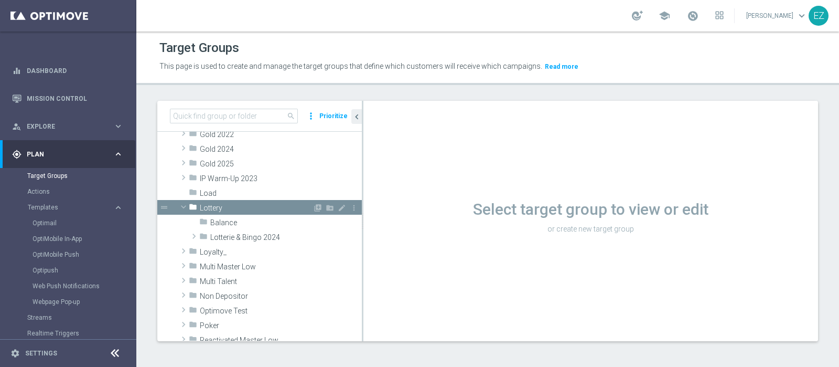
scroll to position [208, 0]
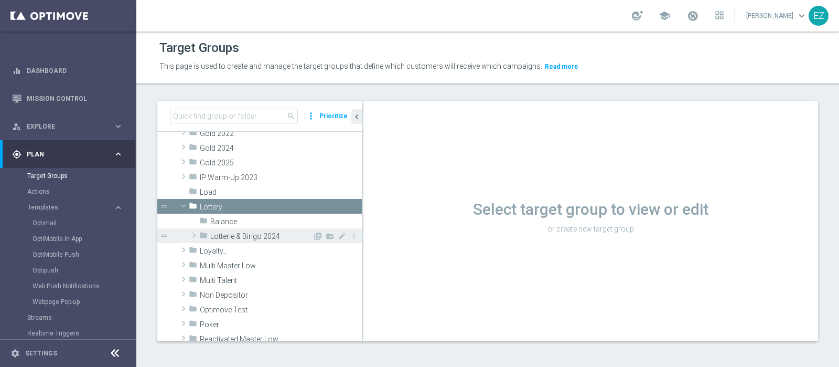
click at [224, 239] on span "Lotterie & Bingo 2024" at bounding box center [261, 236] width 102 height 9
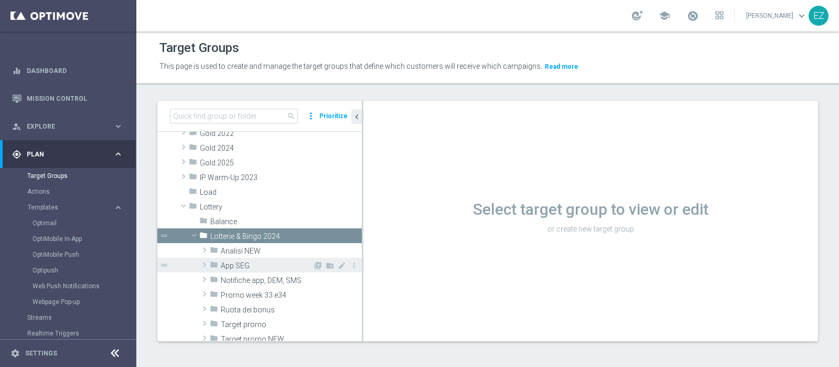
click at [243, 264] on span "App SEG" at bounding box center [267, 265] width 92 height 9
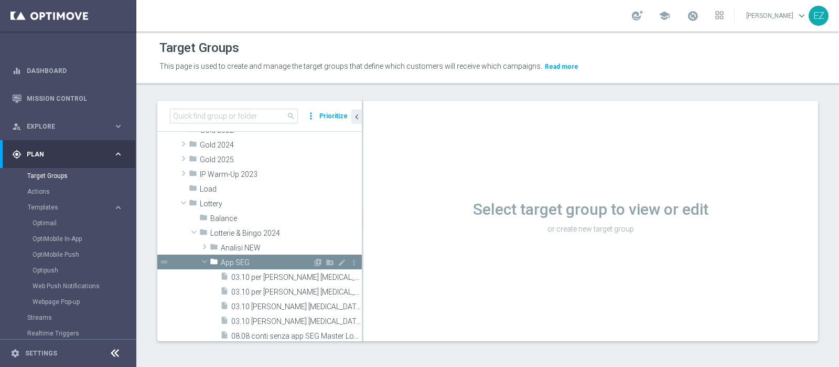
scroll to position [307, 0]
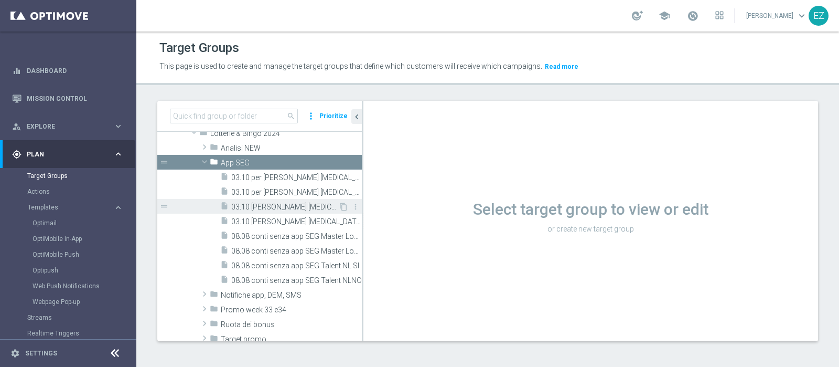
click at [265, 207] on span "03.10 recupero consensi low master (act lott + multi 1st lottery)" at bounding box center [284, 206] width 107 height 9
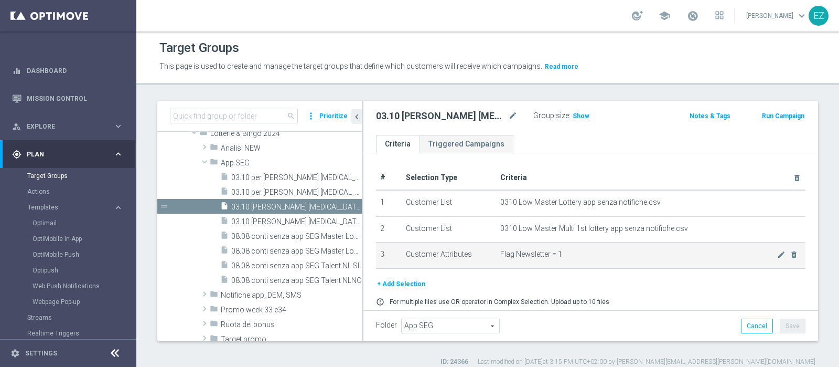
scroll to position [34, 0]
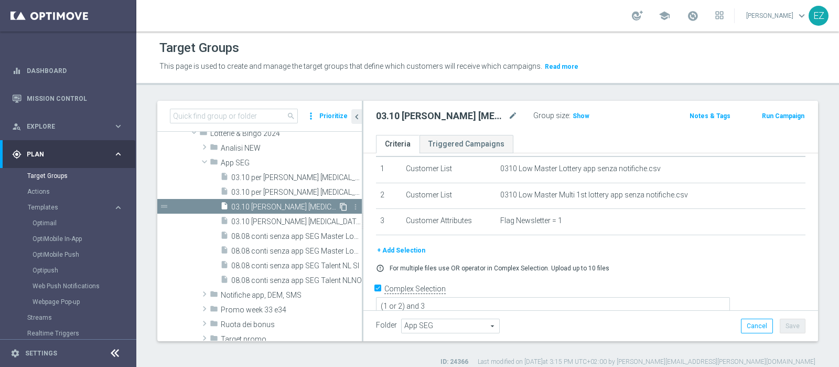
click at [339, 205] on icon "content_copy" at bounding box center [343, 206] width 8 height 8
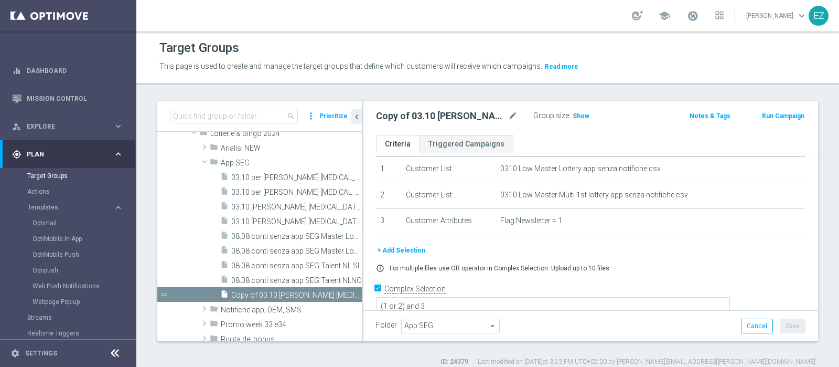
scroll to position [318, 0]
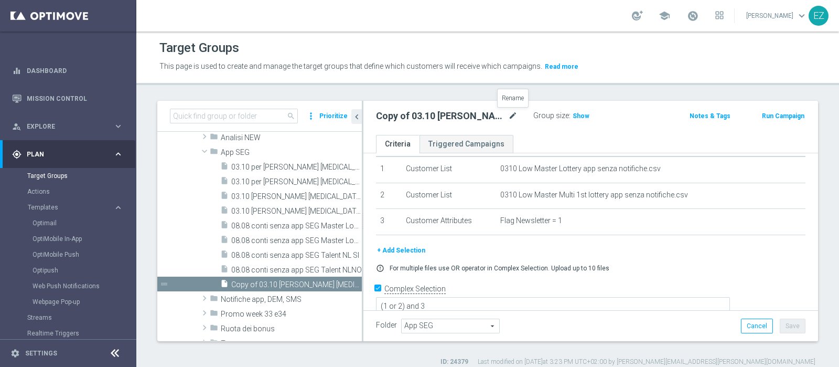
click at [515, 114] on icon "mode_edit" at bounding box center [512, 116] width 9 height 13
click at [389, 116] on input "Copy of 03.10 recupero consensi low master (act lott + multi 1st lottery)" at bounding box center [447, 117] width 142 height 15
click at [403, 118] on input "Copy of 03.10 recupero consensi low master (act lott + multi 1st lottery)" at bounding box center [447, 117] width 142 height 15
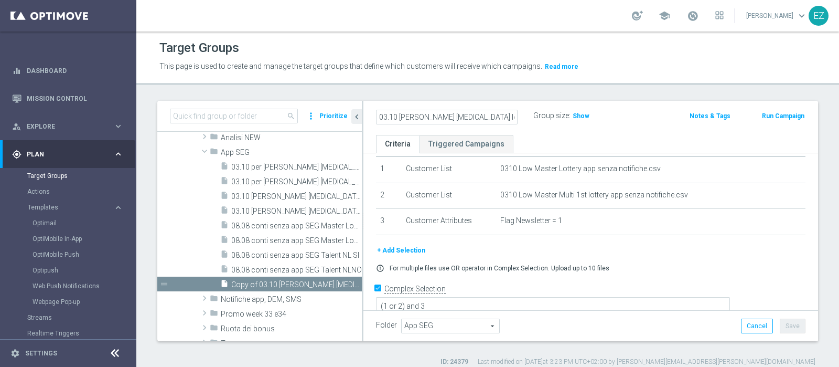
scroll to position [0, 68]
drag, startPoint x: 421, startPoint y: 119, endPoint x: 531, endPoint y: 119, distance: 110.7
click at [531, 119] on div "03.10 recupero consensi low master (act lott + multi 1st lottery)" at bounding box center [454, 116] width 157 height 15
click at [514, 118] on input "03.10 recupero consensi low master (act lott + multi 1st lottery)" at bounding box center [447, 117] width 142 height 15
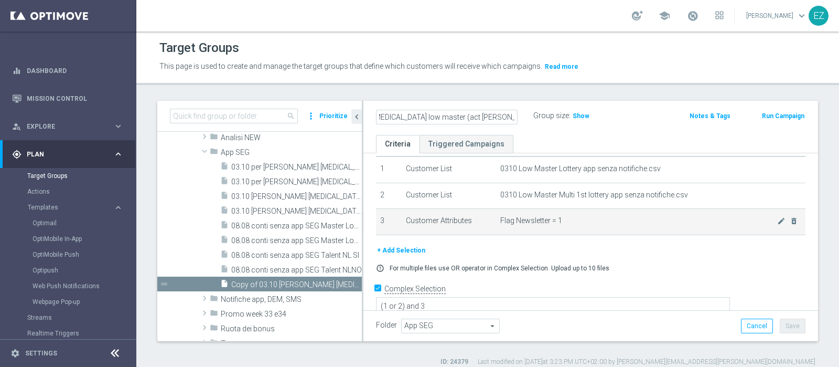
type input "03.10 recupero consensi low master (act lott + multi 1st lottery) nlno"
click at [586, 220] on span "Flag Newsletter = 1" at bounding box center [638, 220] width 277 height 9
click at [777, 220] on icon "mode_edit" at bounding box center [781, 221] width 8 height 8
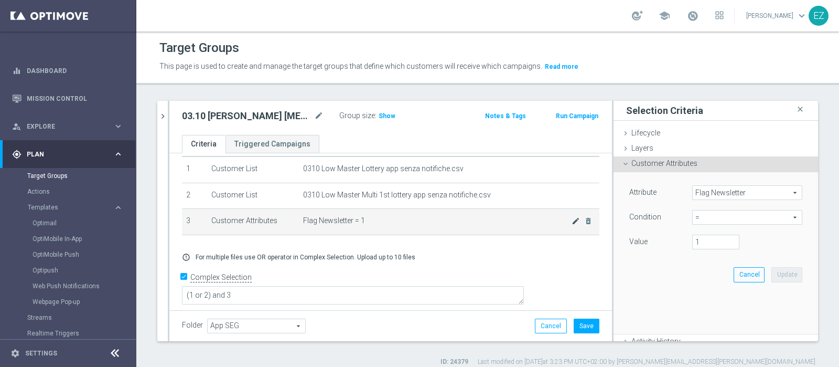
scroll to position [22, 0]
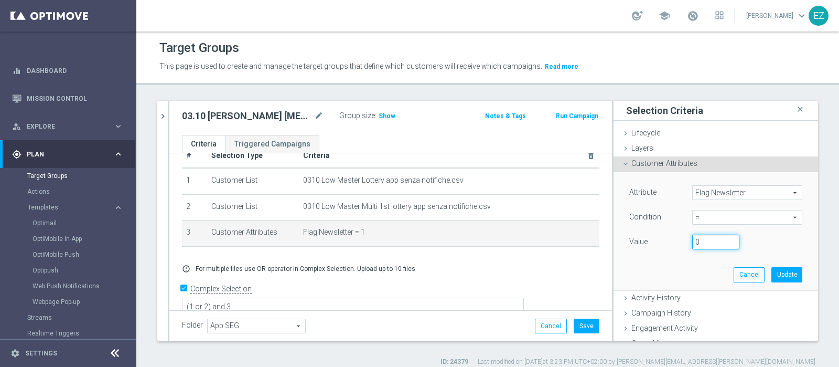
click at [714, 244] on input "0" at bounding box center [715, 241] width 47 height 15
click at [714, 244] on input "-1" at bounding box center [715, 241] width 47 height 15
type input "0"
click at [716, 240] on input "0" at bounding box center [715, 241] width 47 height 15
click at [772, 276] on button "Update" at bounding box center [787, 274] width 31 height 15
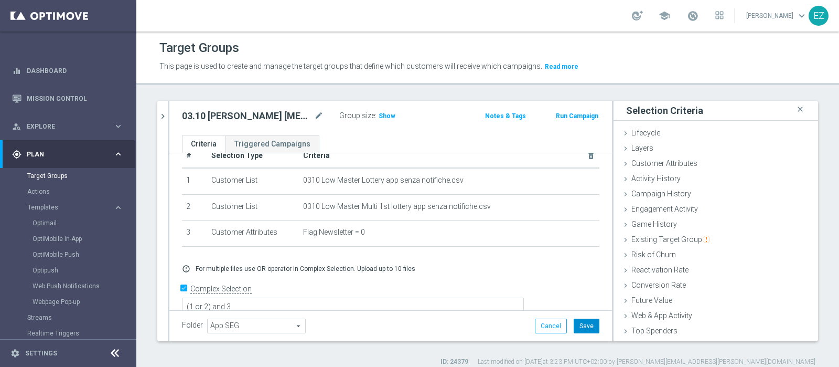
click at [575, 327] on button "Save" at bounding box center [587, 325] width 26 height 15
click at [383, 116] on span "Show" at bounding box center [387, 115] width 17 height 7
click at [378, 138] on ul "Criteria Triggered Campaigns" at bounding box center [390, 144] width 443 height 18
click at [380, 114] on span "241" at bounding box center [385, 117] width 13 height 10
click at [166, 120] on icon "chevron_right" at bounding box center [163, 116] width 10 height 10
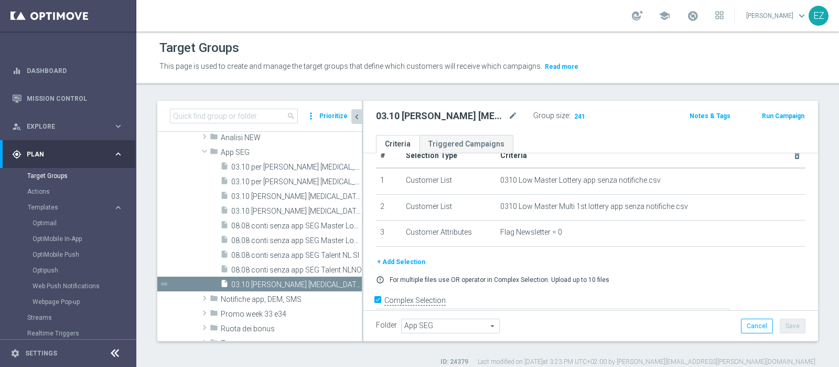
scroll to position [34, 0]
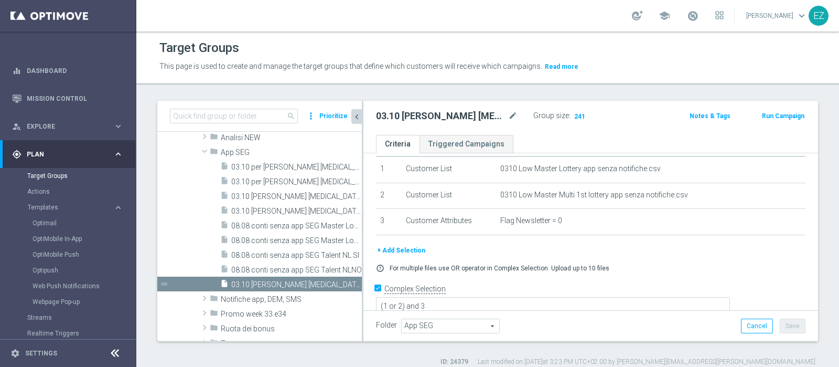
click at [389, 91] on div "Target Groups This page is used to create and manage the target groups that def…" at bounding box center [487, 198] width 703 height 335
click at [0, 0] on icon "create_new_folder" at bounding box center [0, 0] width 0 height 0
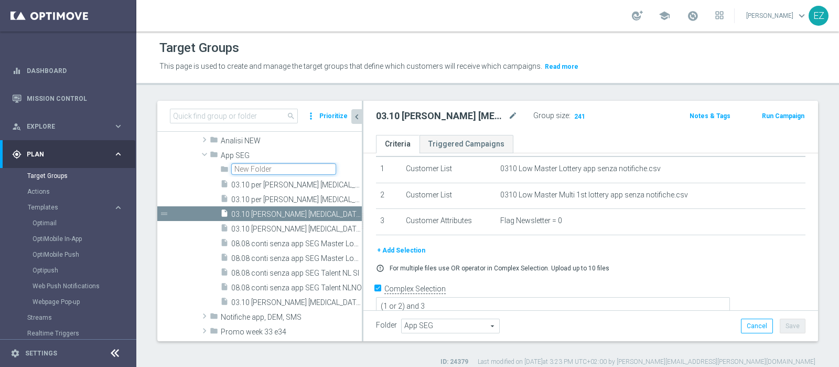
scroll to position [250, 0]
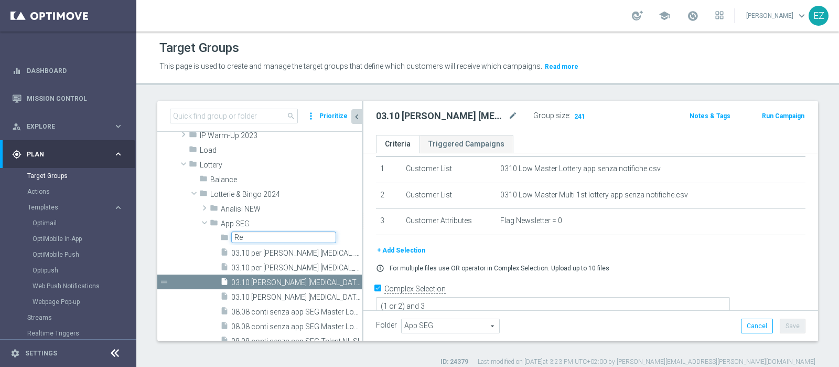
type input "R"
type input "03.10 recupero consensi app SEG"
click at [375, 229] on div "# Selection Type Criteria delete_forever 1 Customer List 0310 Low Master Lotter…" at bounding box center [590, 188] width 445 height 112
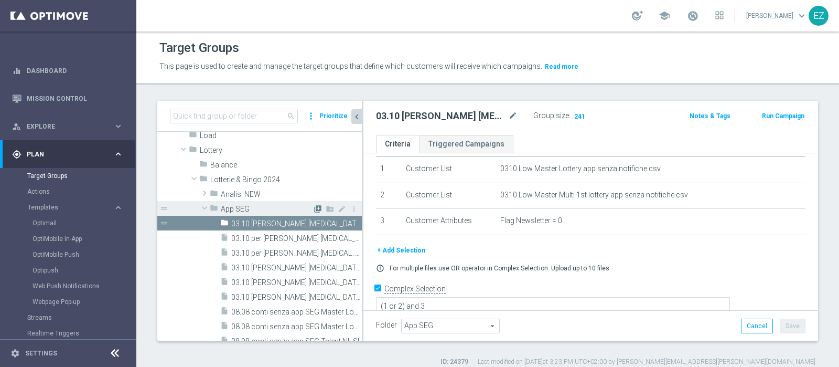
scroll to position [265, 0]
click at [262, 262] on span "03.10 recupero consensi low master (act lott + multi 1st lottery)" at bounding box center [284, 266] width 107 height 9
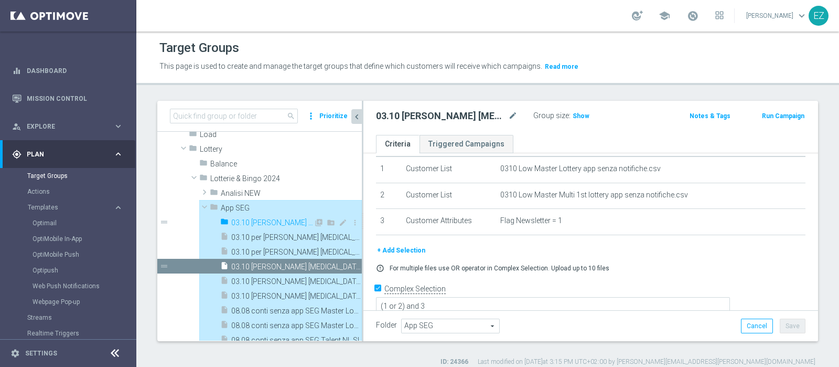
type input "03.10 recupero consensi app SEG"
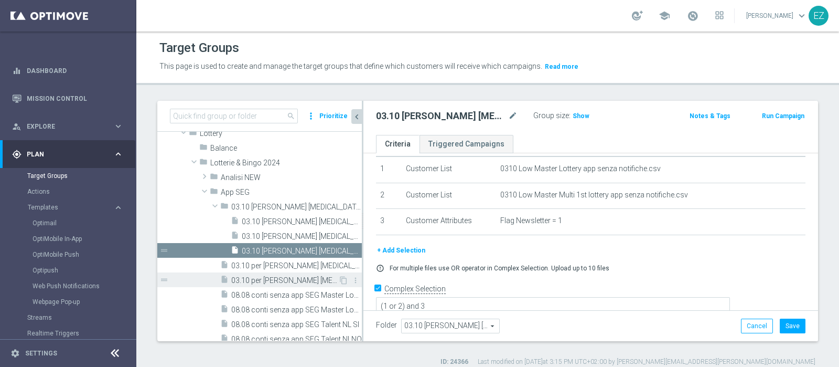
scroll to position [294, 0]
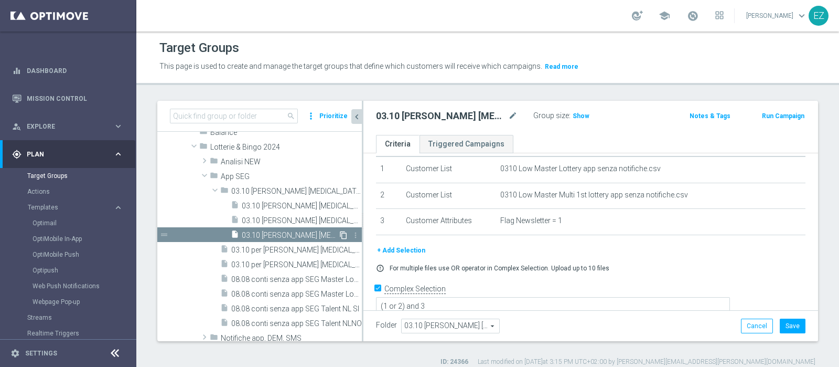
click at [339, 234] on icon "content_copy" at bounding box center [343, 235] width 8 height 8
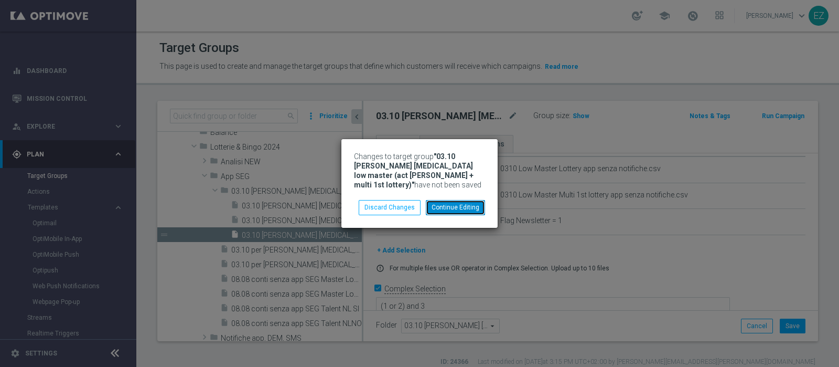
click at [459, 203] on button "Continue Editing" at bounding box center [455, 207] width 59 height 15
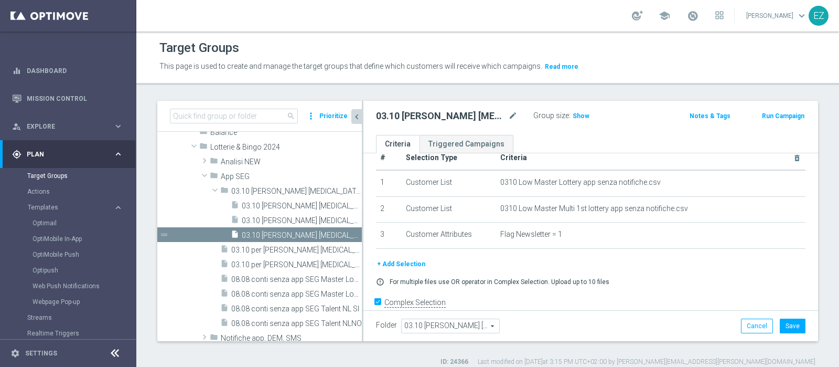
scroll to position [0, 0]
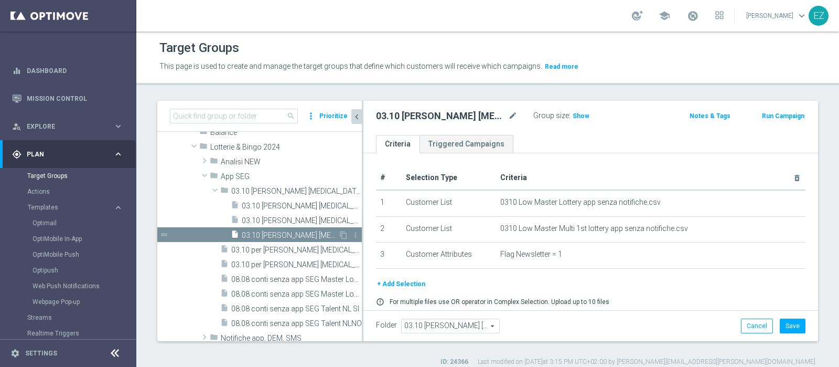
click at [304, 231] on span "03.10 [PERSON_NAME] [MEDICAL_DATA] talent (act [PERSON_NAME] + multi 1st lotter…" at bounding box center [290, 235] width 97 height 9
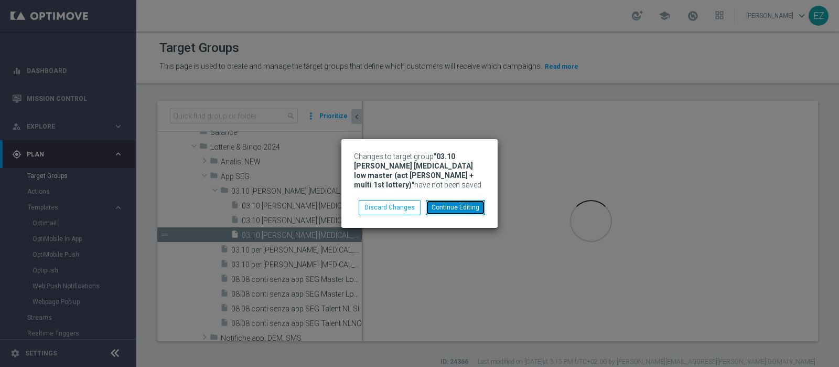
click at [475, 206] on button "Continue Editing" at bounding box center [455, 207] width 59 height 15
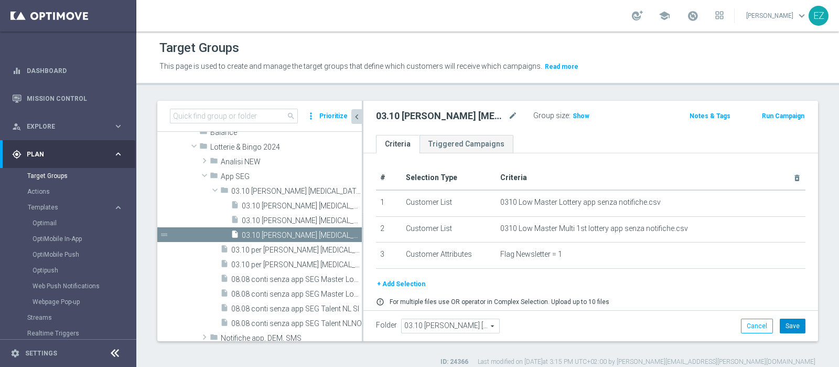
click at [784, 325] on button "Save" at bounding box center [793, 325] width 26 height 15
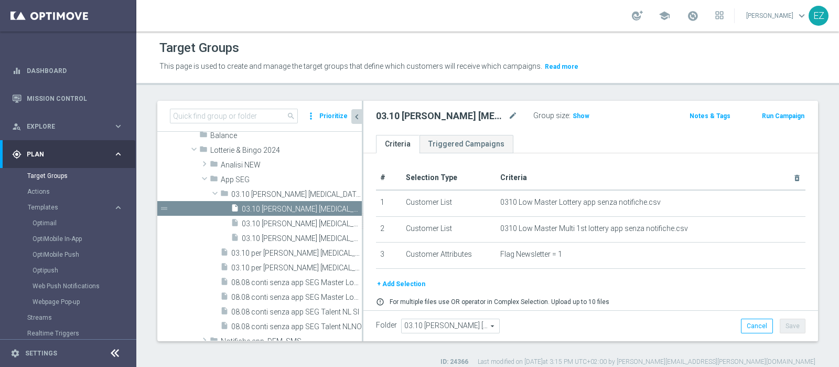
scroll to position [222, 0]
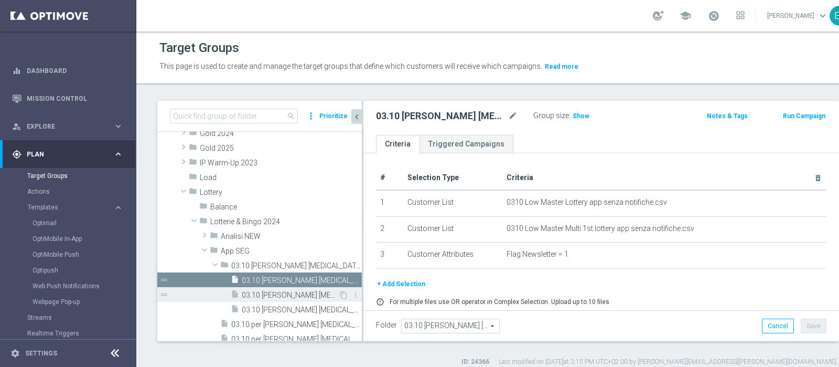
click at [298, 295] on span "03.10 recupero consensi low master (act lott + multi 1st lottery) nlno" at bounding box center [290, 295] width 97 height 9
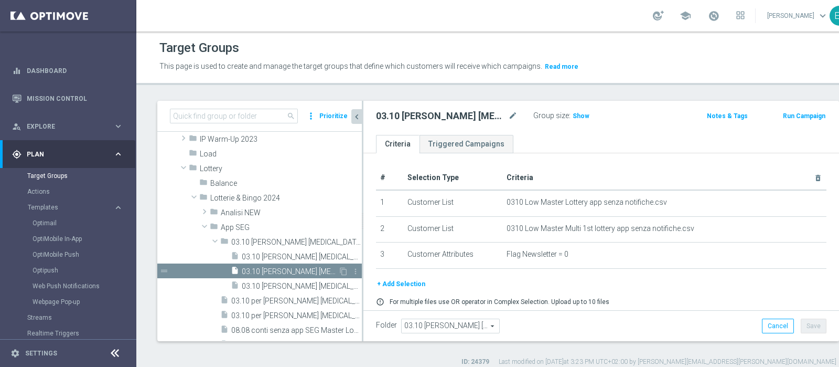
scroll to position [266, 0]
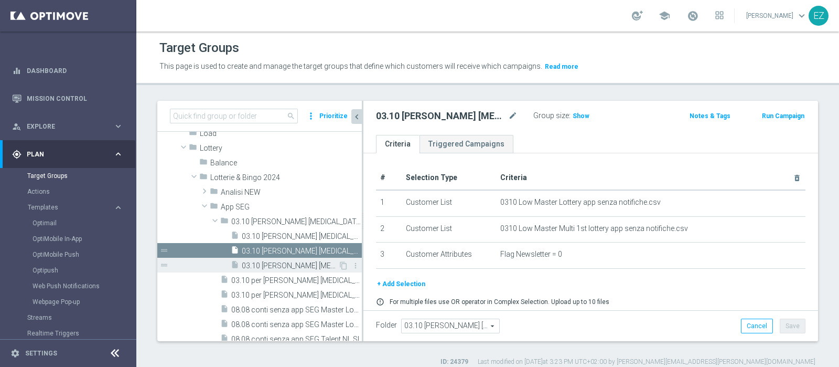
click at [296, 269] on span "03.10 [PERSON_NAME] [MEDICAL_DATA] talent (act [PERSON_NAME] + multi 1st lotter…" at bounding box center [290, 265] width 97 height 9
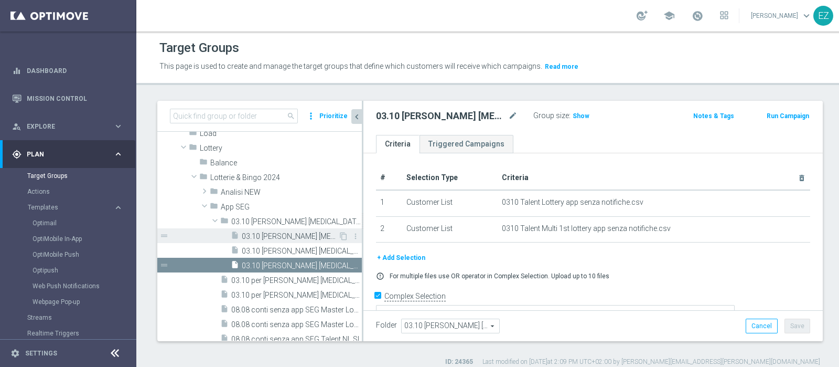
click at [297, 234] on span "03.10 recupero consensi low master (act lott + multi 1st lottery)" at bounding box center [290, 236] width 97 height 9
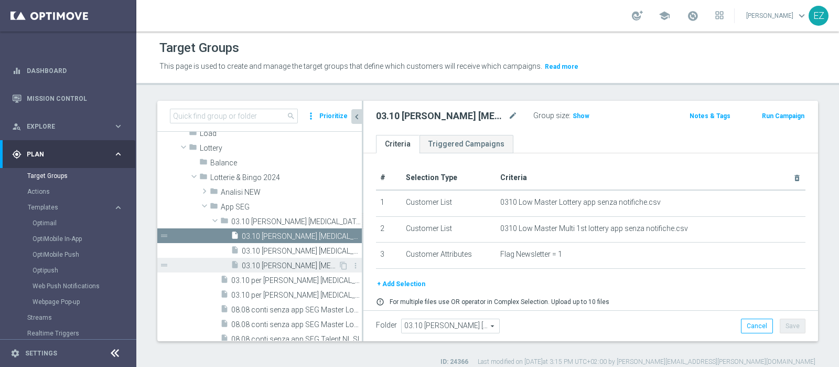
click at [303, 264] on span "03.10 [PERSON_NAME] [MEDICAL_DATA] talent (act [PERSON_NAME] + multi 1st lotter…" at bounding box center [290, 265] width 97 height 9
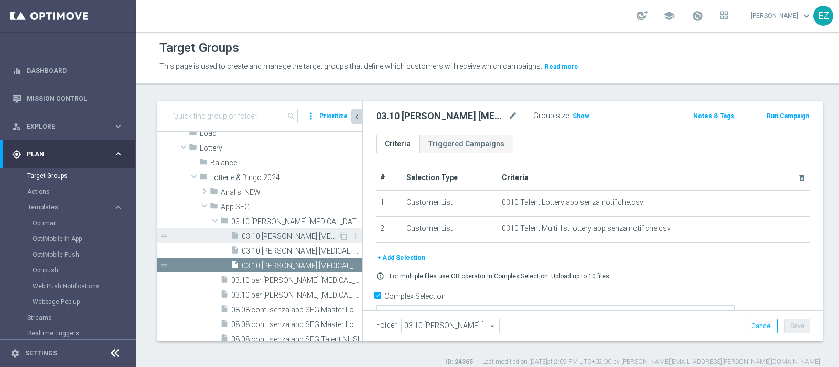
click at [306, 236] on span "03.10 recupero consensi low master (act lott + multi 1st lottery)" at bounding box center [290, 236] width 97 height 9
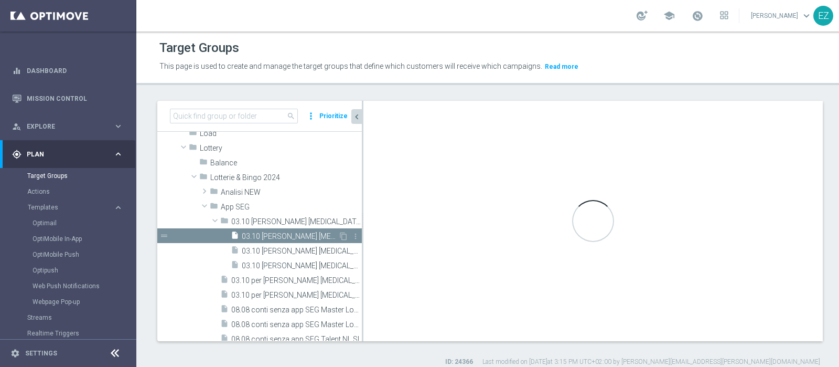
type textarea "(1 or 2) and 3"
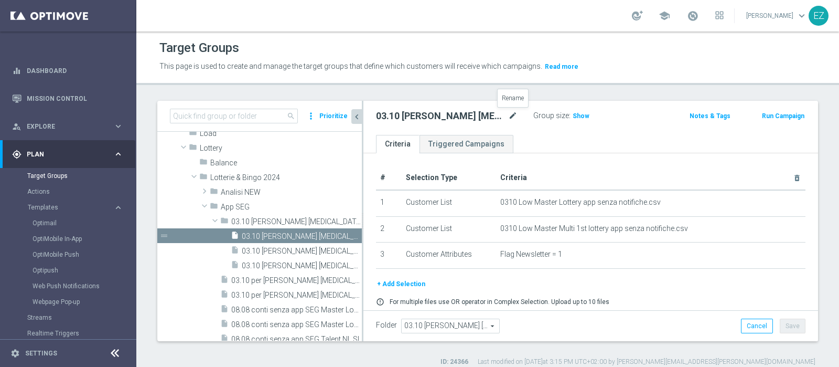
click at [509, 116] on icon "mode_edit" at bounding box center [512, 116] width 9 height 13
click at [516, 115] on input "03.10 recupero consensi low master (act lott + multi 1st lottery)" at bounding box center [447, 117] width 142 height 15
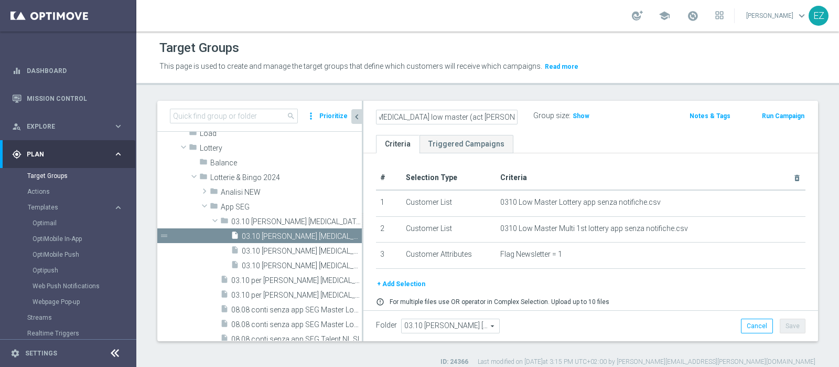
type input "03.10 [PERSON_NAME] [MEDICAL_DATA] low master (act [PERSON_NAME] + multi 1st lo…"
click at [552, 147] on ul "Criteria Triggered Campaigns" at bounding box center [591, 144] width 455 height 18
click at [784, 325] on button "Save" at bounding box center [793, 325] width 26 height 15
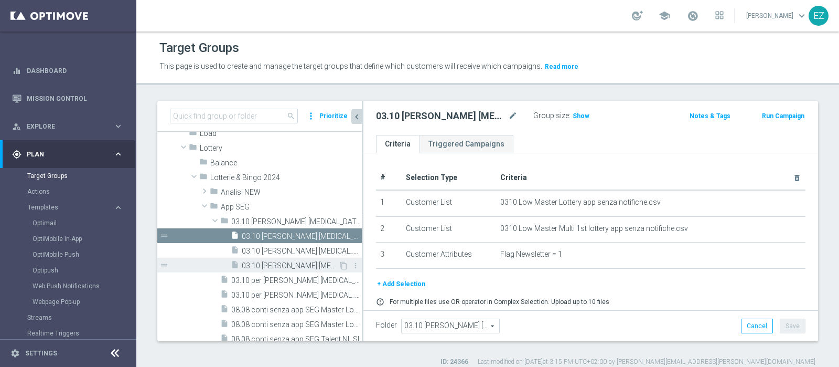
click at [310, 263] on span "03.10 [PERSON_NAME] [MEDICAL_DATA] talent (act [PERSON_NAME] + multi 1st lotter…" at bounding box center [290, 265] width 97 height 9
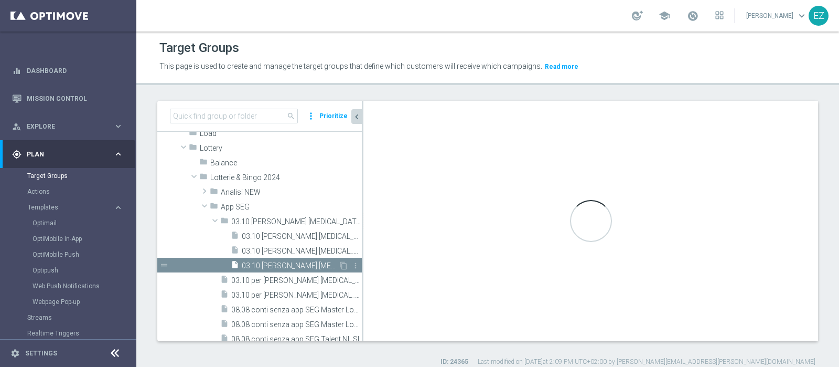
type textarea "1 or 2"
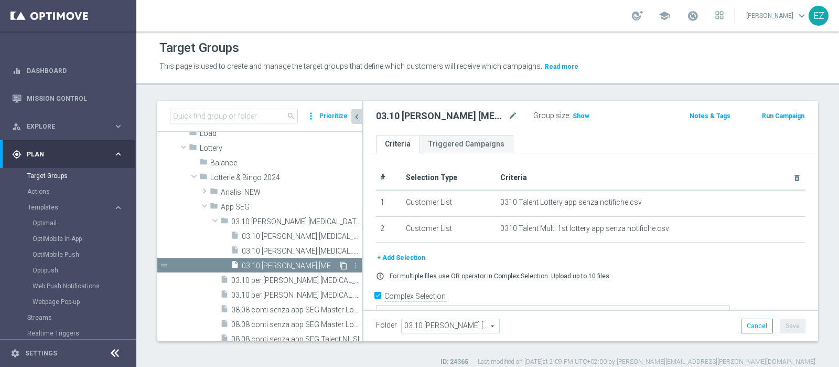
click at [339, 263] on icon "content_copy" at bounding box center [343, 265] width 8 height 8
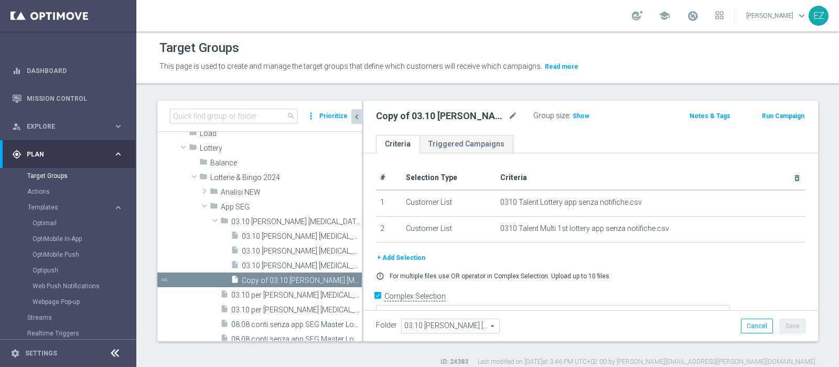
scroll to position [264, 0]
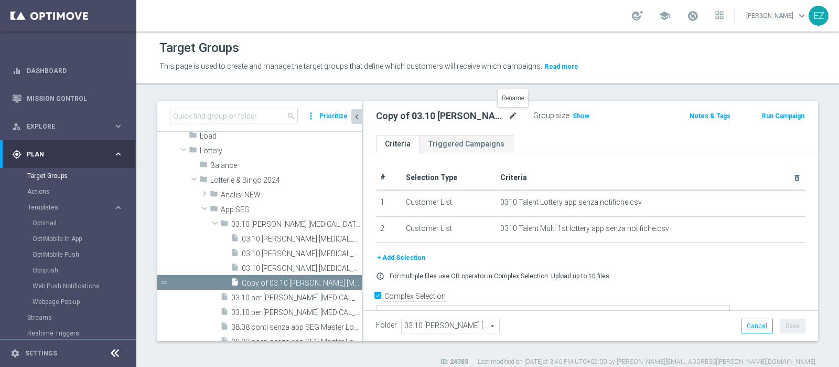
click at [514, 113] on icon "mode_edit" at bounding box center [512, 116] width 9 height 13
click at [399, 114] on input "Copy of 03.10 recupero consensi talent (act lott + multi 1st lottery)" at bounding box center [447, 117] width 142 height 15
click at [415, 118] on input "Copy of 03.10 recupero consensi talent (act lott + multi 1st lottery)" at bounding box center [447, 117] width 142 height 15
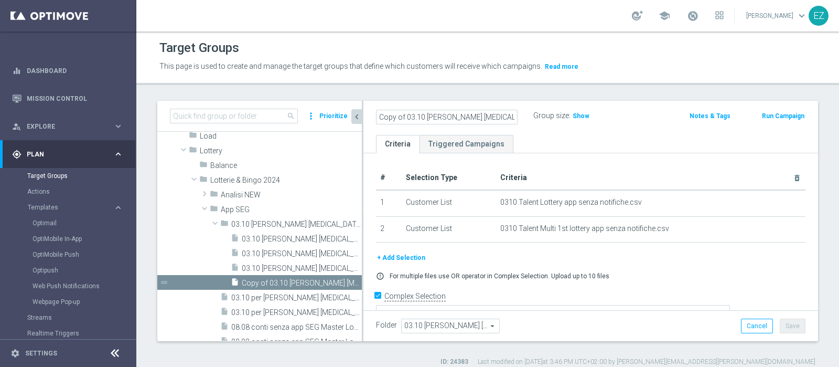
drag, startPoint x: 415, startPoint y: 118, endPoint x: 359, endPoint y: 119, distance: 55.6
click at [359, 119] on as-split "search more_vert Prioritize Customer Target Groups library_add create_new_folder" at bounding box center [487, 221] width 661 height 240
click at [407, 119] on input "Copy of 03.10 recupero consensi talent (act lott + multi 1st lottery)" at bounding box center [447, 117] width 142 height 15
type input "DEM 03.10 [PERSON_NAME] [MEDICAL_DATA] talent (act [PERSON_NAME] + multi 1st lo…"
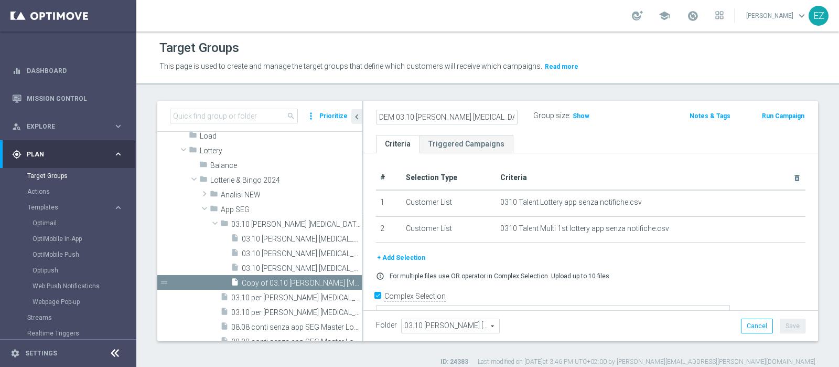
click at [573, 177] on th "Criteria delete_forever" at bounding box center [651, 178] width 310 height 24
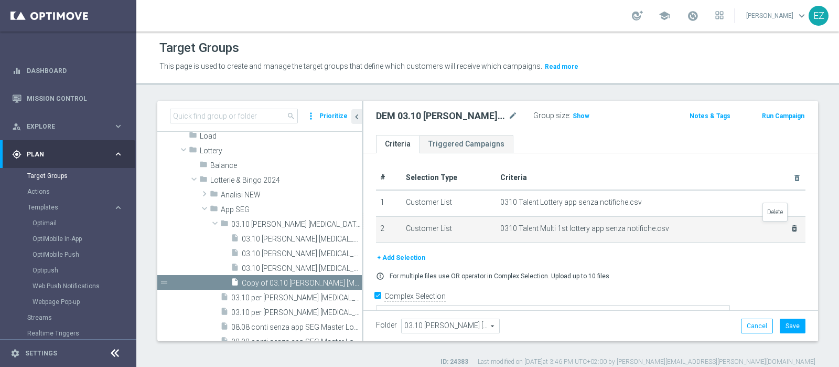
click at [791, 230] on icon "delete_forever" at bounding box center [795, 228] width 8 height 8
checkbox input "false"
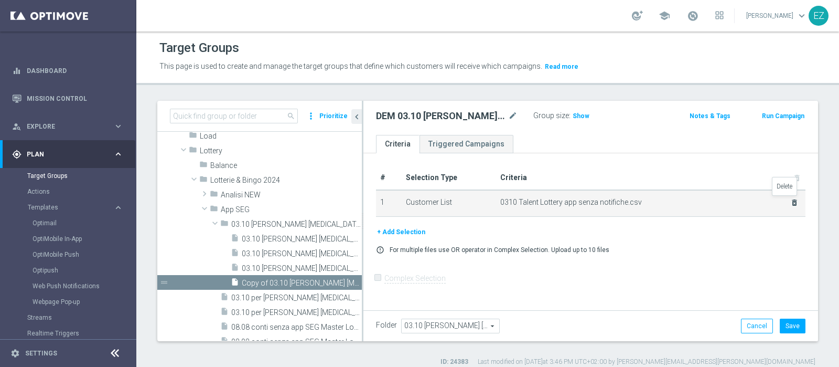
click at [791, 198] on icon "delete_forever" at bounding box center [795, 202] width 8 height 8
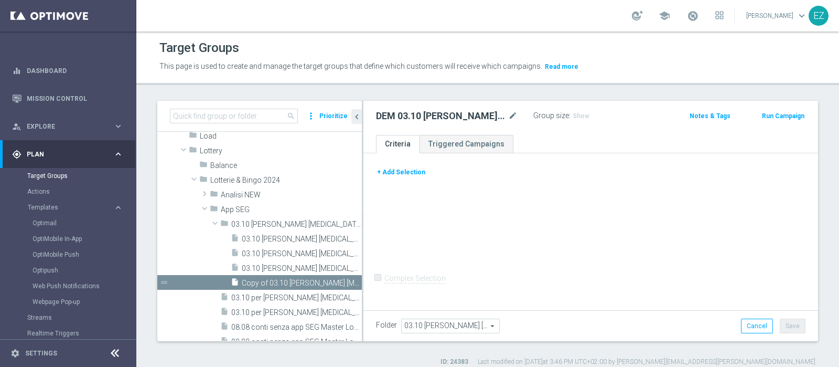
click at [407, 166] on button "+ Add Selection" at bounding box center [401, 172] width 50 height 12
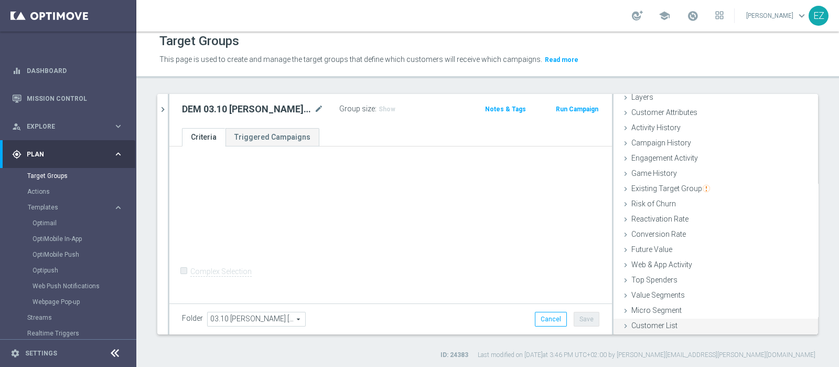
scroll to position [9, 0]
click at [661, 324] on span "Customer List" at bounding box center [655, 323] width 46 height 8
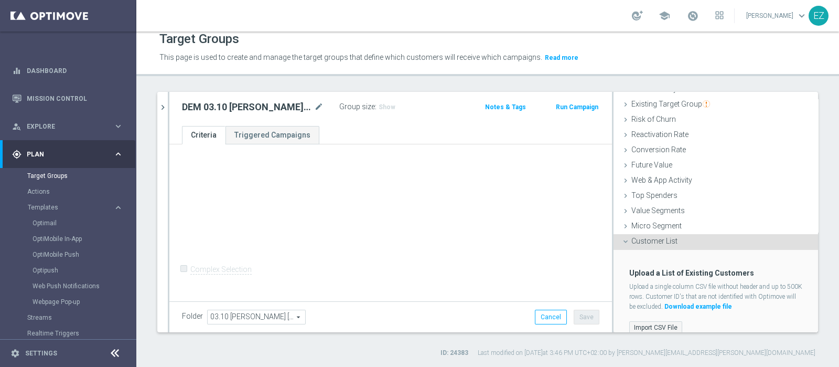
scroll to position [139, 0]
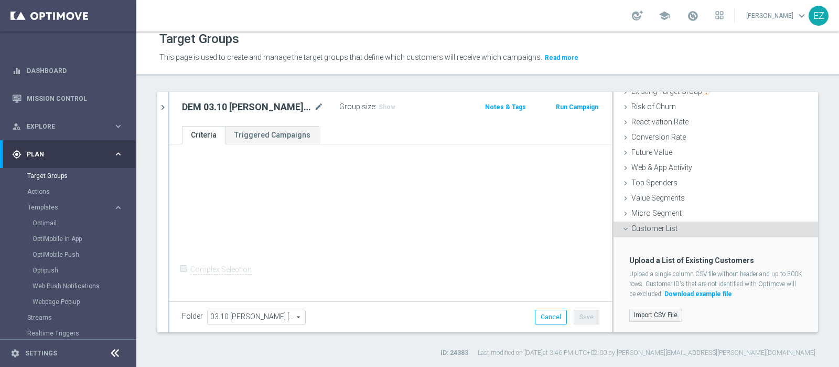
click at [647, 318] on label "Import CSV File" at bounding box center [655, 314] width 53 height 13
click at [0, 0] on input "Import CSV File" at bounding box center [0, 0] width 0 height 0
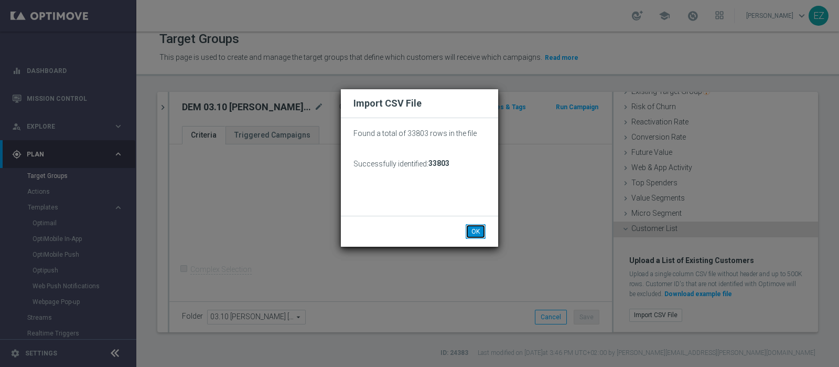
click at [475, 231] on button "OK" at bounding box center [476, 231] width 20 height 15
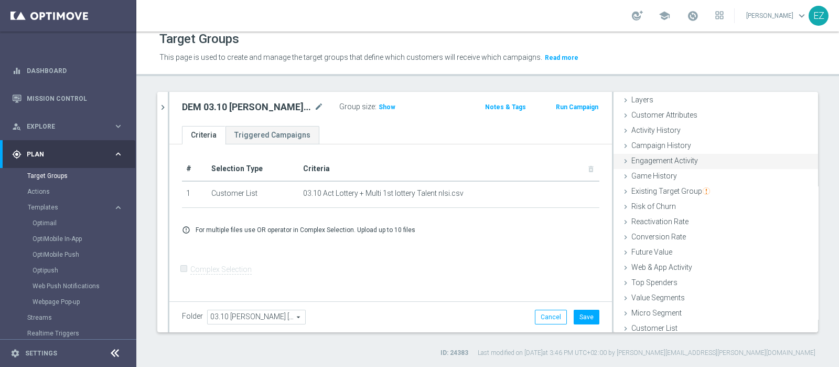
scroll to position [44, 0]
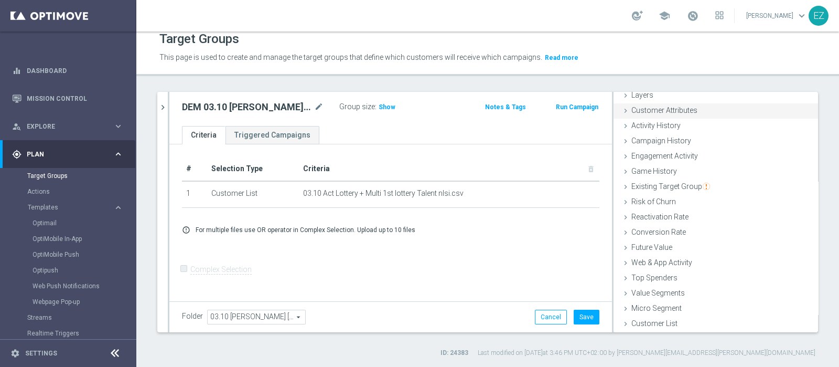
click at [672, 109] on span "Customer Attributes" at bounding box center [665, 110] width 66 height 8
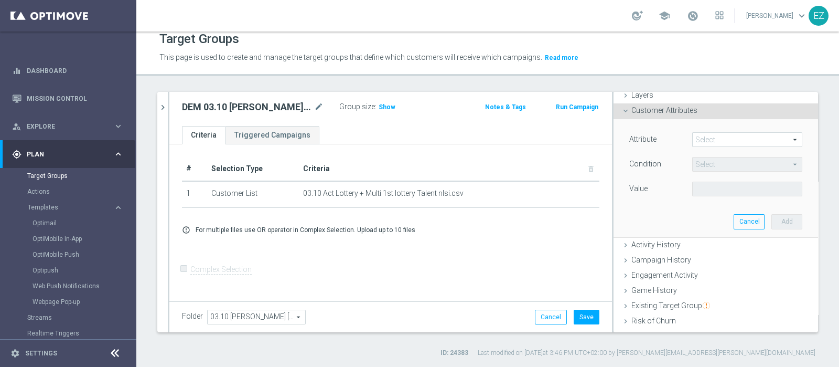
click at [698, 133] on span at bounding box center [747, 140] width 109 height 14
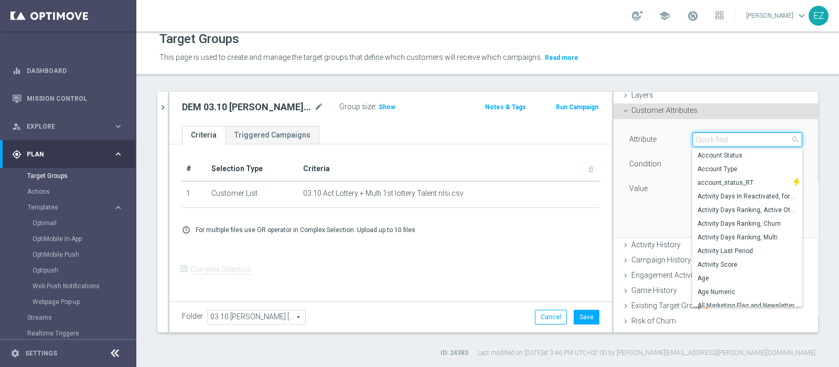
click at [698, 133] on input "search" at bounding box center [747, 139] width 110 height 15
click at [387, 104] on span "Show" at bounding box center [387, 106] width 17 height 7
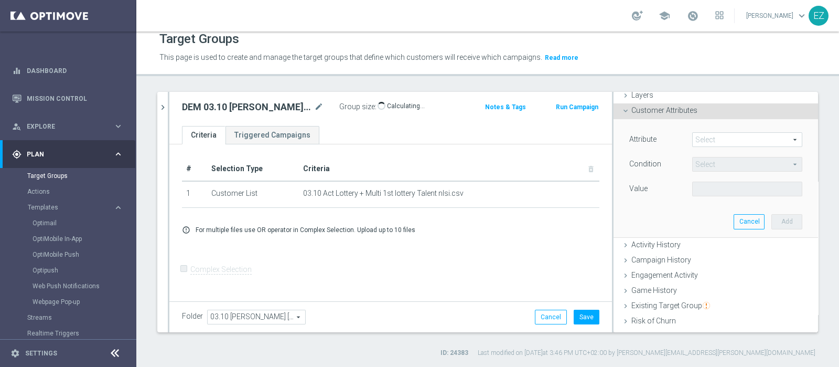
click at [718, 137] on span at bounding box center [747, 140] width 109 height 14
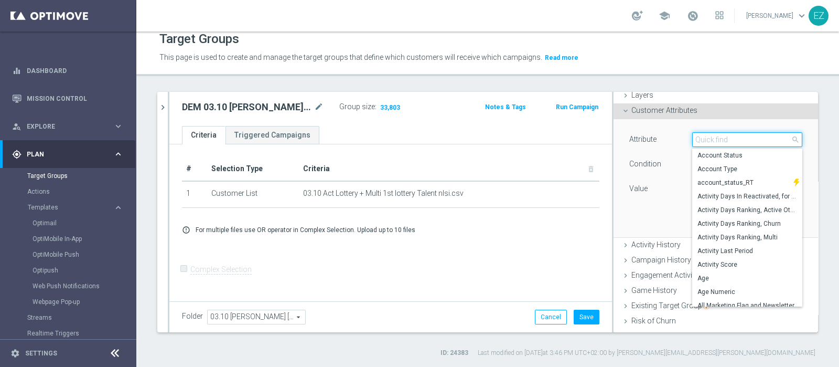
click at [718, 137] on input "search" at bounding box center [747, 139] width 110 height 15
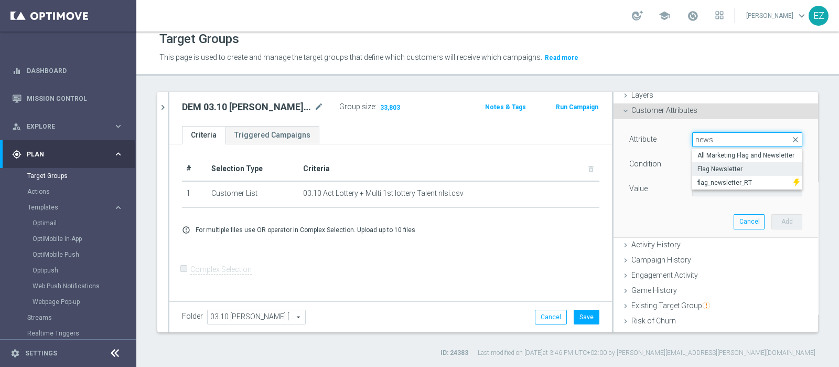
type input "news"
click at [698, 165] on span "Flag Newsletter" at bounding box center [748, 169] width 100 height 8
type input "Flag Newsletter"
type input "="
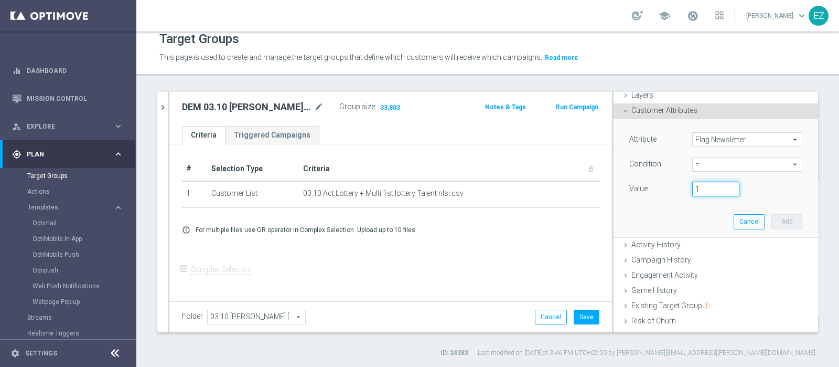
type input "1"
click at [718, 187] on input "1" at bounding box center [715, 189] width 47 height 15
click at [772, 218] on button "Add" at bounding box center [787, 221] width 31 height 15
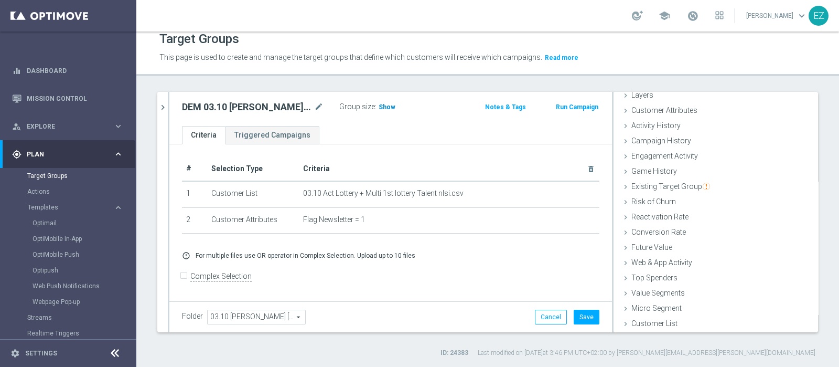
click at [383, 106] on span "Show" at bounding box center [387, 106] width 17 height 7
click at [0, 0] on icon "delete_forever" at bounding box center [0, 0] width 0 height 0
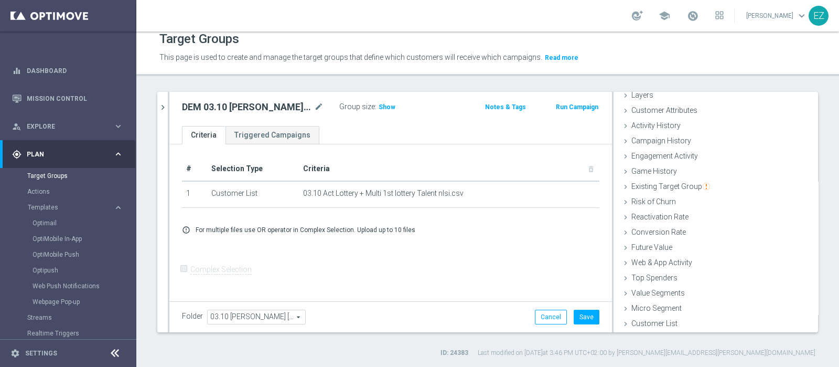
click at [482, 263] on div "# Selection Type Criteria delete_forever 1 Customer List 03.10 Act Lottery + Mu…" at bounding box center [390, 221] width 443 height 155
click at [580, 313] on button "Save" at bounding box center [587, 317] width 26 height 15
click at [389, 105] on span "Show" at bounding box center [387, 106] width 17 height 7
click at [572, 109] on button "Run Campaign" at bounding box center [577, 107] width 45 height 12
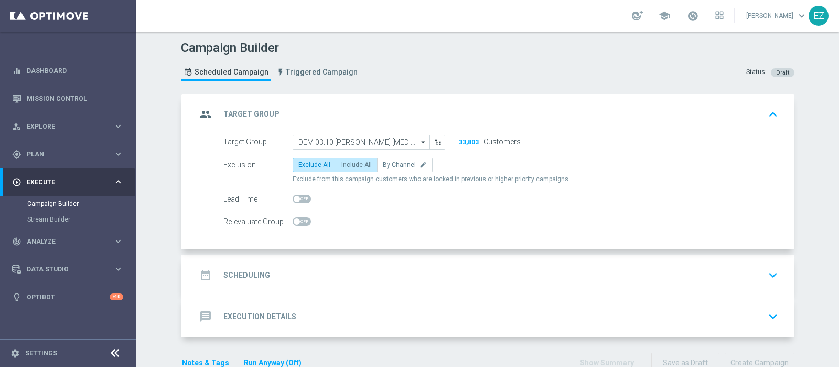
click at [356, 162] on span "Include All" at bounding box center [357, 164] width 30 height 7
click at [348, 163] on input "Include All" at bounding box center [345, 166] width 7 height 7
radio input "true"
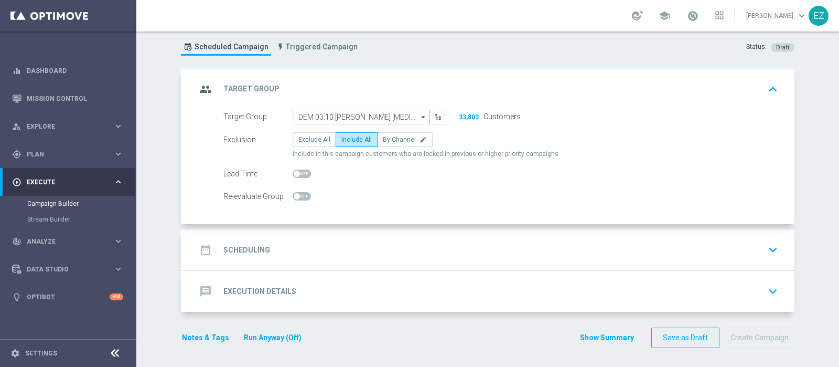
click at [242, 245] on h2 "Scheduling" at bounding box center [246, 250] width 47 height 10
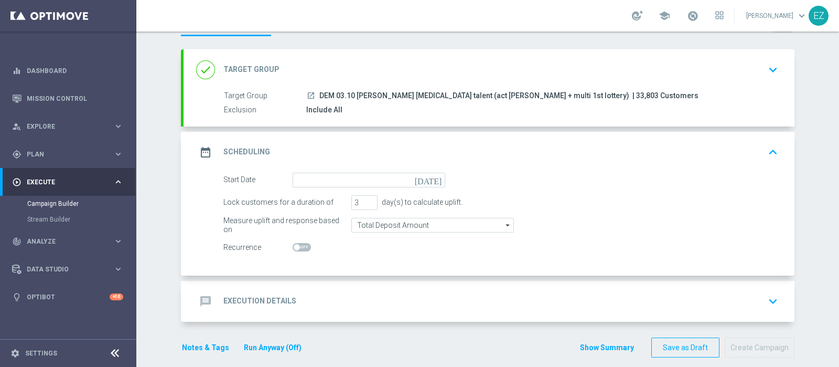
scroll to position [50, 0]
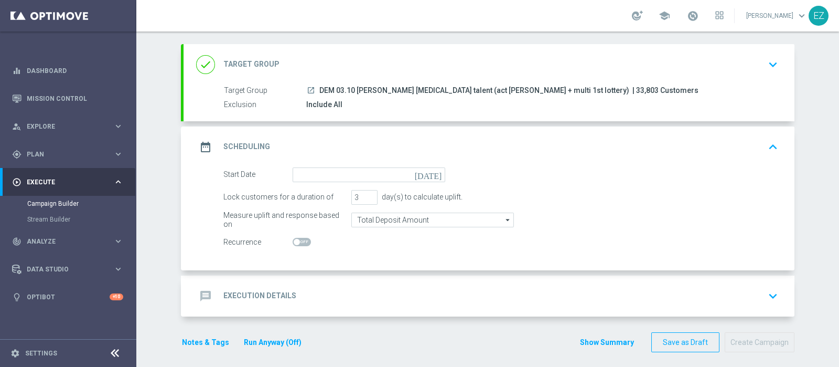
click at [435, 173] on icon "[DATE]" at bounding box center [430, 173] width 31 height 12
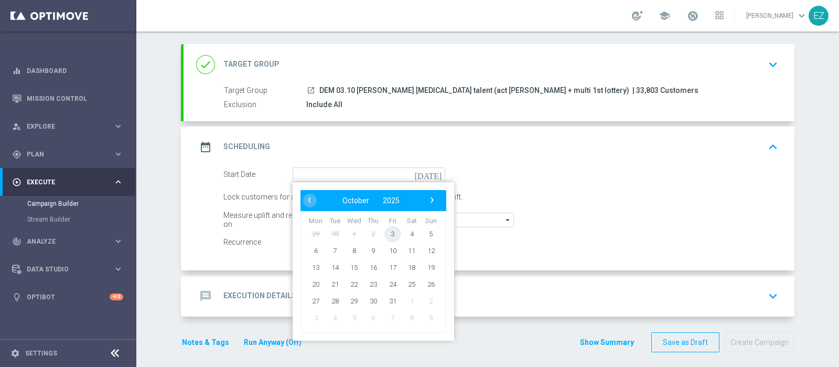
click at [387, 230] on span "3" at bounding box center [393, 233] width 17 height 17
type input "03 Oct 2025"
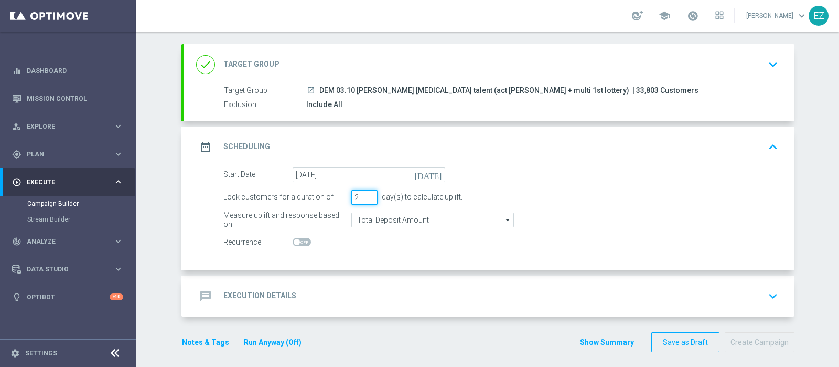
click at [364, 200] on input "2" at bounding box center [364, 197] width 26 height 15
type input "1"
click at [364, 199] on input "1" at bounding box center [364, 197] width 26 height 15
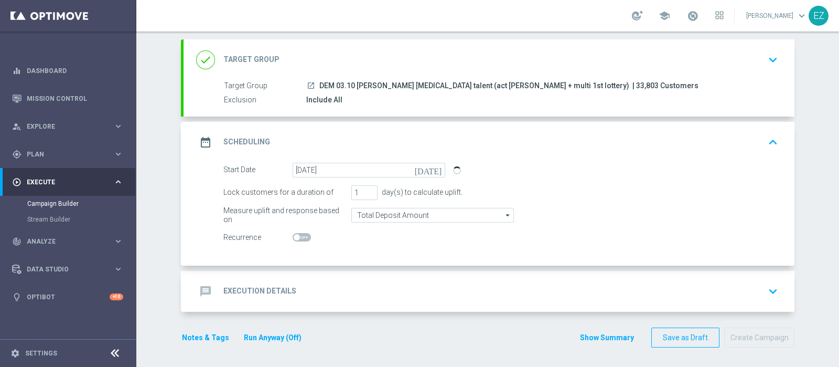
click at [256, 274] on div "message Execution Details keyboard_arrow_down" at bounding box center [489, 291] width 611 height 41
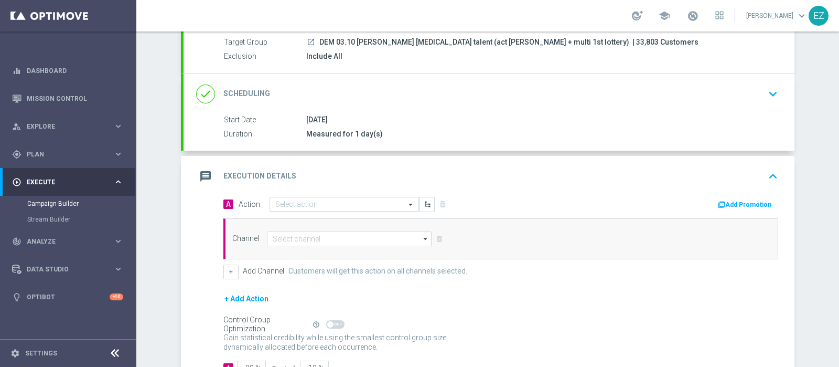
scroll to position [99, 0]
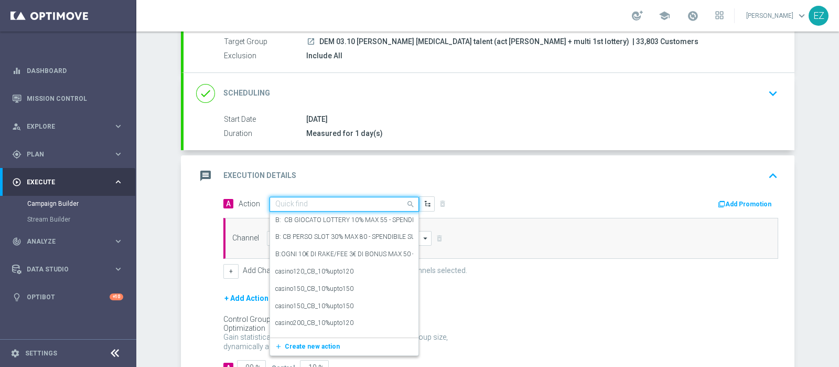
click at [365, 202] on input "text" at bounding box center [333, 204] width 117 height 9
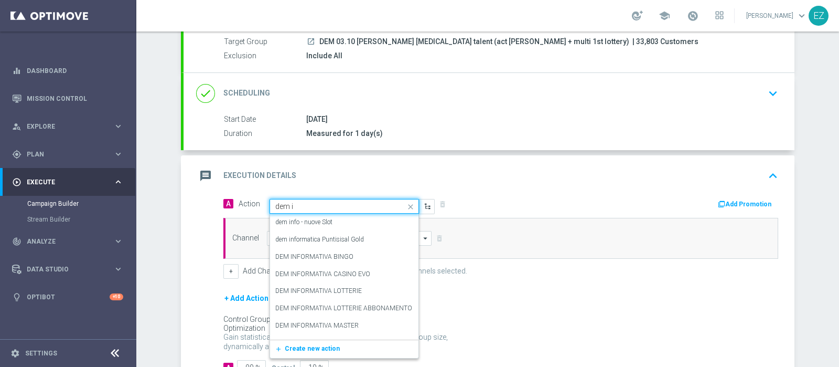
type input "dem in"
click at [314, 290] on label "DEM INFORMATIVA LOTTERIE" at bounding box center [318, 290] width 87 height 9
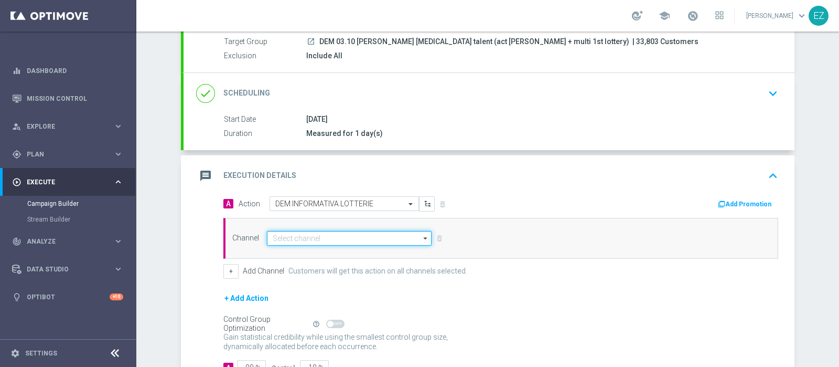
click at [399, 236] on input at bounding box center [349, 238] width 165 height 15
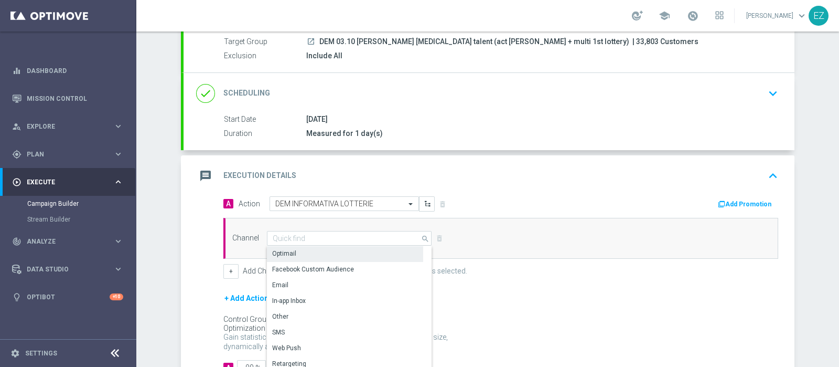
click at [323, 252] on div "Optimail" at bounding box center [345, 253] width 156 height 15
type input "Optimail"
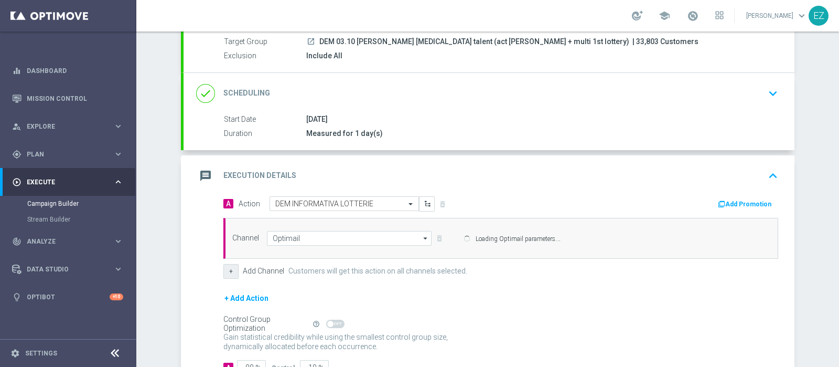
drag, startPoint x: 228, startPoint y: 265, endPoint x: 257, endPoint y: 268, distance: 29.0
click at [229, 265] on button "+" at bounding box center [230, 271] width 15 height 15
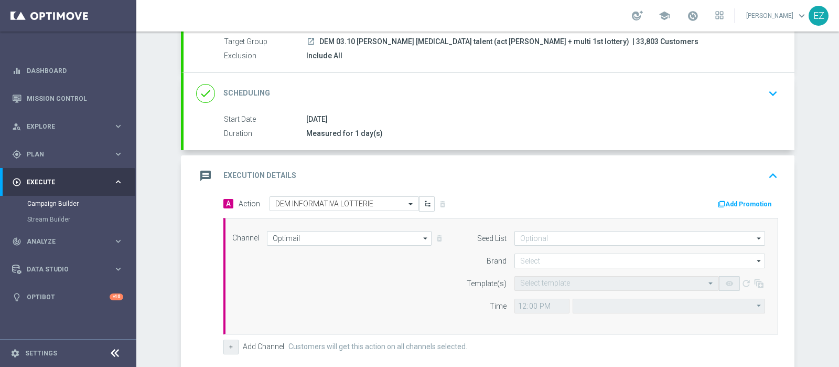
type input "Central European Time (Berlin) (UTC +02:00)"
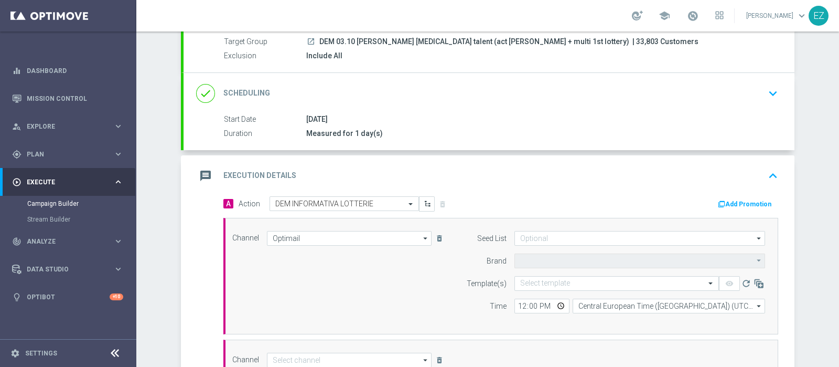
type input "Sisal Marketing"
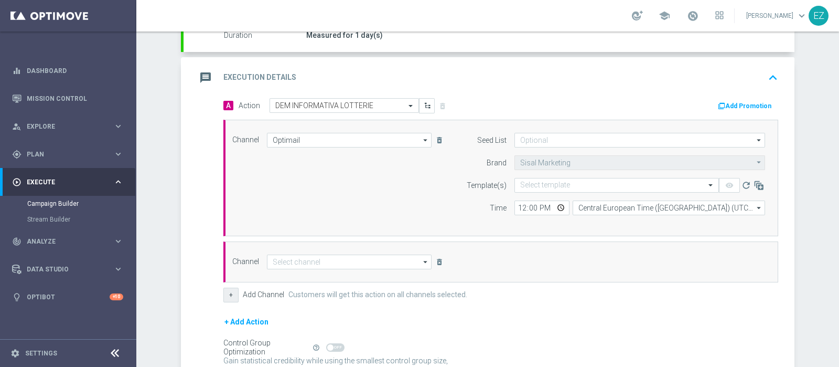
scroll to position [201, 0]
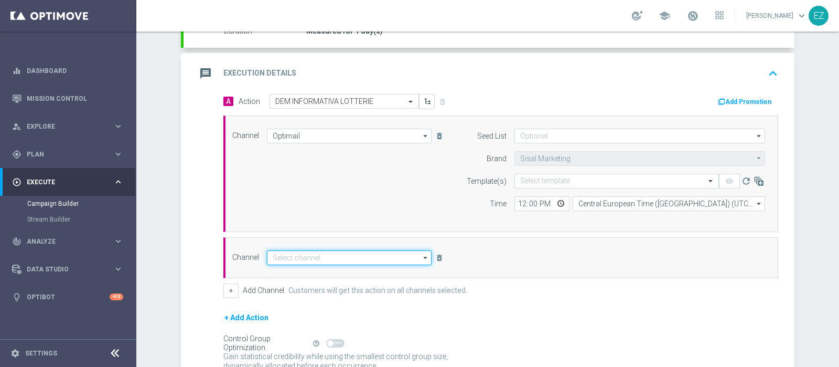
click at [334, 254] on input at bounding box center [349, 257] width 165 height 15
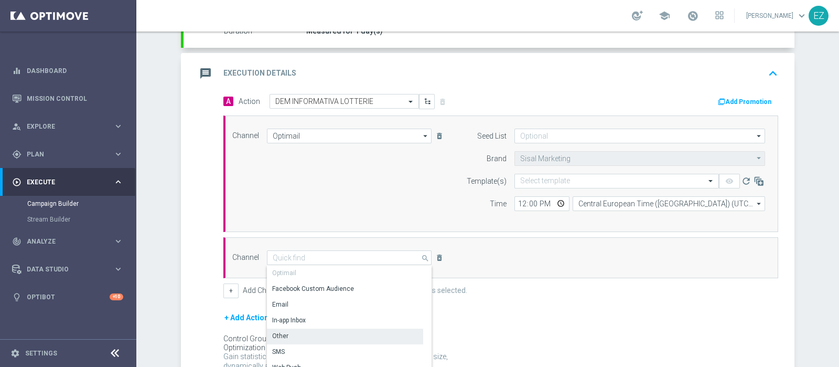
click at [287, 337] on div "Other" at bounding box center [345, 335] width 156 height 15
type input "Other"
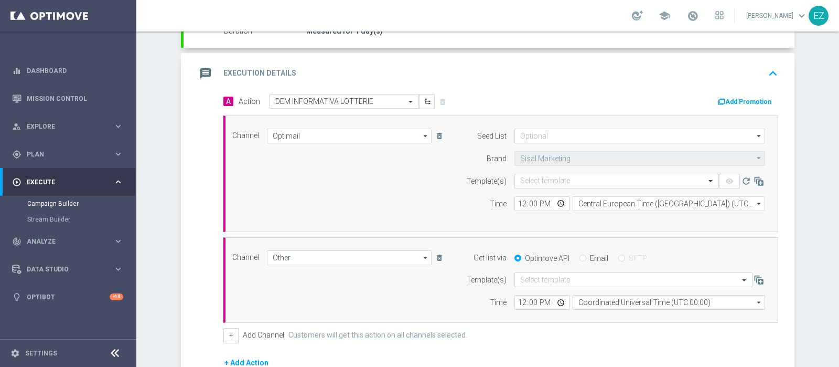
click at [580, 255] on input "Email" at bounding box center [583, 258] width 7 height 7
radio input "true"
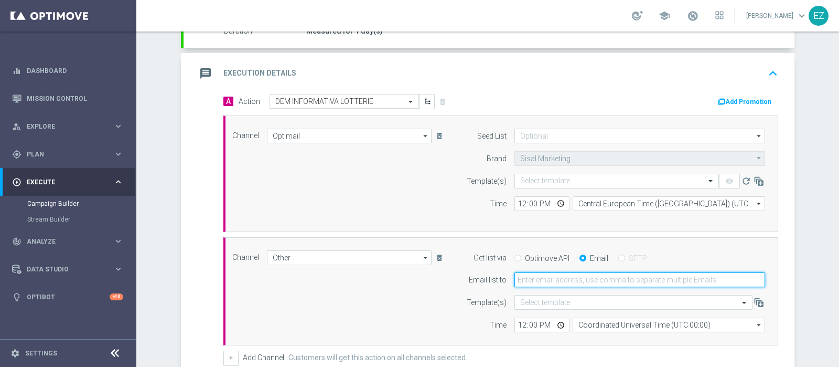
click at [567, 278] on input "email" at bounding box center [640, 279] width 251 height 15
type input "elena.zarbin@sisal.it"
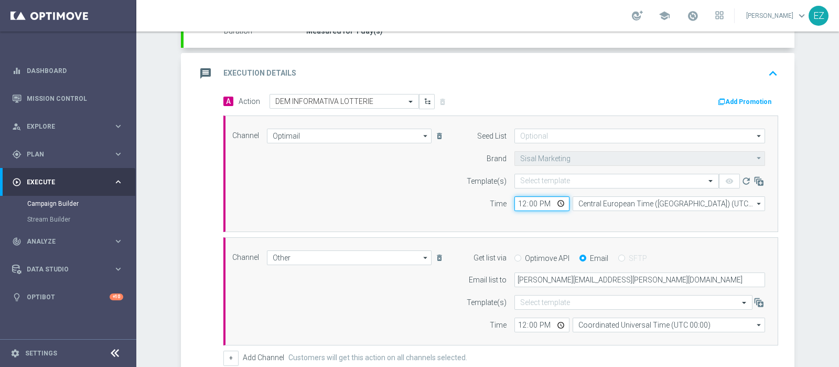
drag, startPoint x: 517, startPoint y: 206, endPoint x: 529, endPoint y: 204, distance: 12.2
click at [518, 205] on input "12:00" at bounding box center [542, 203] width 55 height 15
type input "16:30"
click at [557, 181] on input "text" at bounding box center [606, 181] width 172 height 9
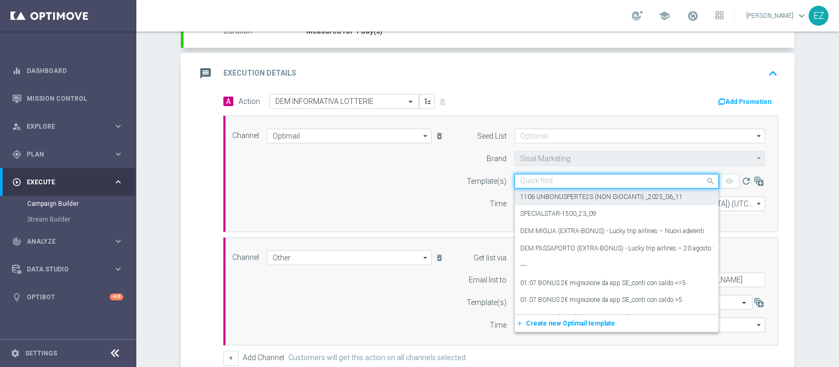
paste input "03.10 [PERSON_NAME] [MEDICAL_DATA]"
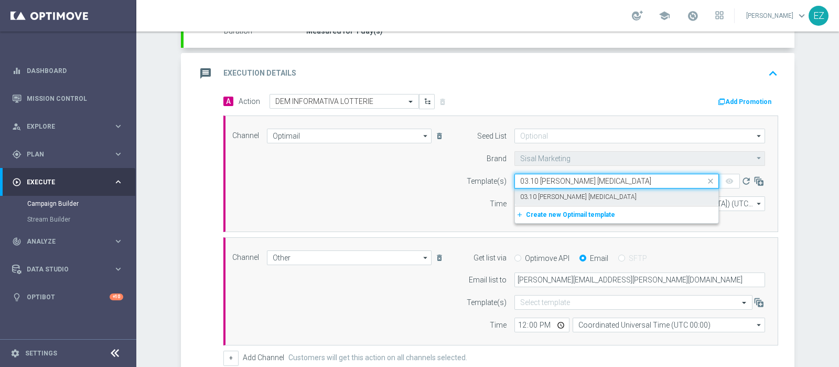
click at [566, 193] on label "03.10 [PERSON_NAME] [MEDICAL_DATA]" at bounding box center [578, 197] width 116 height 9
type input "03.10 [PERSON_NAME] [MEDICAL_DATA]"
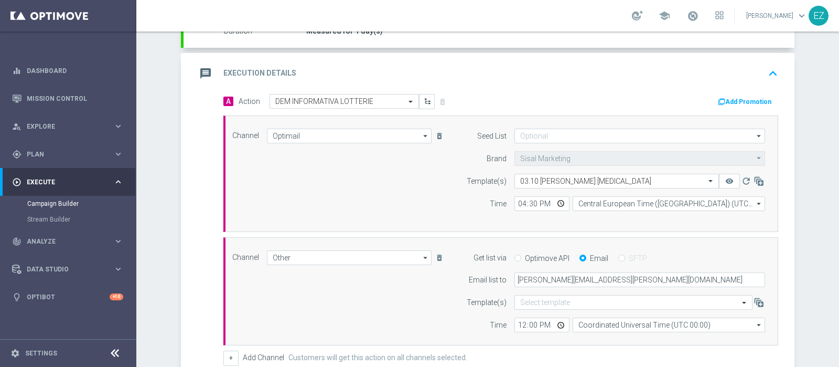
scroll to position [304, 0]
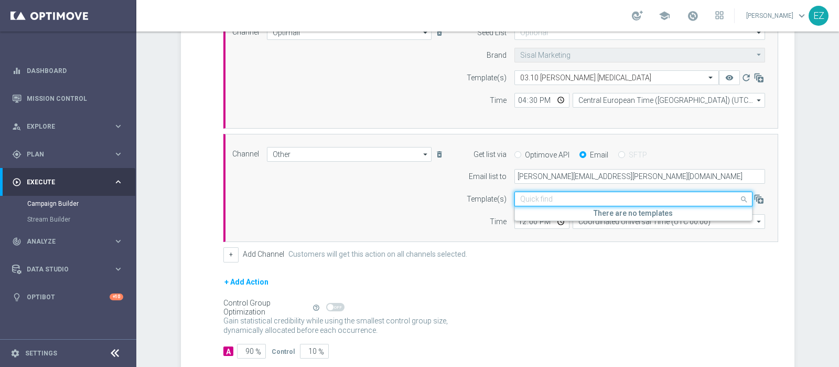
click at [576, 195] on input "text" at bounding box center [623, 199] width 206 height 9
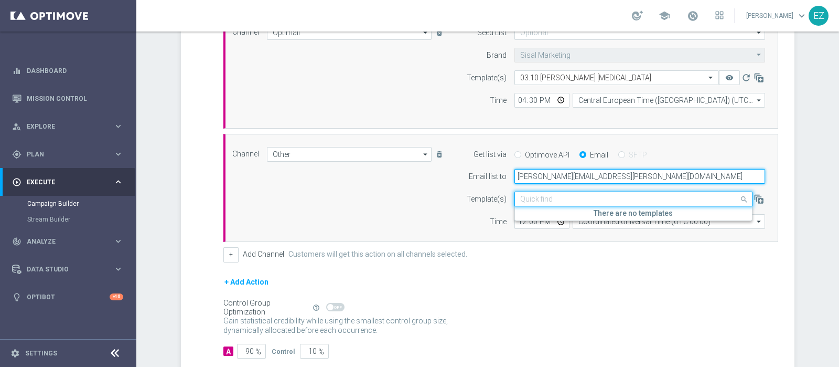
click at [550, 178] on input "elena.zarbin@sisal.it" at bounding box center [640, 176] width 251 height 15
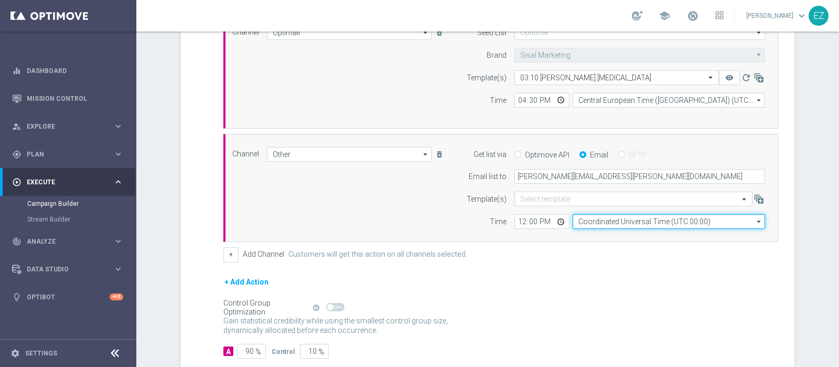
click at [603, 219] on input "Coordinated Universal Time (UTC 00:00)" at bounding box center [669, 221] width 193 height 15
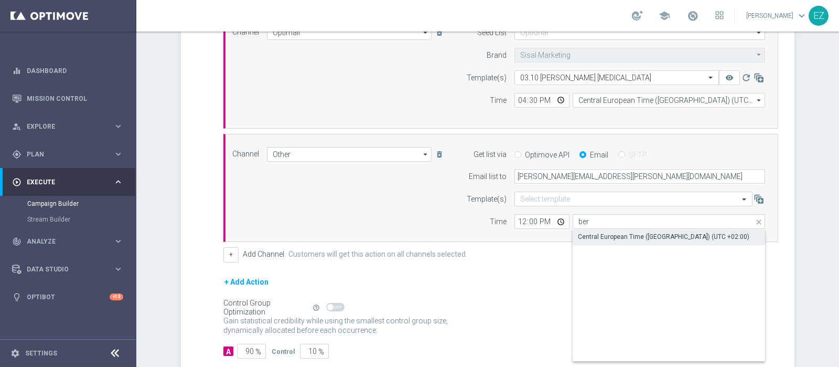
click at [614, 232] on div "Central European Time (Berlin) (UTC +02:00)" at bounding box center [664, 236] width 172 height 9
type input "Central European Time (Berlin) (UTC +02:00)"
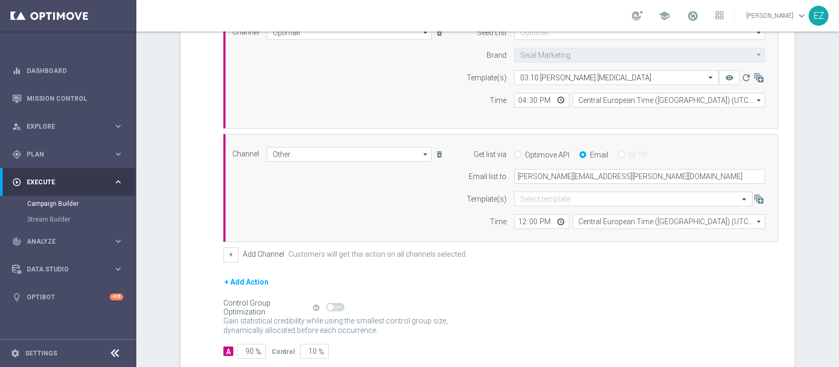
scroll to position [363, 0]
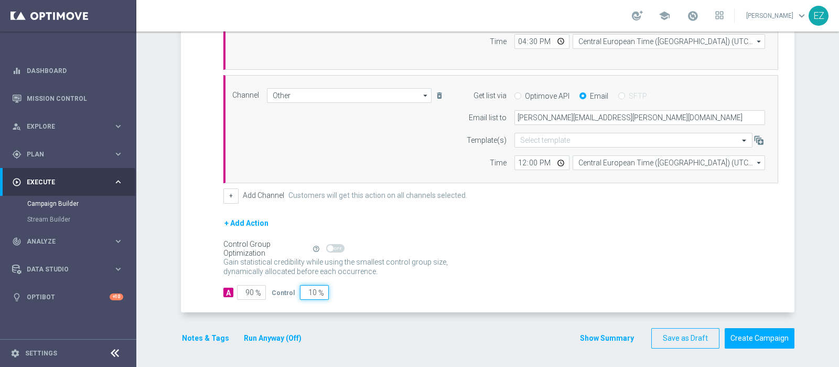
click at [307, 291] on input "10" at bounding box center [314, 292] width 29 height 15
type input "0"
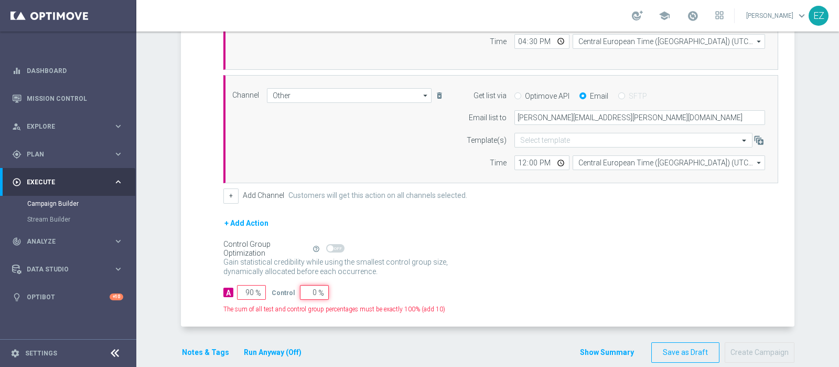
type input "100"
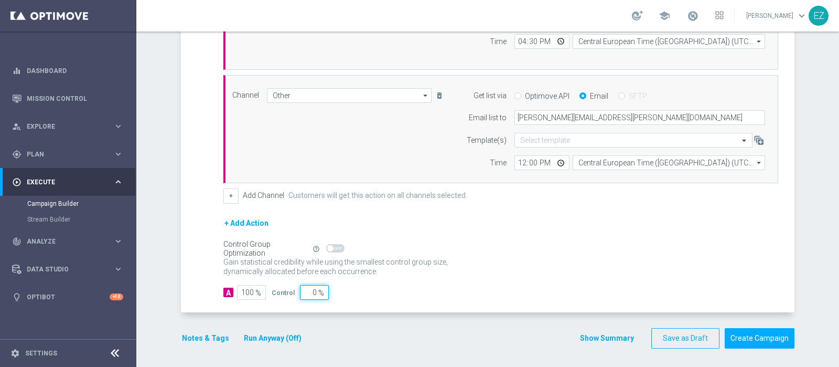
type input "0"
click at [364, 294] on div "A 100 % Control 0 %" at bounding box center [500, 292] width 555 height 15
click at [597, 334] on button "Show Summary" at bounding box center [607, 338] width 55 height 12
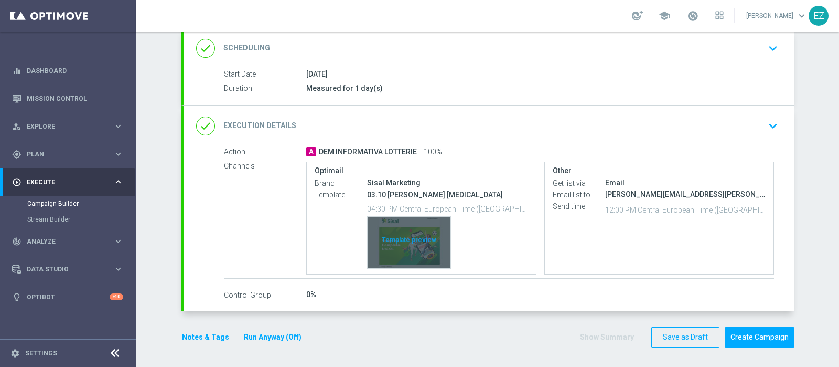
scroll to position [143, 0]
click at [406, 251] on div "Template preview" at bounding box center [409, 242] width 83 height 51
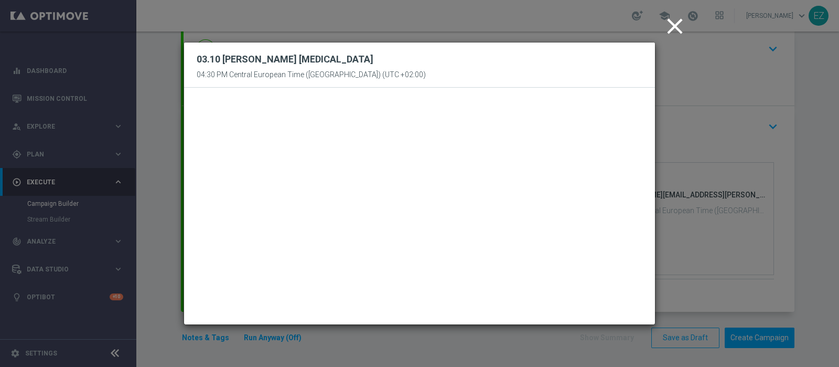
click at [669, 28] on icon "close" at bounding box center [675, 26] width 26 height 26
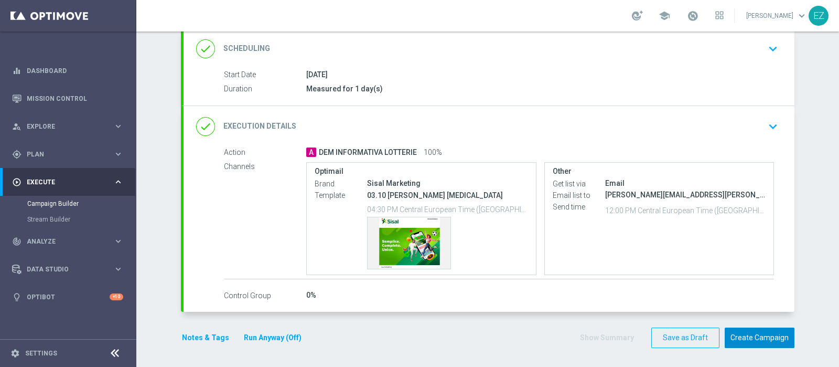
click at [758, 337] on button "Create Campaign" at bounding box center [760, 337] width 70 height 20
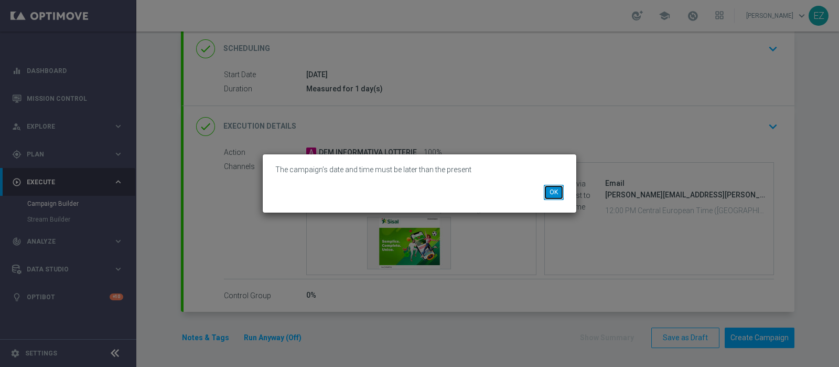
click at [548, 195] on button "OK" at bounding box center [554, 192] width 20 height 15
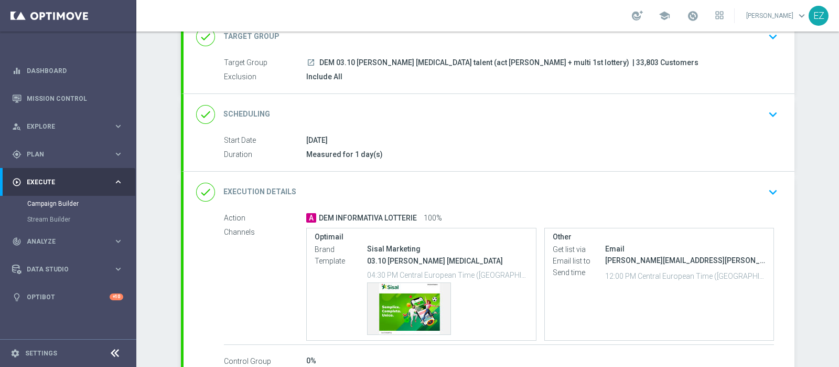
scroll to position [100, 0]
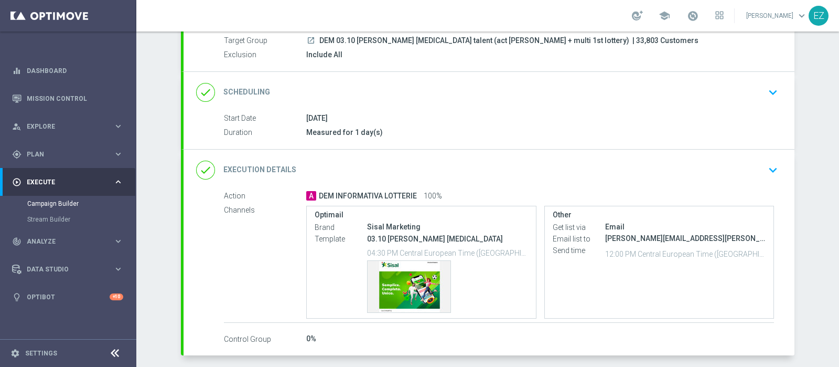
click at [303, 168] on div "done Execution Details keyboard_arrow_down" at bounding box center [489, 170] width 586 height 20
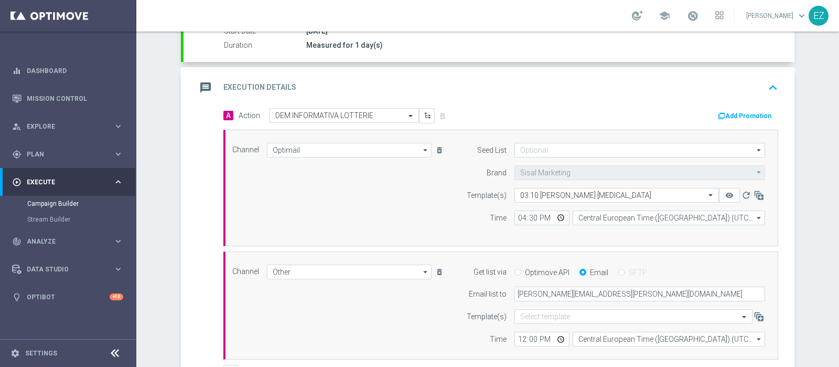
scroll to position [230, 0]
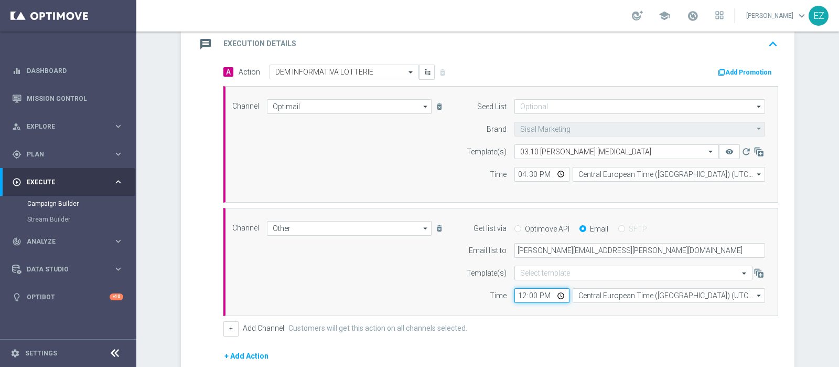
click at [521, 293] on input "12:00" at bounding box center [542, 295] width 55 height 15
type input "16:30"
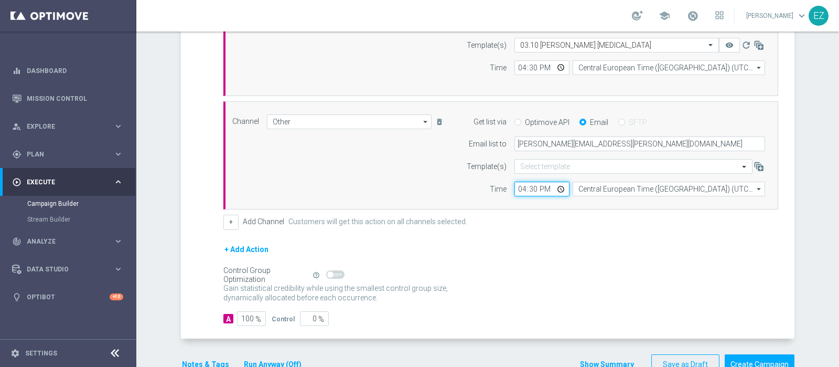
scroll to position [363, 0]
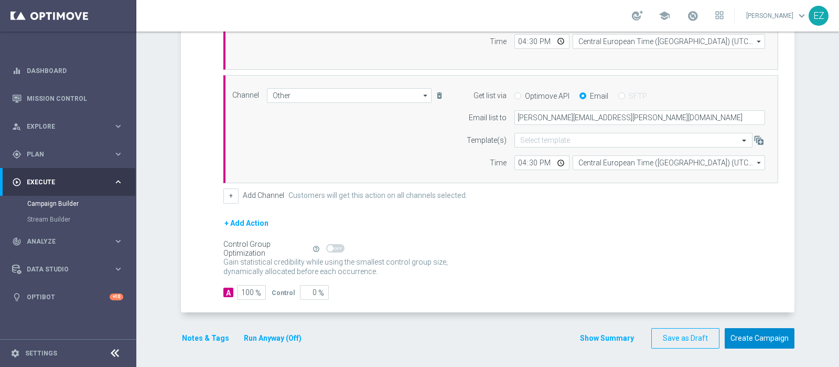
click at [741, 333] on button "Create Campaign" at bounding box center [760, 338] width 70 height 20
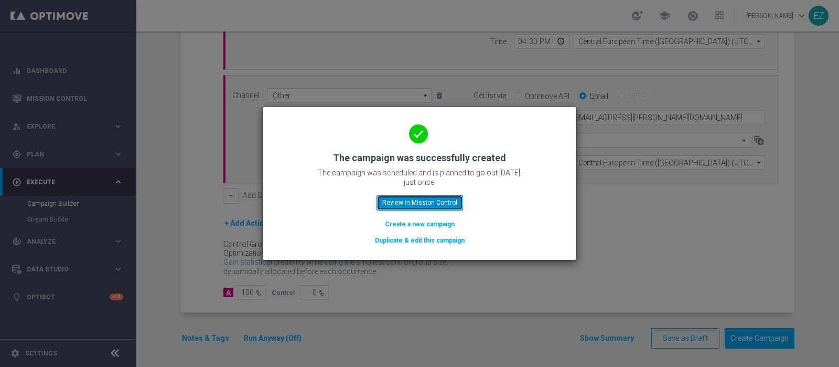
click at [433, 208] on button "Review in Mission Control" at bounding box center [420, 202] width 87 height 15
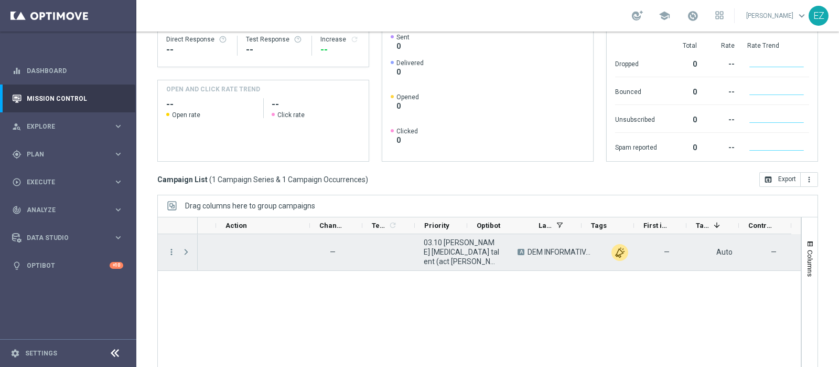
scroll to position [0, 292]
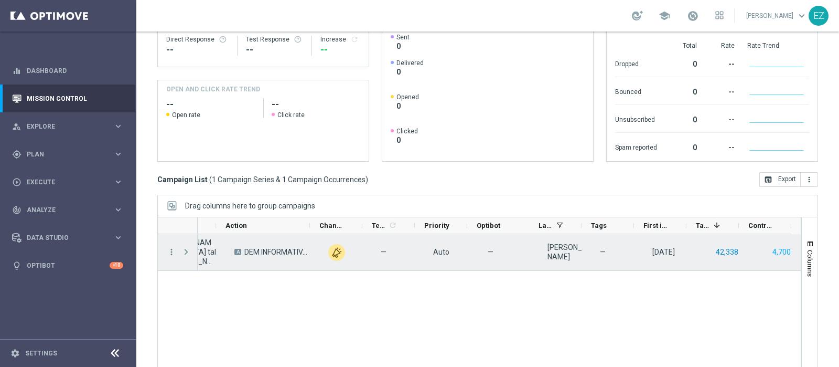
click at [722, 246] on button "42,338" at bounding box center [727, 252] width 25 height 13
click at [715, 246] on button "42,338" at bounding box center [727, 252] width 25 height 13
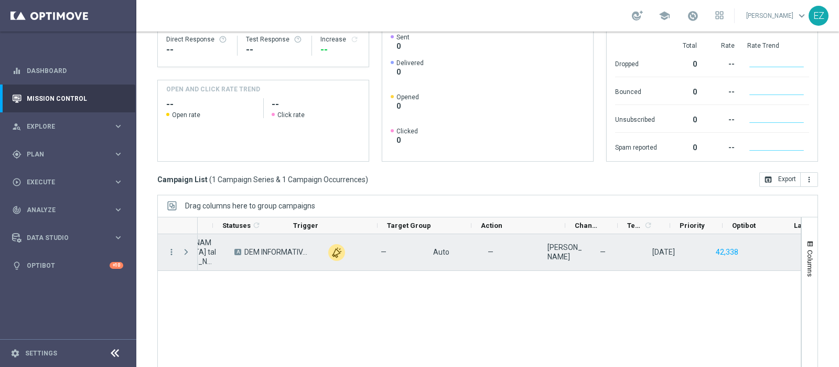
scroll to position [0, 0]
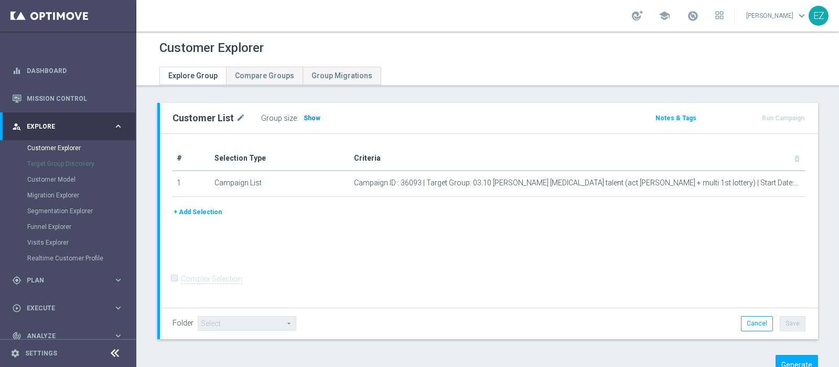
click at [307, 118] on span "Show" at bounding box center [312, 117] width 17 height 7
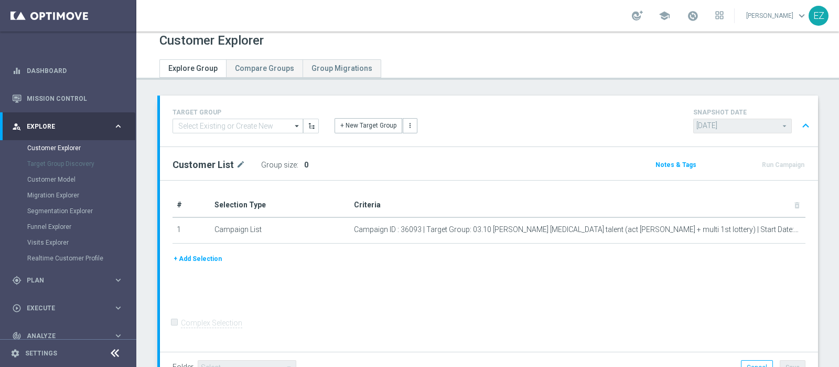
scroll to position [7, 0]
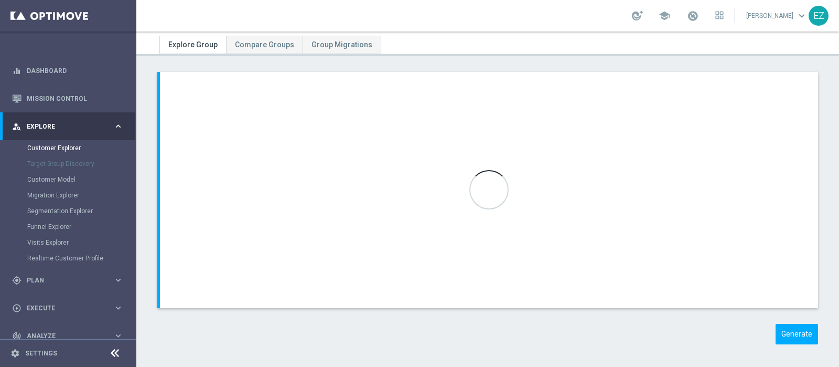
scroll to position [34, 0]
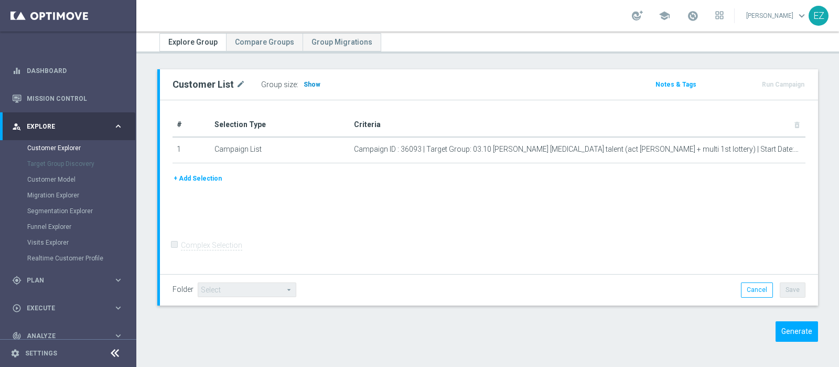
click at [313, 82] on span "Show" at bounding box center [312, 84] width 17 height 7
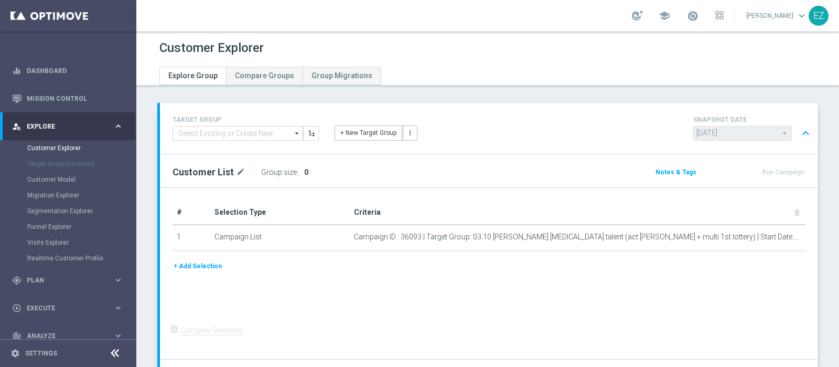
scroll to position [89, 0]
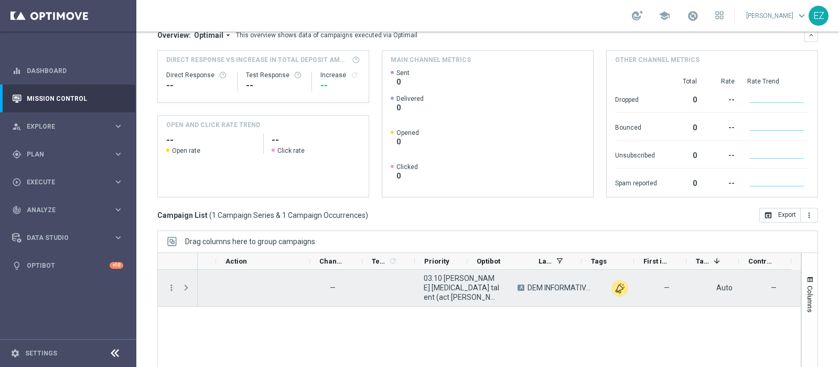
scroll to position [0, 292]
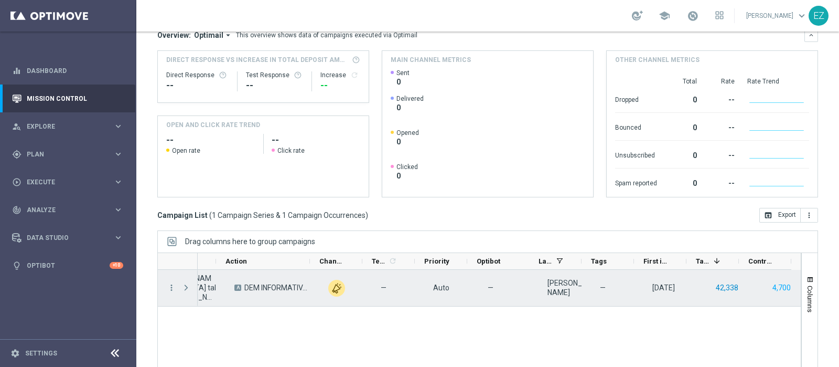
click at [721, 281] on button "42,338" at bounding box center [727, 287] width 25 height 13
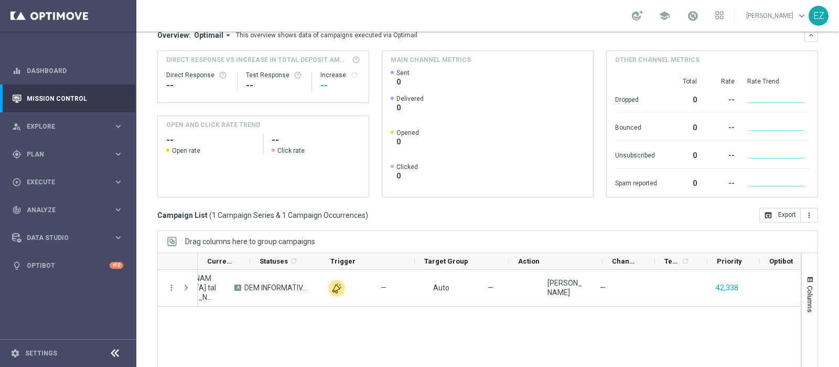
scroll to position [0, 0]
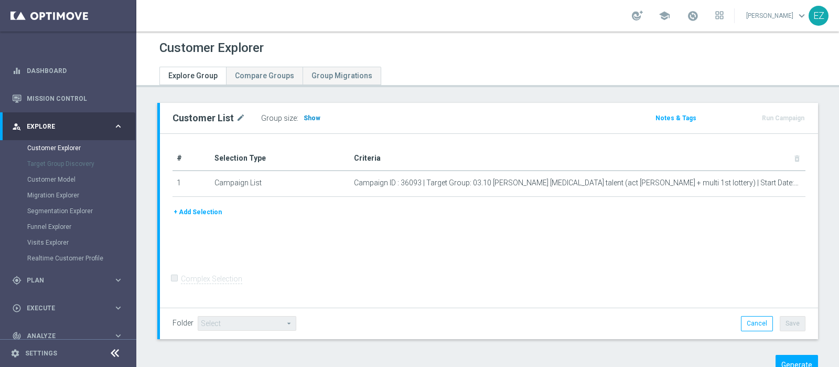
click at [308, 116] on span "Show" at bounding box center [312, 117] width 17 height 7
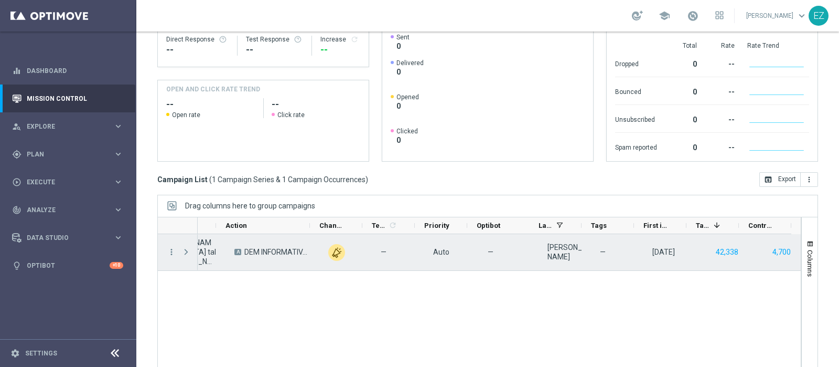
scroll to position [0, 292]
click at [715, 246] on button "42,338" at bounding box center [727, 252] width 25 height 13
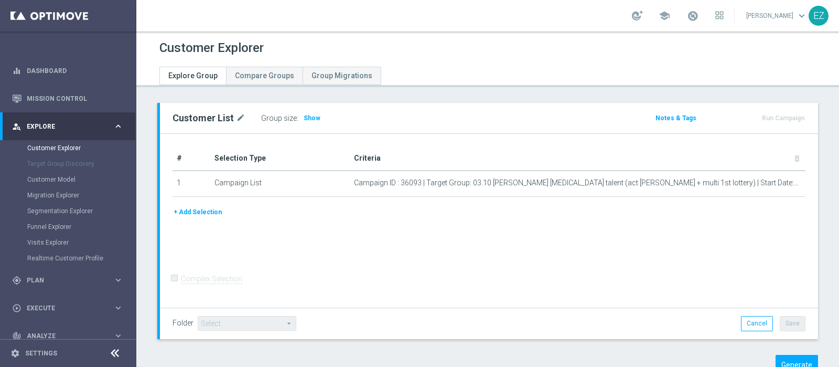
scroll to position [34, 0]
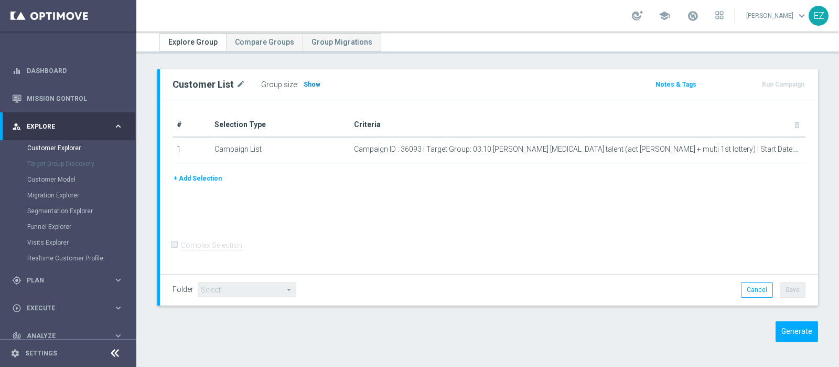
click at [309, 84] on span "Show" at bounding box center [312, 84] width 17 height 7
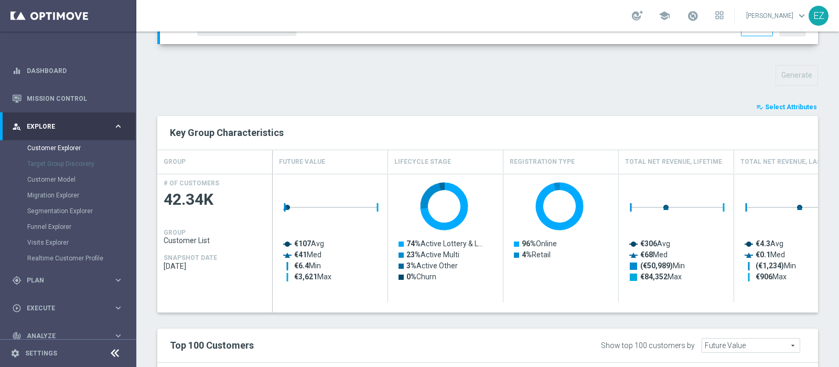
scroll to position [347, 0]
click at [782, 106] on span "Select Attributes" at bounding box center [791, 106] width 52 height 7
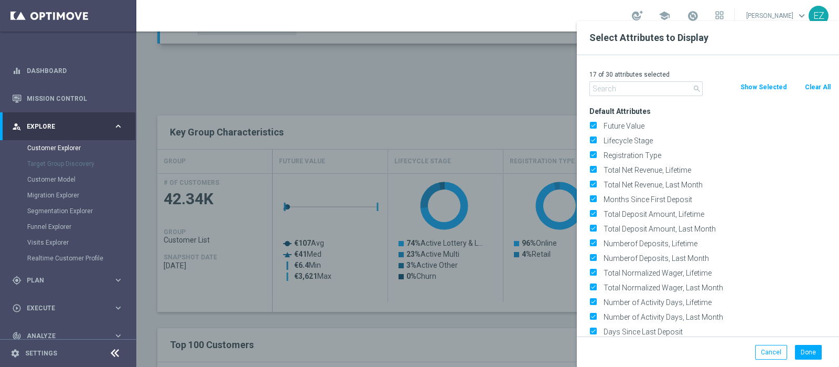
click at [812, 87] on button "Clear All" at bounding box center [818, 87] width 28 height 12
checkbox input "false"
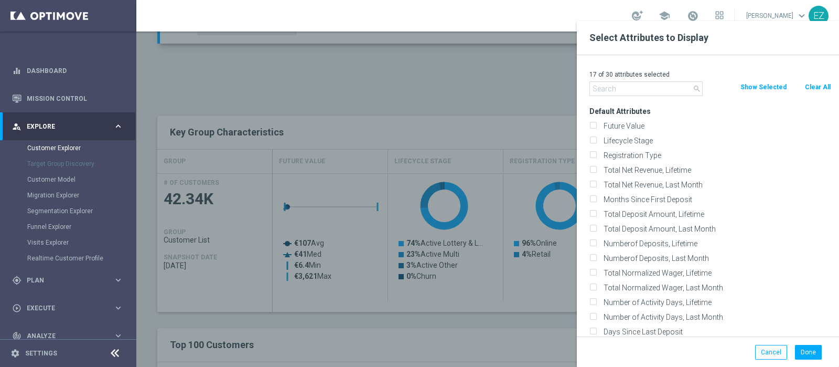
checkbox input "false"
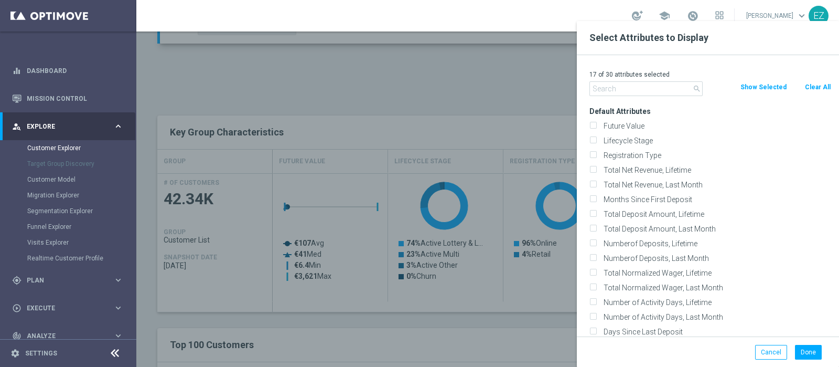
checkbox input "false"
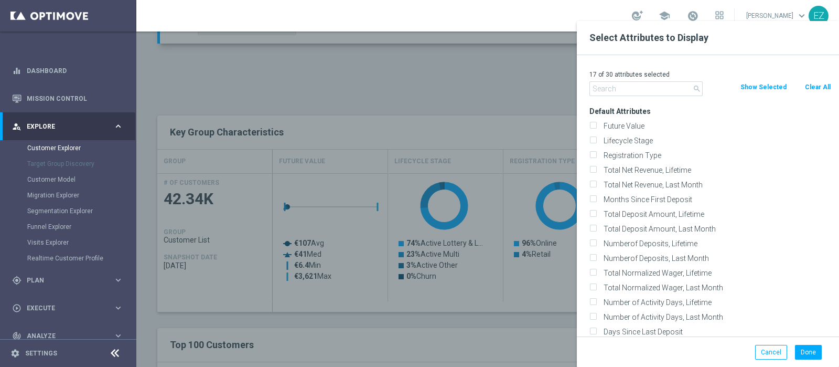
checkbox input "false"
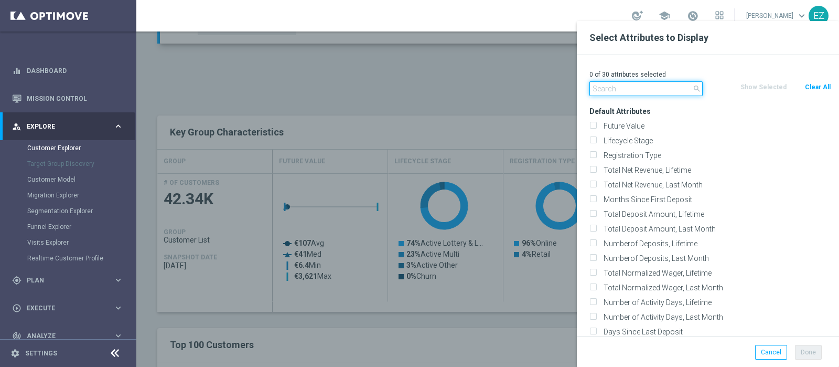
click at [600, 90] on input "text" at bounding box center [646, 88] width 113 height 15
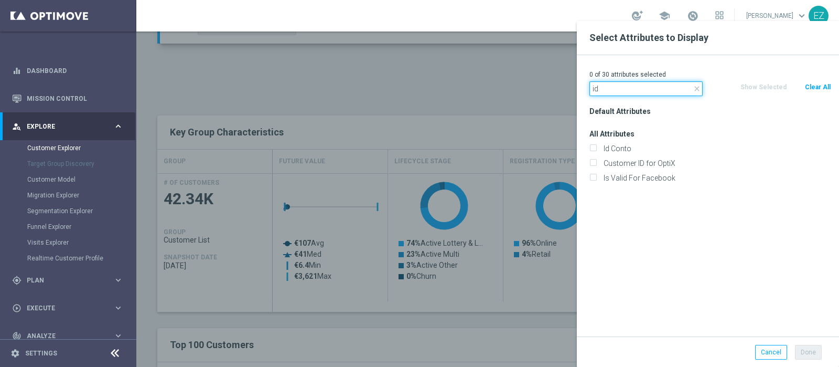
type input "id"
click at [617, 153] on label "Id Conto" at bounding box center [715, 148] width 231 height 9
click at [596, 153] on input "Id Conto" at bounding box center [593, 149] width 7 height 7
checkbox input "true"
drag, startPoint x: 604, startPoint y: 90, endPoint x: 593, endPoint y: 90, distance: 10.5
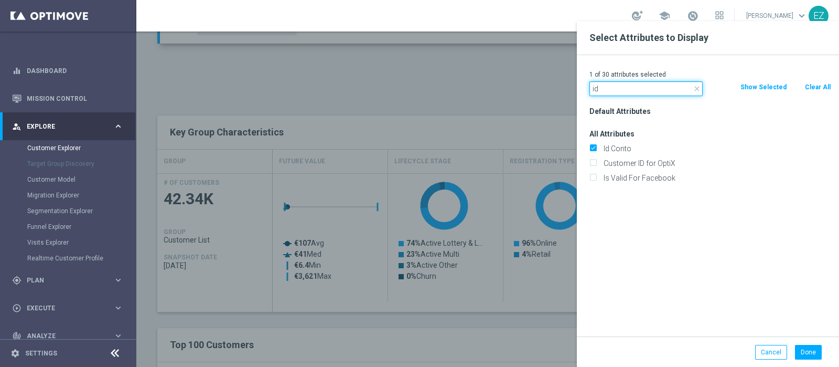
click at [593, 90] on input "id" at bounding box center [646, 88] width 113 height 15
type input "i"
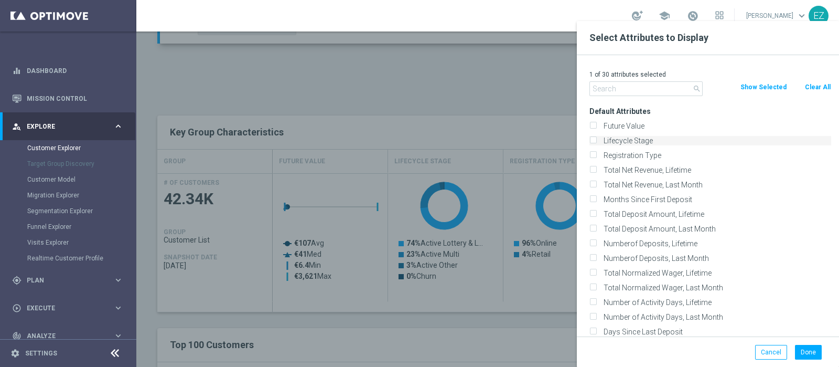
click at [595, 140] on input "Lifecycle Stage" at bounding box center [593, 141] width 7 height 7
checkbox input "true"
click at [611, 90] on input "text" at bounding box center [646, 88] width 113 height 15
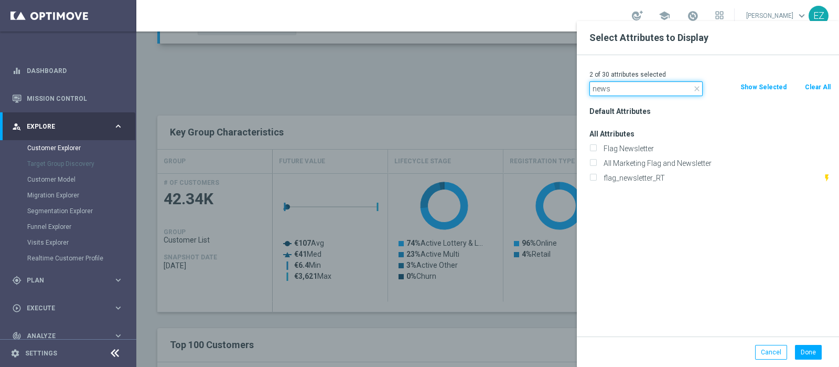
type input "news"
click at [638, 156] on div "All Marketing Flag and Newsletter" at bounding box center [711, 163] width 258 height 15
click at [635, 151] on label "Flag Newsletter" at bounding box center [715, 148] width 231 height 9
click at [596, 151] on input "Flag Newsletter" at bounding box center [593, 149] width 7 height 7
checkbox input "true"
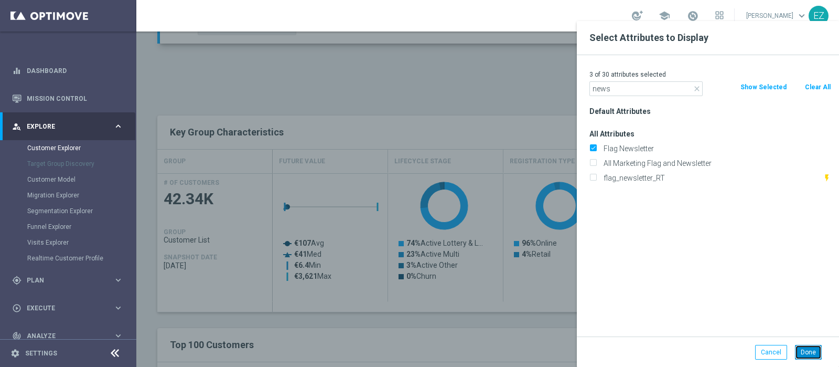
click at [801, 353] on button "Done" at bounding box center [808, 352] width 27 height 15
type input "Search"
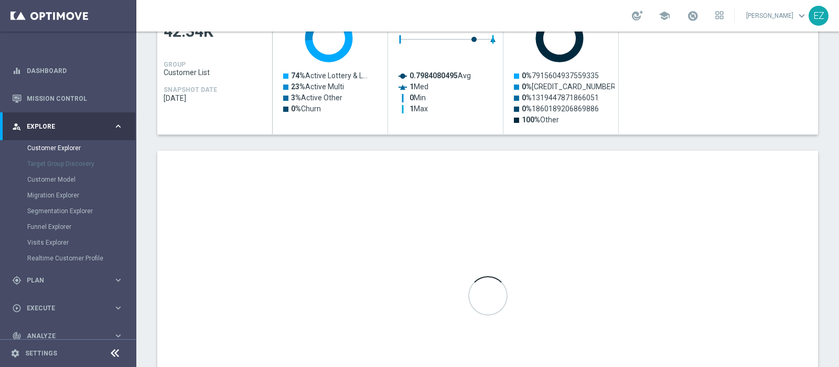
scroll to position [515, 0]
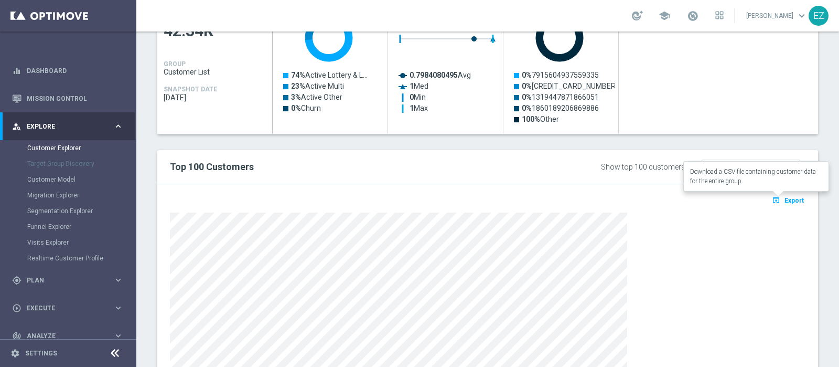
click at [785, 200] on span "Export" at bounding box center [794, 200] width 19 height 7
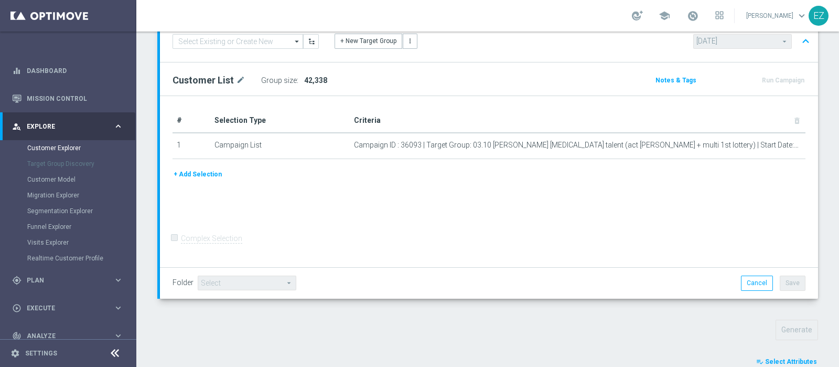
scroll to position [0, 0]
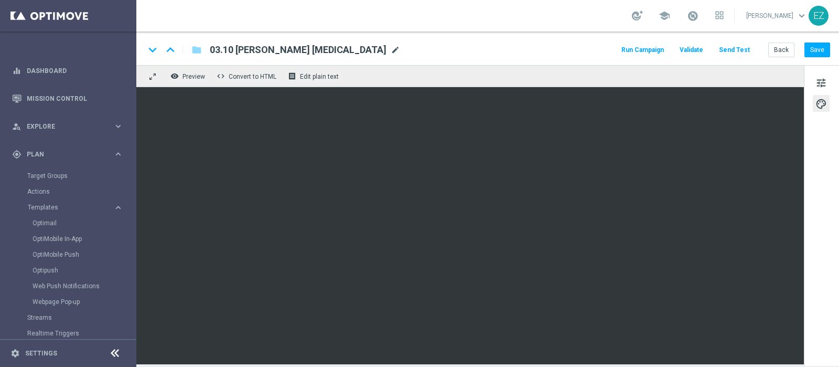
click at [391, 45] on span "mode_edit" at bounding box center [395, 49] width 9 height 9
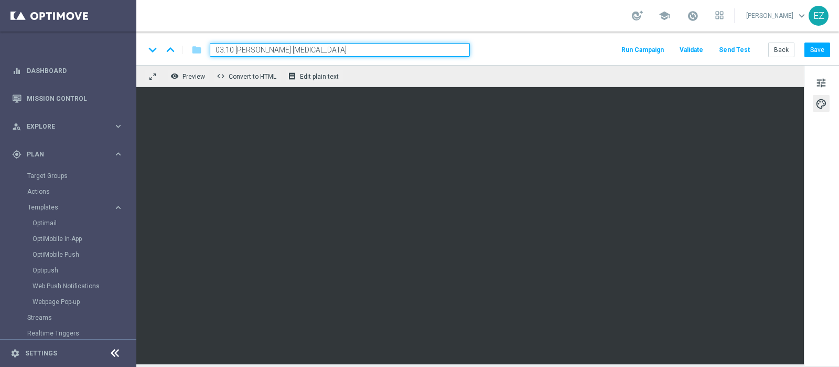
drag, startPoint x: 334, startPoint y: 50, endPoint x: 207, endPoint y: 48, distance: 126.4
click at [207, 48] on div "03.10 [PERSON_NAME] [MEDICAL_DATA]" at bounding box center [335, 50] width 269 height 14
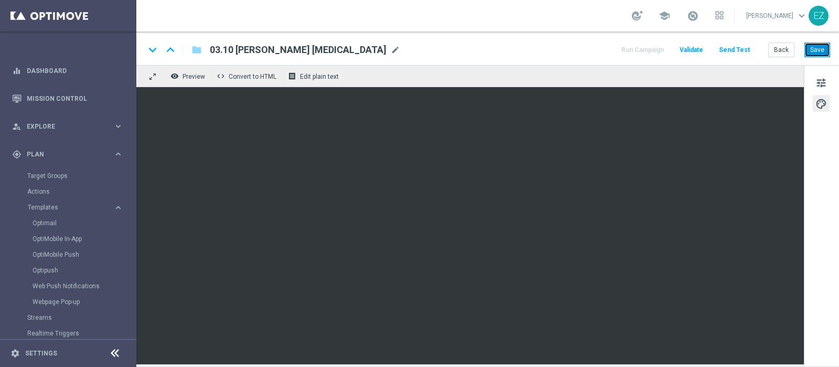
click at [821, 48] on button "Save" at bounding box center [818, 49] width 26 height 15
click at [391, 47] on span "mode_edit" at bounding box center [395, 49] width 9 height 9
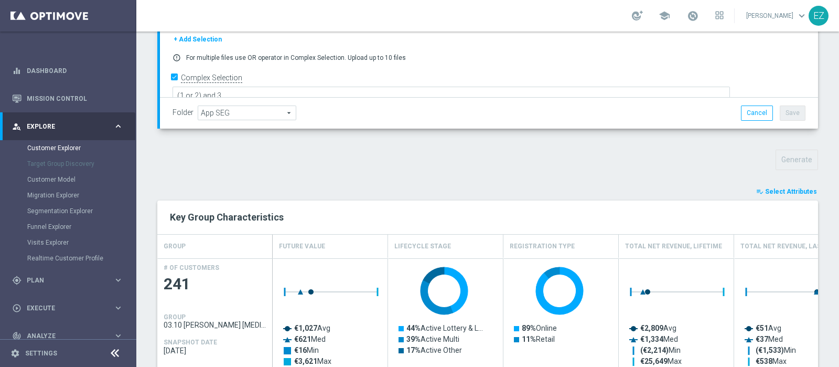
scroll to position [218, 0]
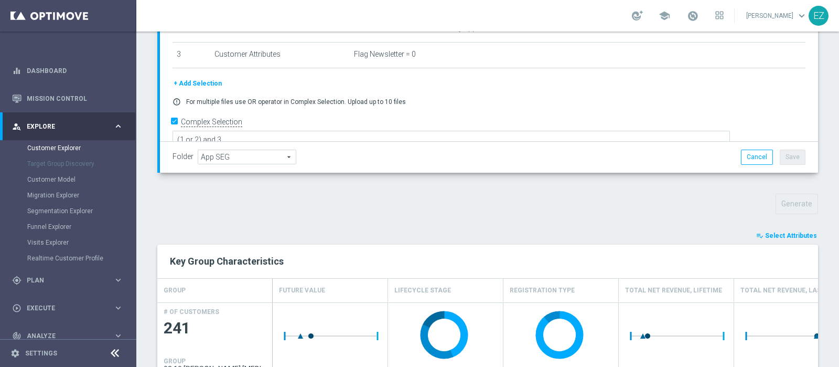
click at [788, 234] on span "Select Attributes" at bounding box center [791, 235] width 52 height 7
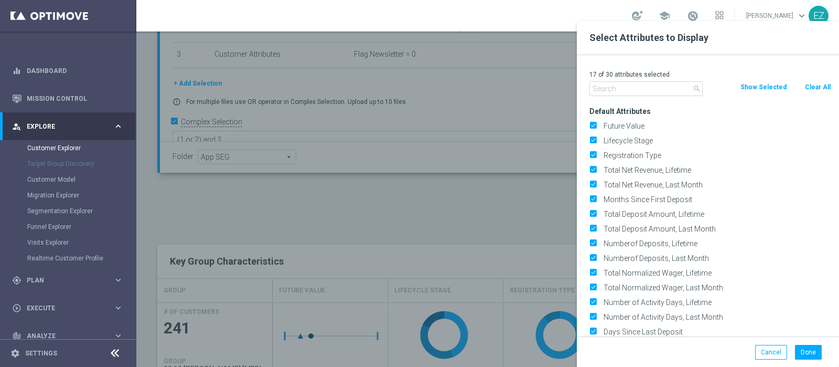
click at [813, 85] on button "Clear All" at bounding box center [818, 87] width 28 height 12
checkbox input "false"
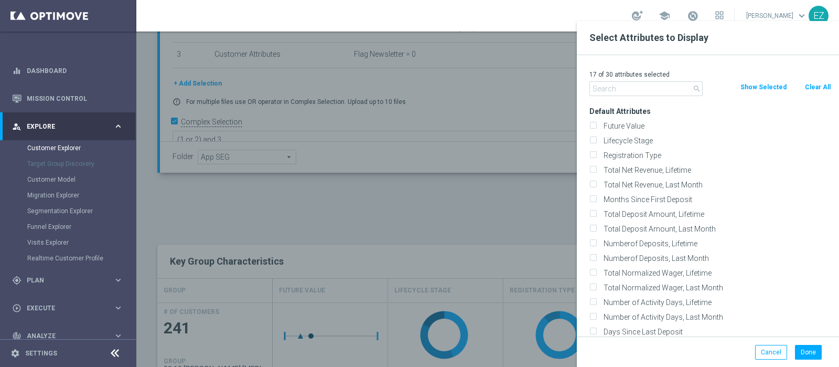
checkbox input "false"
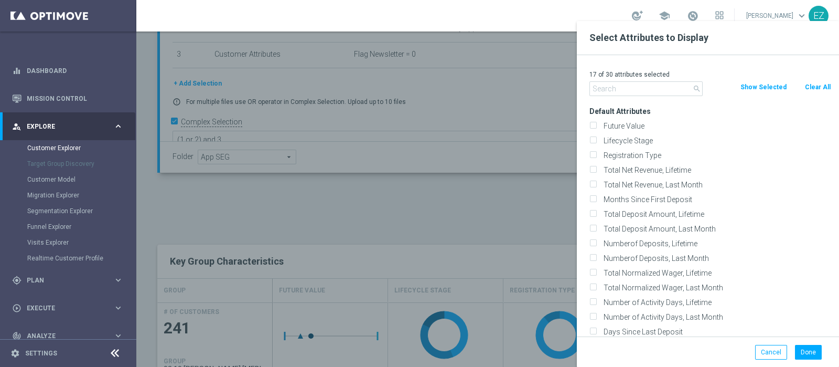
checkbox input "false"
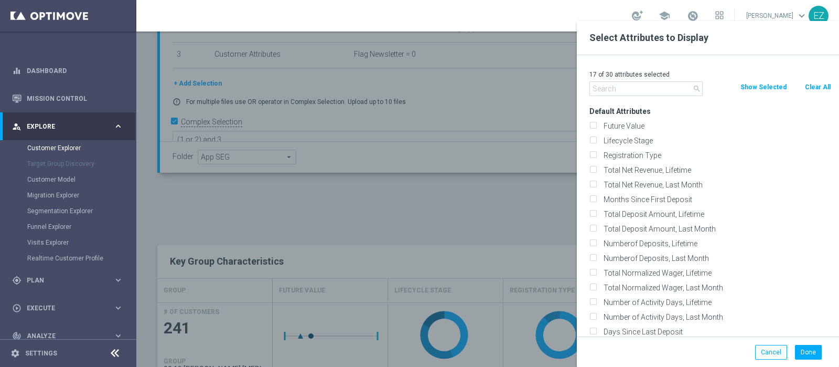
checkbox input "false"
click at [642, 140] on label "Lifecycle Stage" at bounding box center [715, 140] width 231 height 9
click at [596, 140] on input "Lifecycle Stage" at bounding box center [593, 141] width 7 height 7
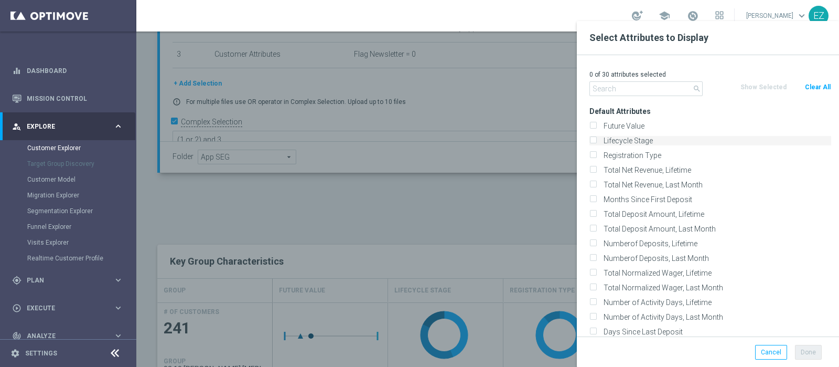
checkbox input "true"
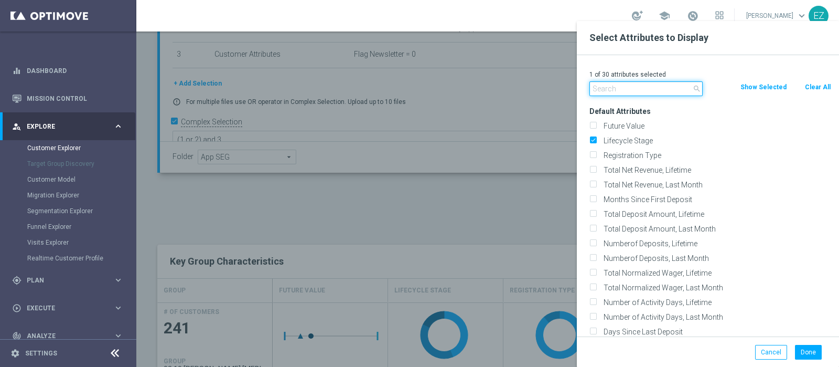
click at [622, 88] on input "text" at bounding box center [646, 88] width 113 height 15
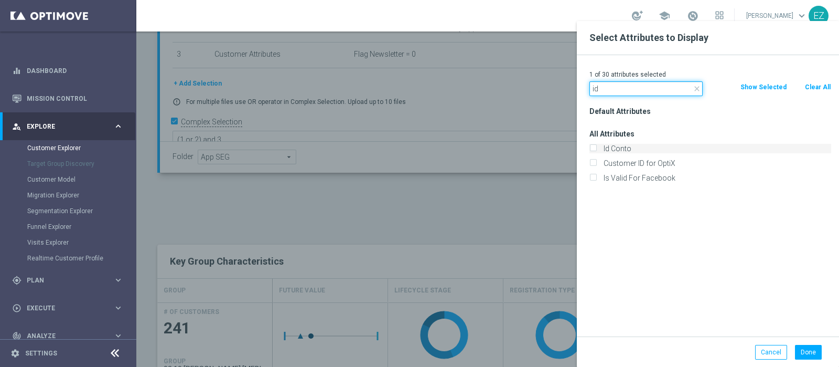
type input "id"
click at [618, 145] on label "Id Conto" at bounding box center [715, 148] width 231 height 9
click at [596, 146] on input "Id Conto" at bounding box center [593, 149] width 7 height 7
checkbox input "true"
click at [800, 347] on button "Done" at bounding box center [808, 352] width 27 height 15
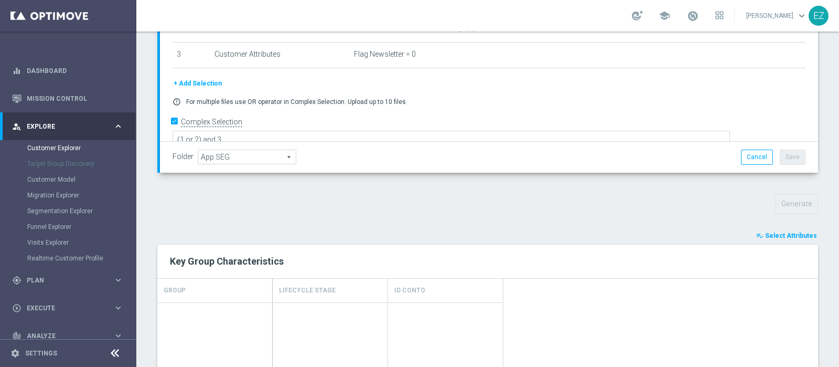
type input "Search"
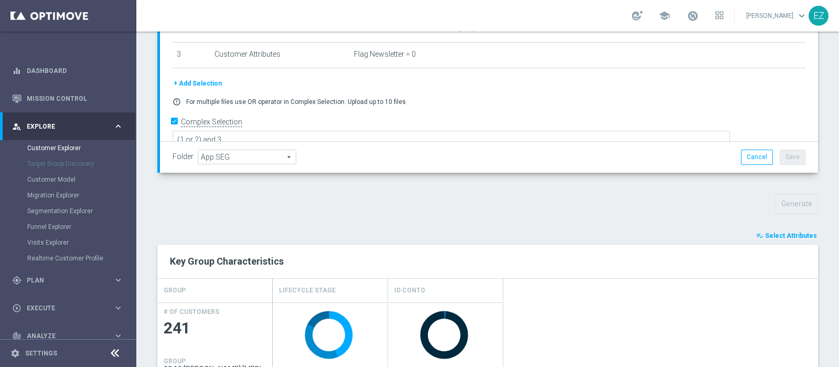
click at [767, 233] on span "Select Attributes" at bounding box center [791, 235] width 52 height 7
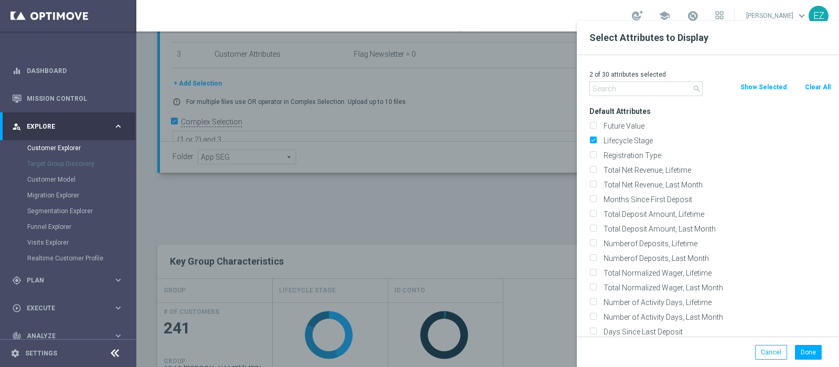
click at [677, 85] on input "text" at bounding box center [646, 88] width 113 height 15
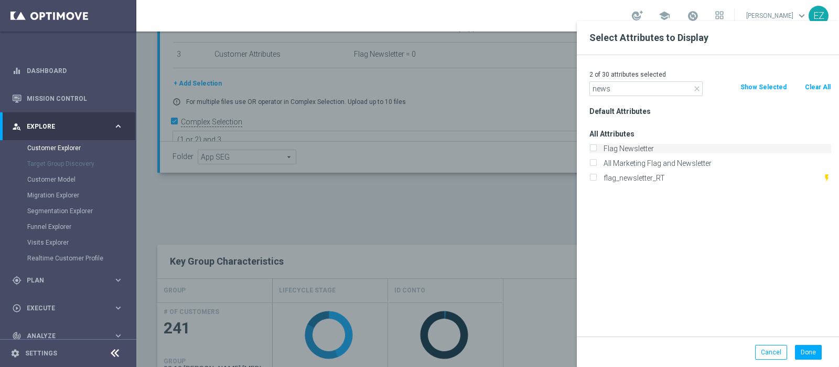
type input "news"
click at [621, 144] on label "Flag Newsletter" at bounding box center [715, 148] width 231 height 9
click at [596, 146] on input "Flag Newsletter" at bounding box center [593, 149] width 7 height 7
checkbox input "true"
click at [805, 349] on button "Done" at bounding box center [808, 352] width 27 height 15
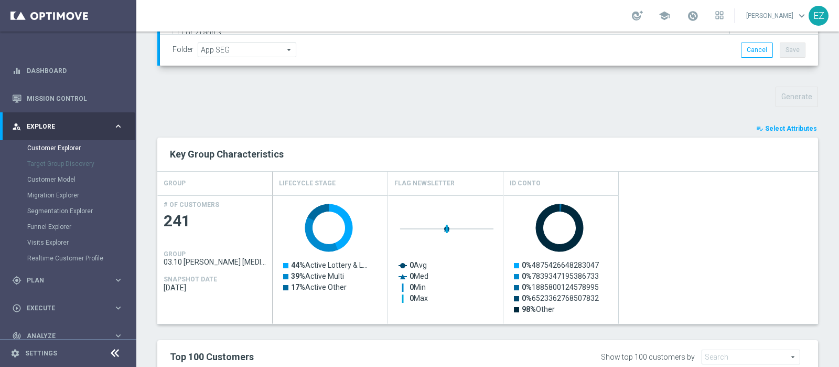
scroll to position [320, 0]
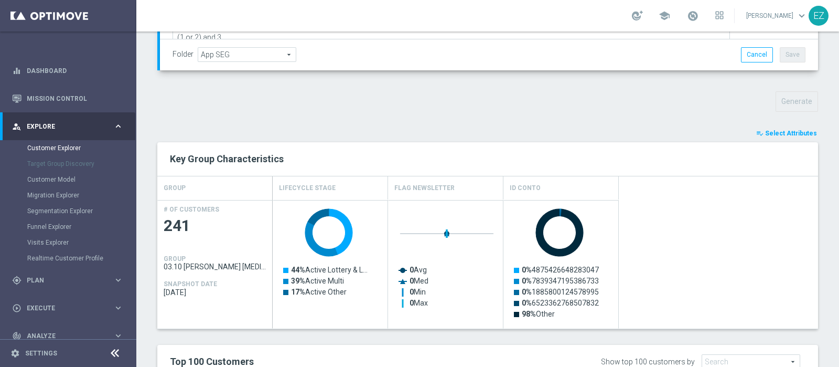
click at [758, 132] on button "playlist_add_check Select Attributes" at bounding box center [786, 133] width 63 height 12
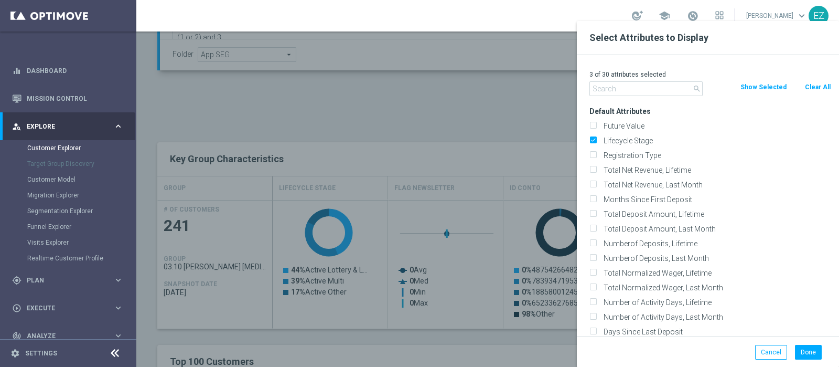
click at [669, 86] on input "text" at bounding box center [646, 88] width 113 height 15
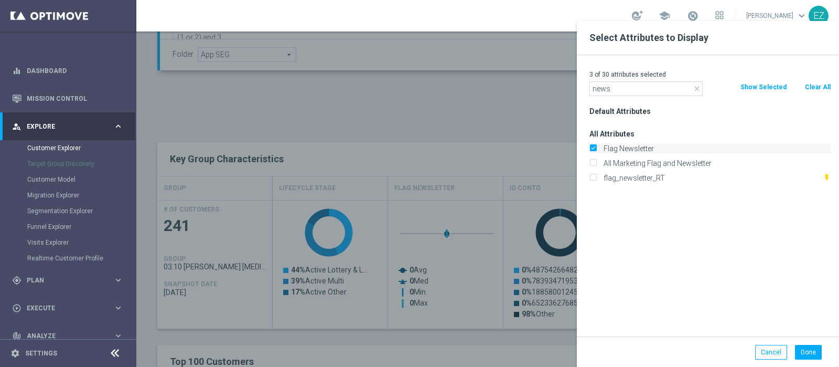
type input "news"
click at [630, 151] on label "Flag Newsletter" at bounding box center [715, 148] width 231 height 9
click at [596, 151] on input "Flag Newsletter" at bounding box center [593, 149] width 7 height 7
checkbox input "false"
click at [810, 347] on button "Done" at bounding box center [808, 352] width 27 height 15
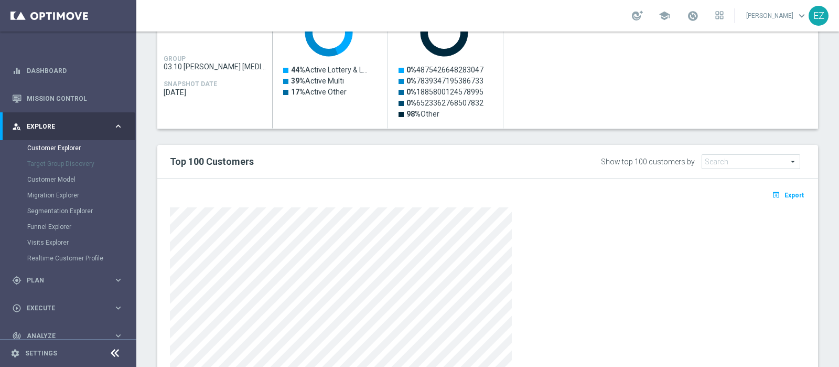
scroll to position [521, 0]
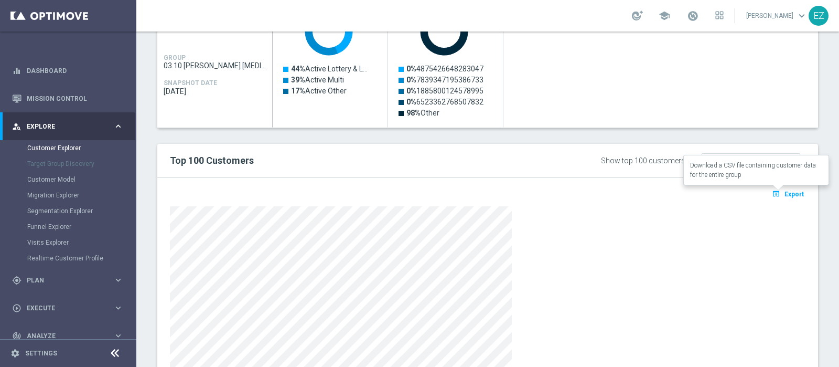
click at [785, 195] on span "Export" at bounding box center [794, 193] width 19 height 7
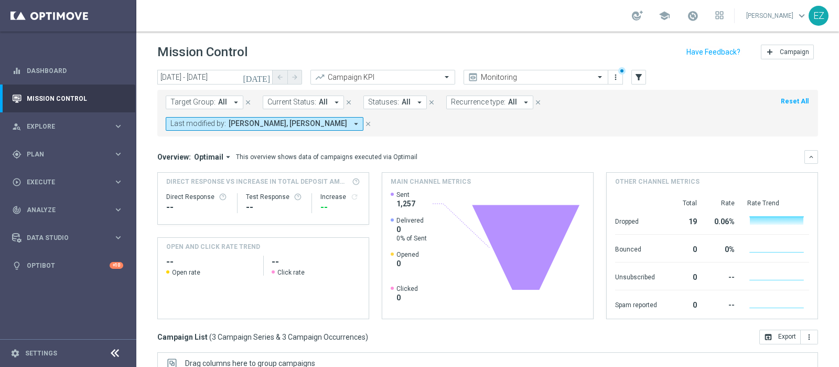
click at [268, 78] on icon "[DATE]" at bounding box center [257, 76] width 28 height 9
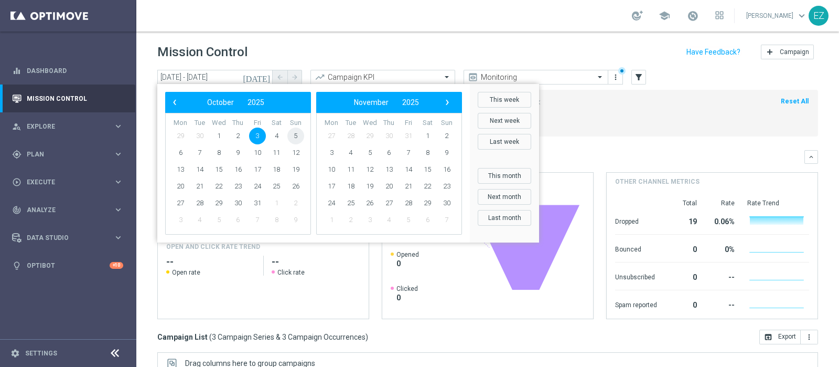
click at [291, 134] on span "5" at bounding box center [295, 135] width 17 height 17
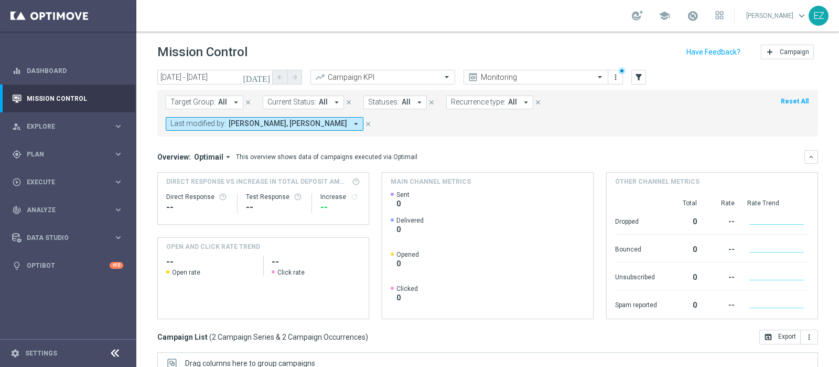
click at [262, 74] on icon "[DATE]" at bounding box center [257, 76] width 28 height 9
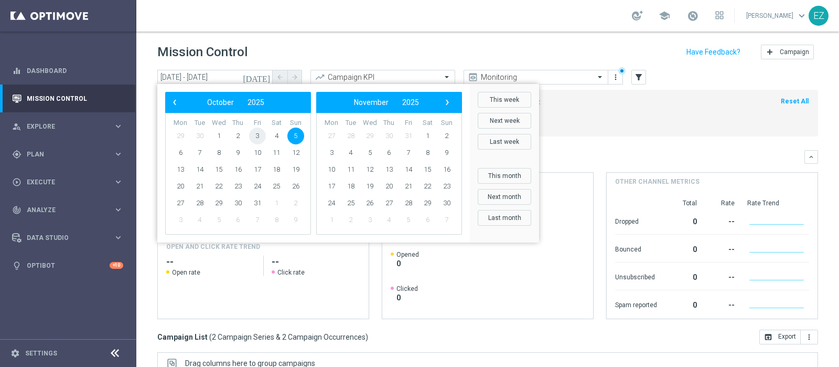
click at [257, 135] on span "3" at bounding box center [257, 135] width 17 height 17
drag, startPoint x: 264, startPoint y: 129, endPoint x: 252, endPoint y: 137, distance: 14.6
click at [254, 137] on span "3" at bounding box center [257, 135] width 17 height 17
type input "[DATE] - [DATE]"
